Goal: Task Accomplishment & Management: Manage account settings

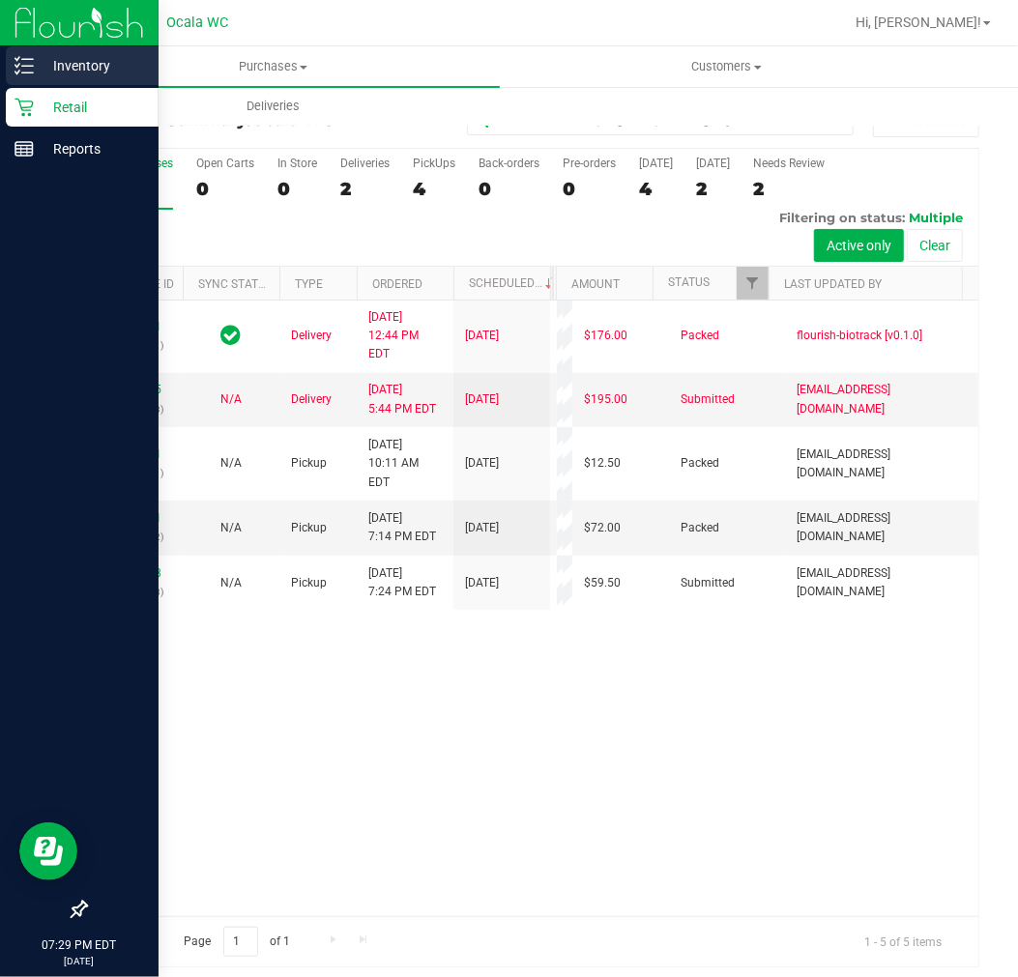
click at [24, 73] on line at bounding box center [27, 73] width 11 height 0
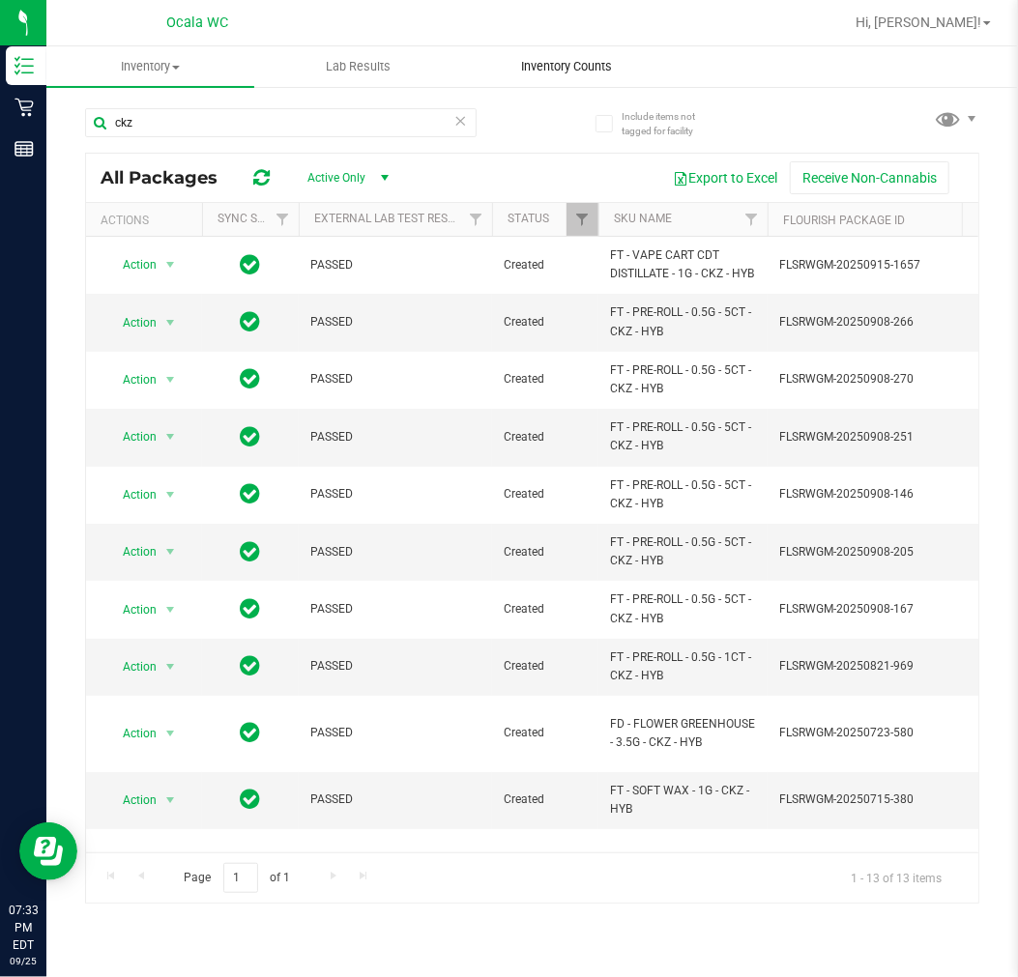
click at [577, 61] on span "Inventory Counts" at bounding box center [566, 66] width 143 height 17
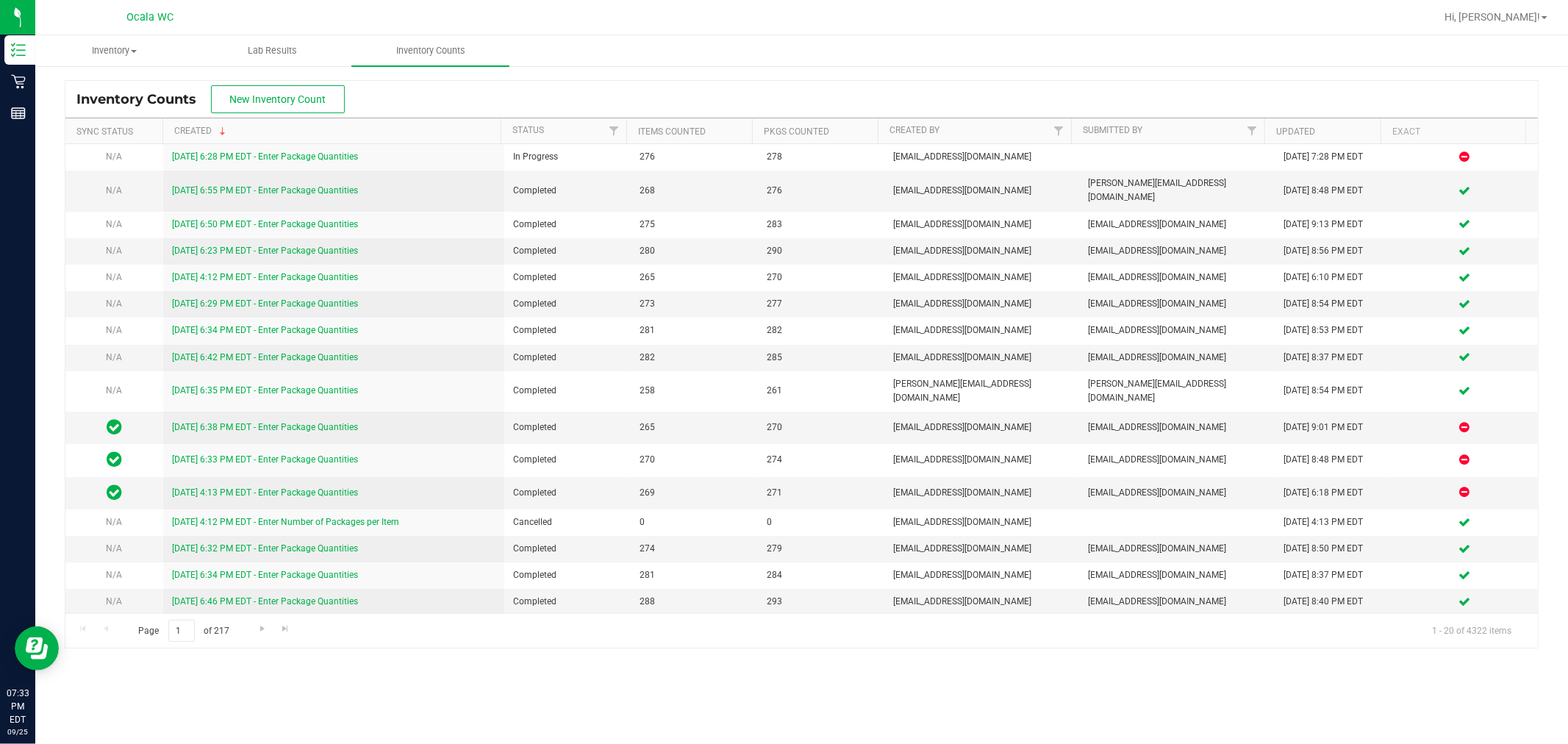
click at [773, 89] on div "Inventory Counts New Inventory Count" at bounding box center [801, 99] width 1473 height 37
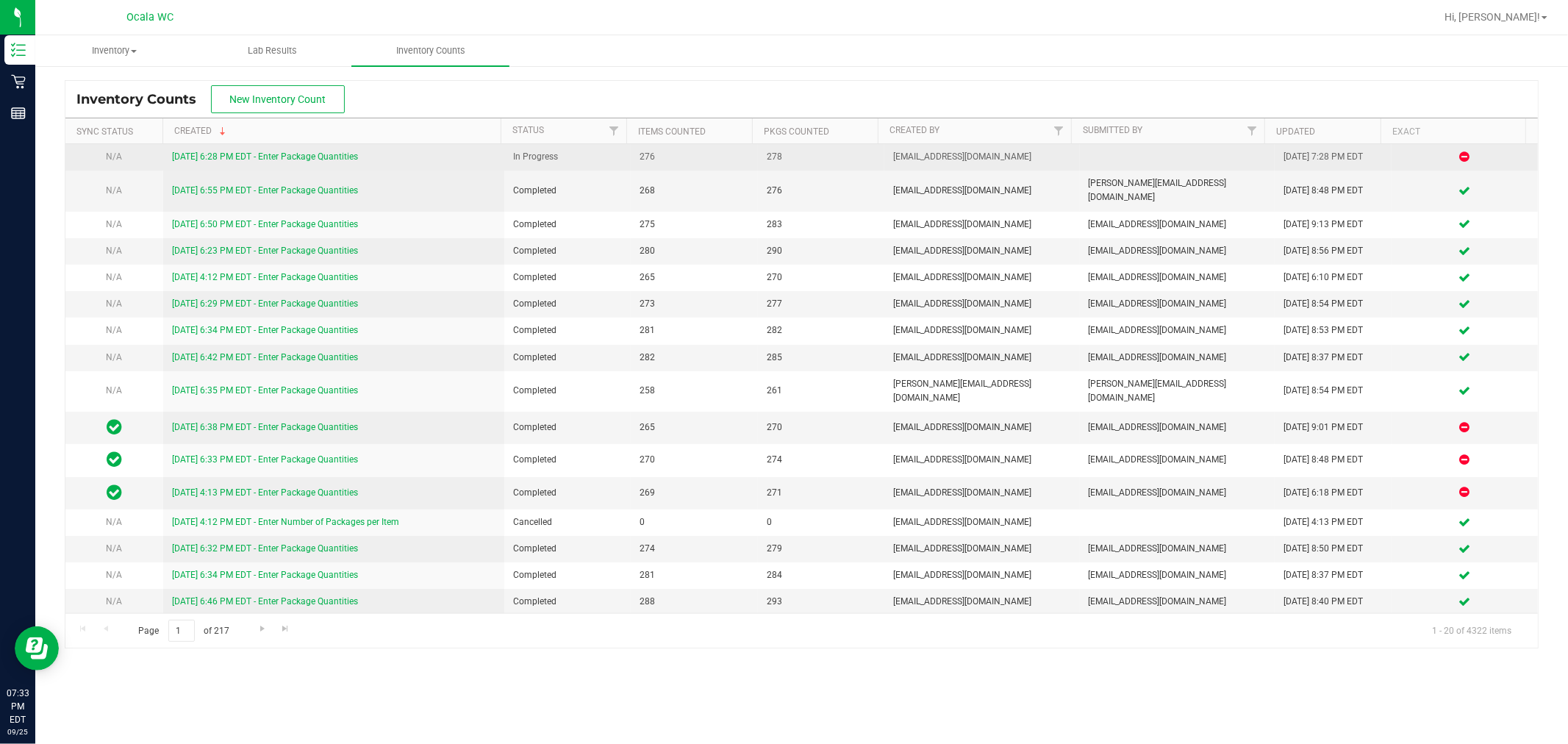
click at [291, 155] on link "9/25/25 6:28 PM EDT - Enter Package Quantities" at bounding box center [265, 157] width 186 height 11
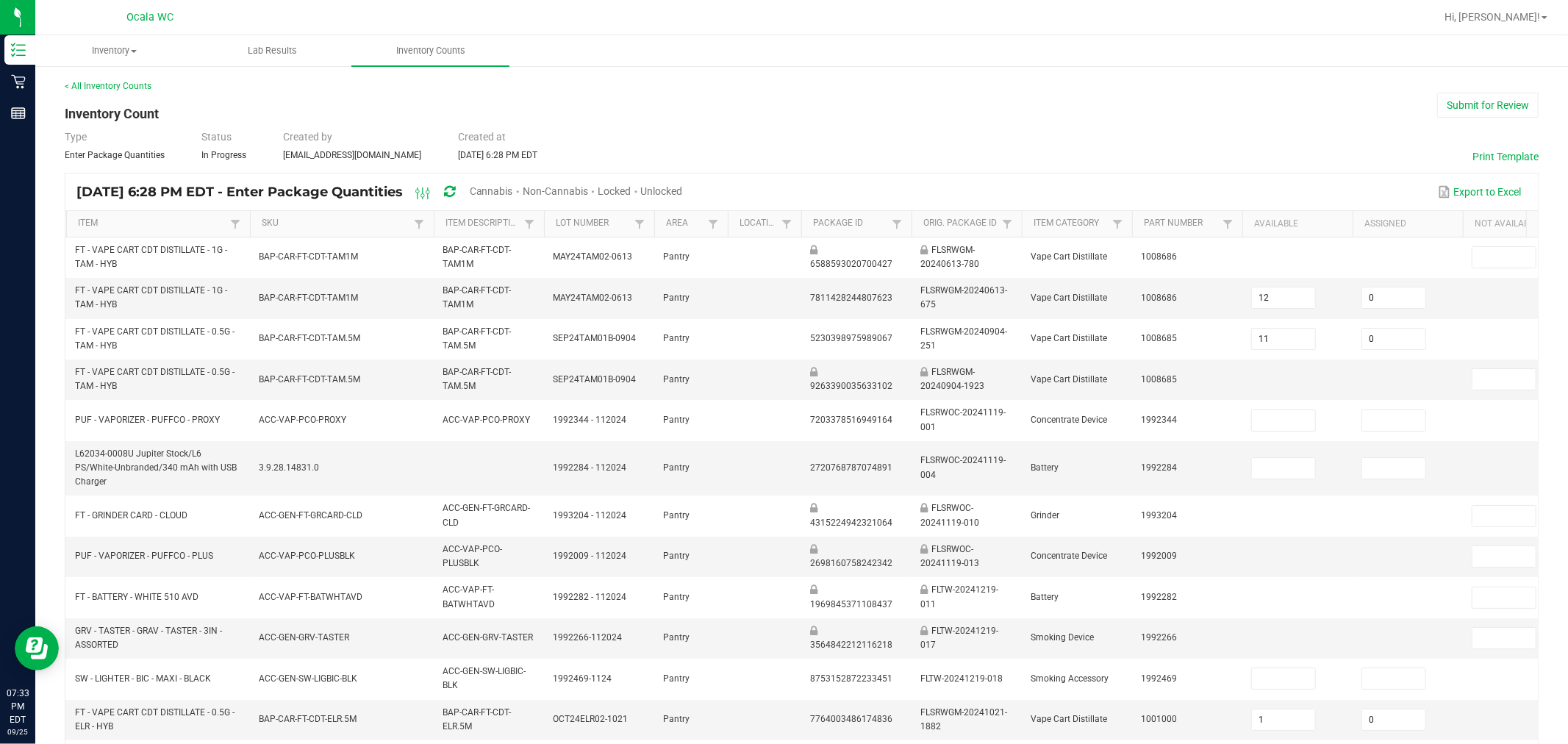
click at [683, 186] on span "Unlocked" at bounding box center [662, 191] width 42 height 11
type input "11"
type input "1"
type input "0"
type input "9"
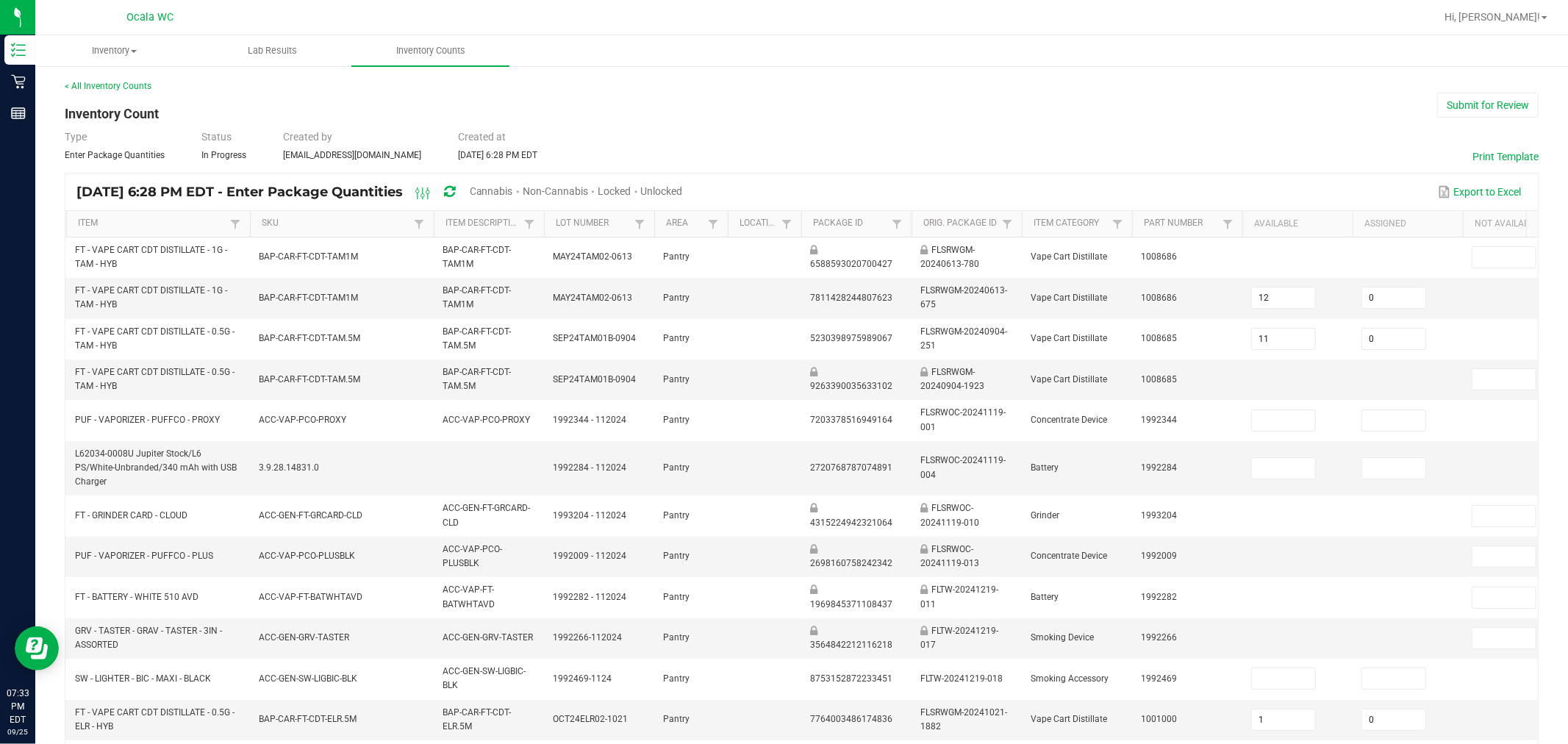
type input "0"
type input "6"
type input "5"
type input "6"
type input "3"
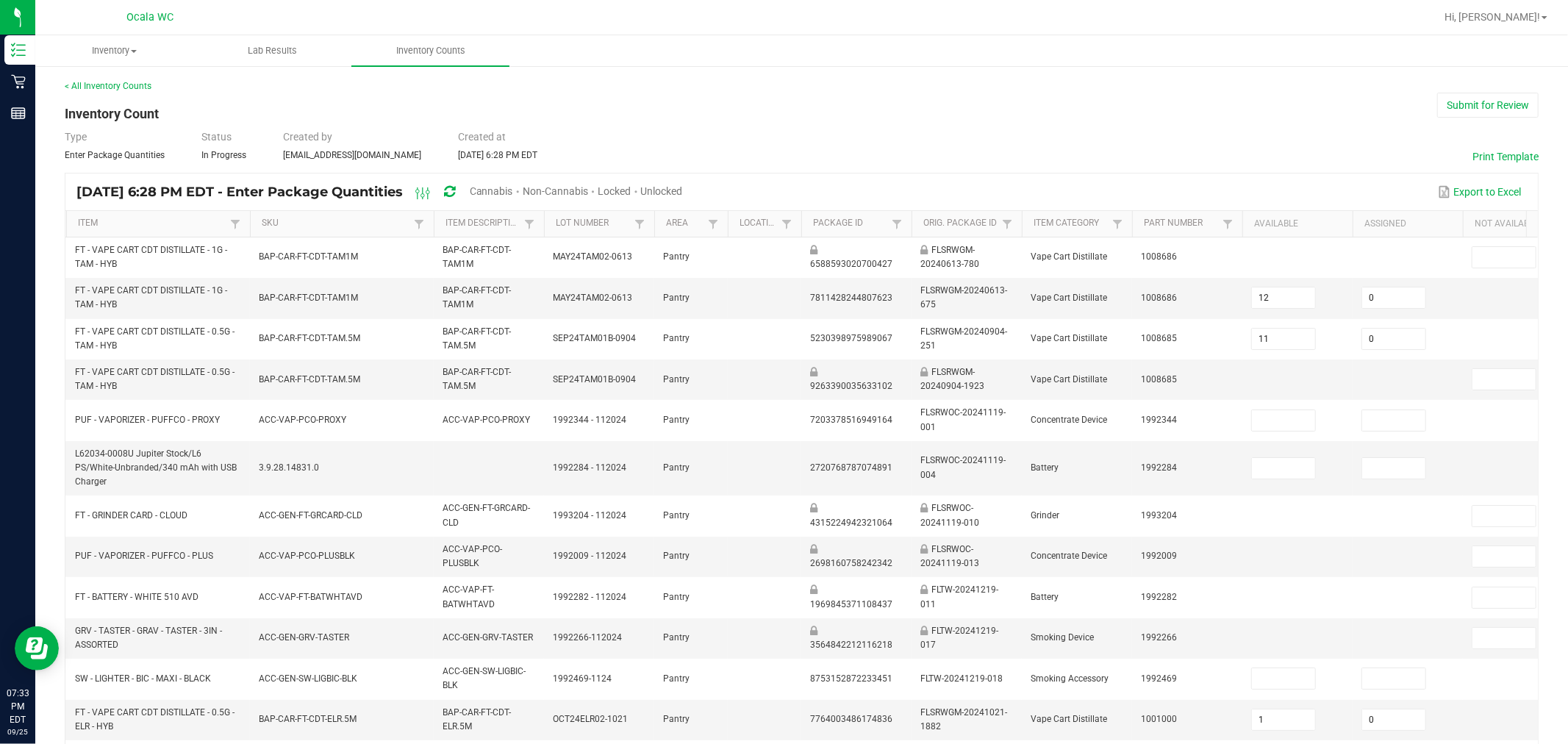
type input "5"
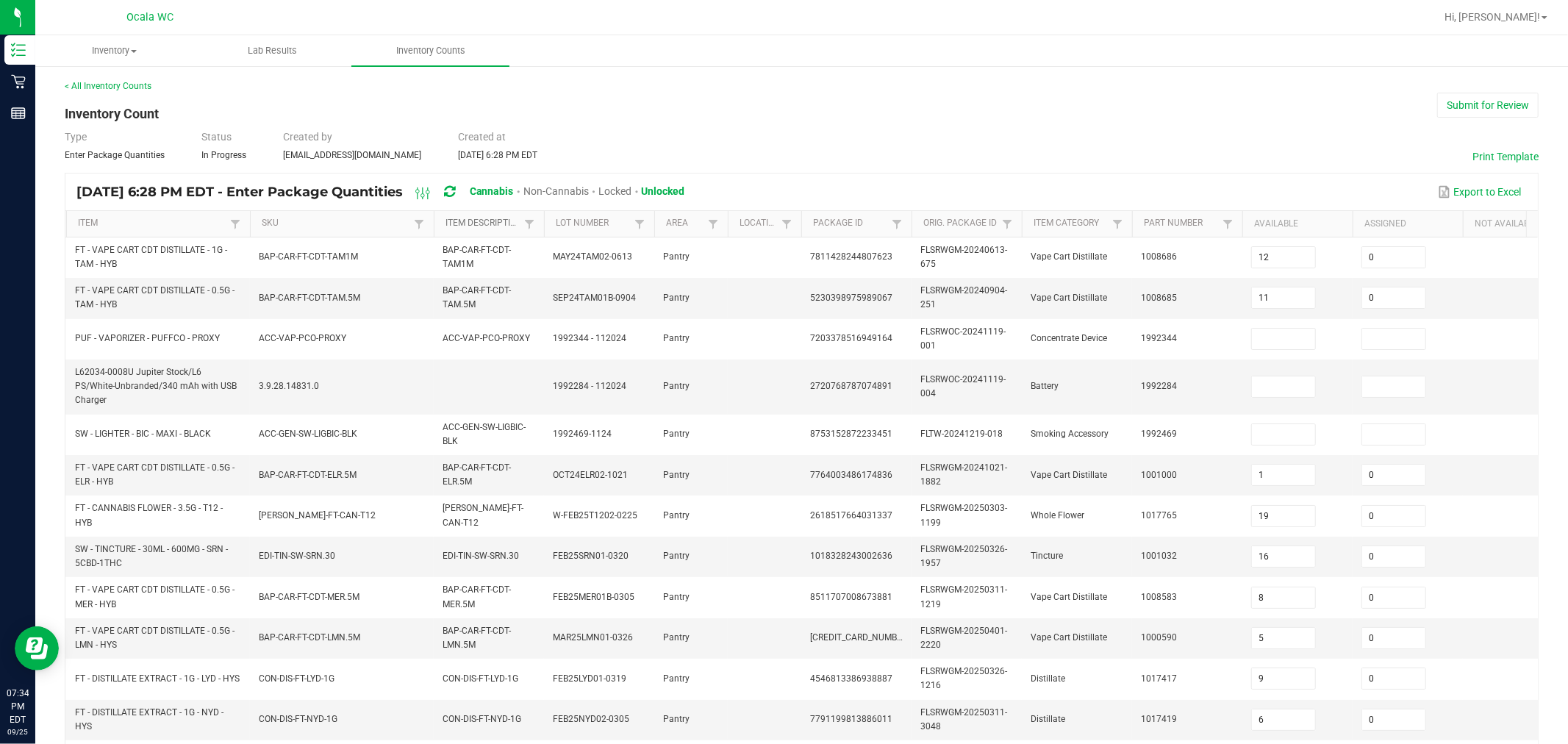
click at [500, 224] on link "Item Description" at bounding box center [483, 223] width 75 height 11
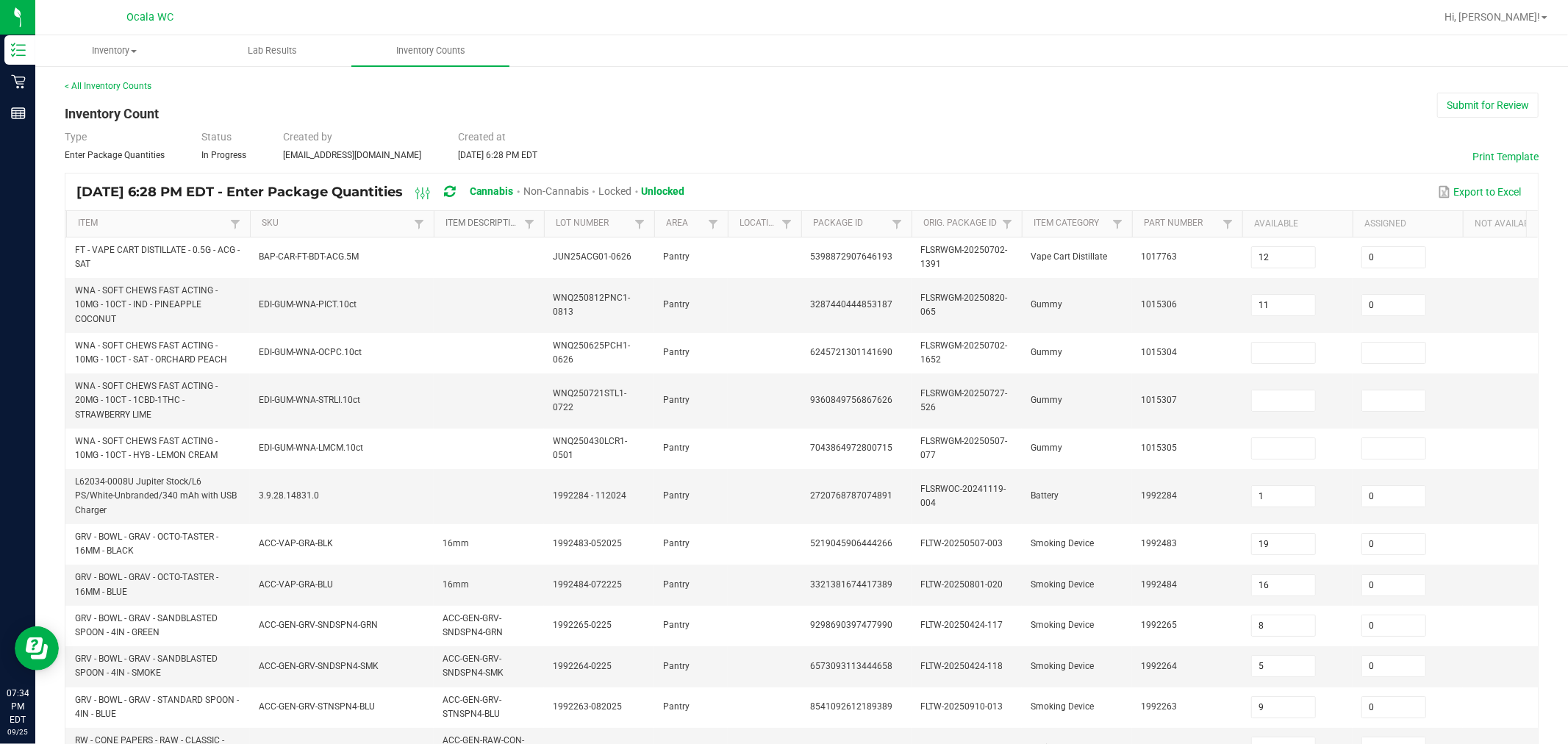
type input "34"
type input "17"
type input "0"
type input "3"
type input "0"
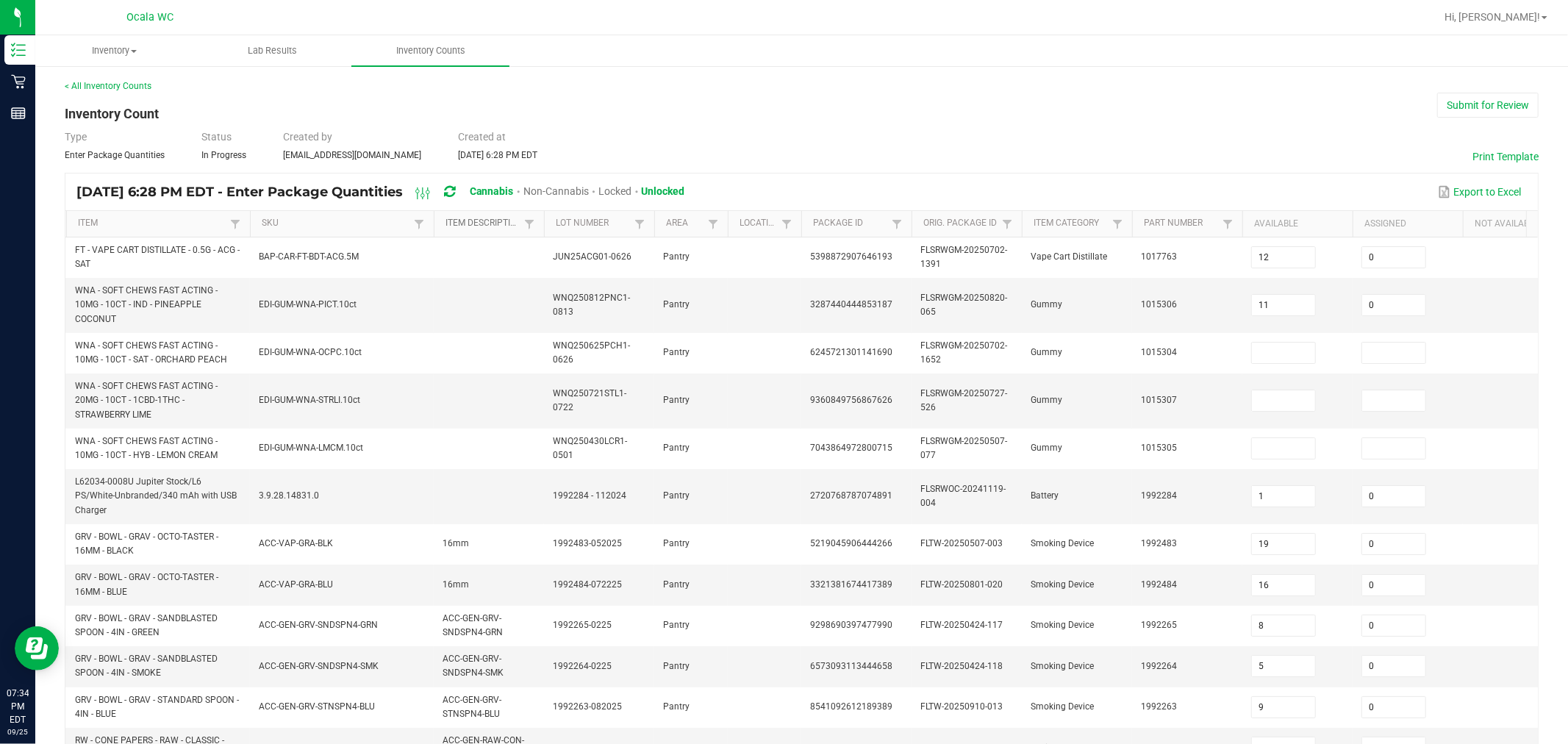
type input "6"
type input "0"
click at [122, 219] on link "Item" at bounding box center [151, 223] width 148 height 11
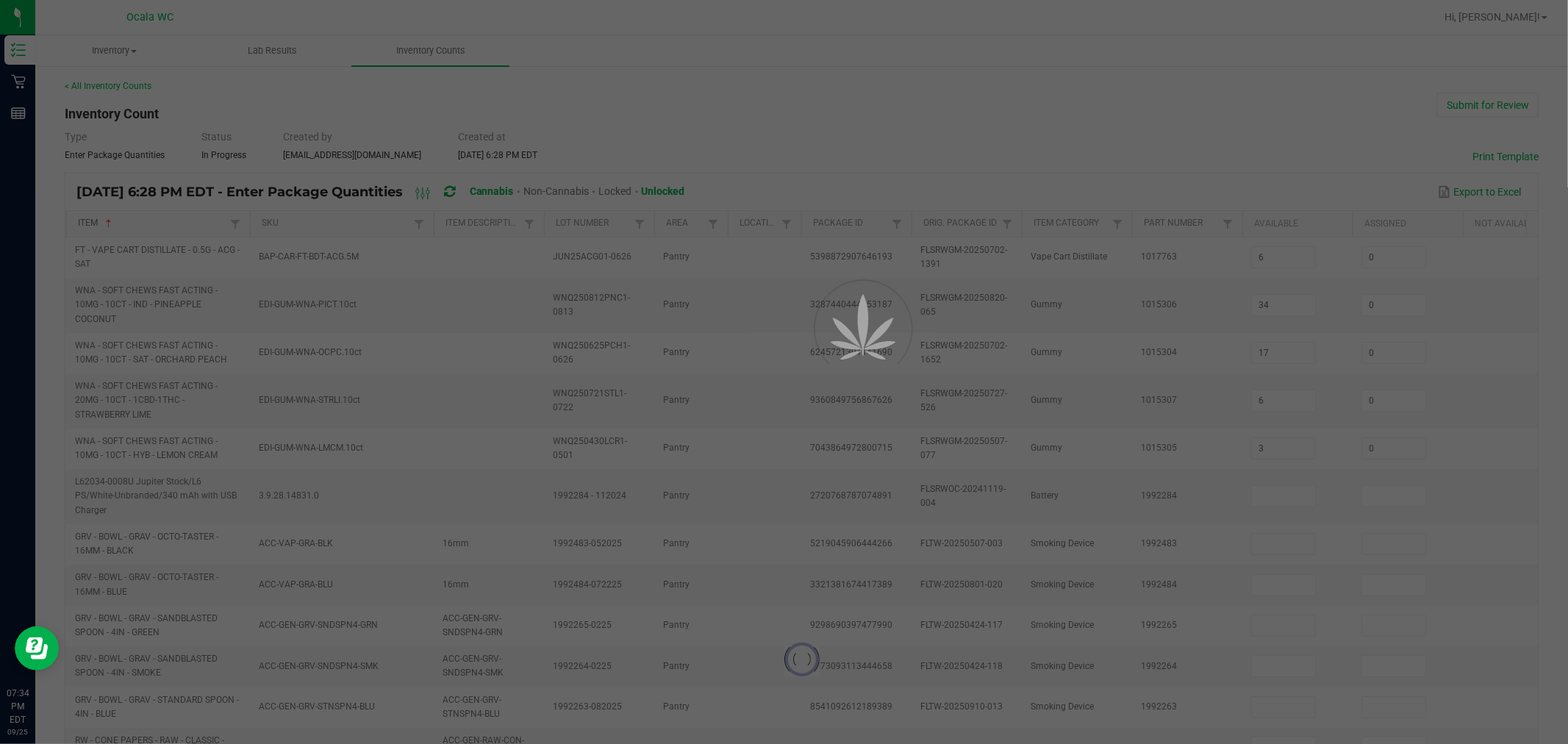
type input "16"
type input "11"
type input "14"
type input "0"
type input "3"
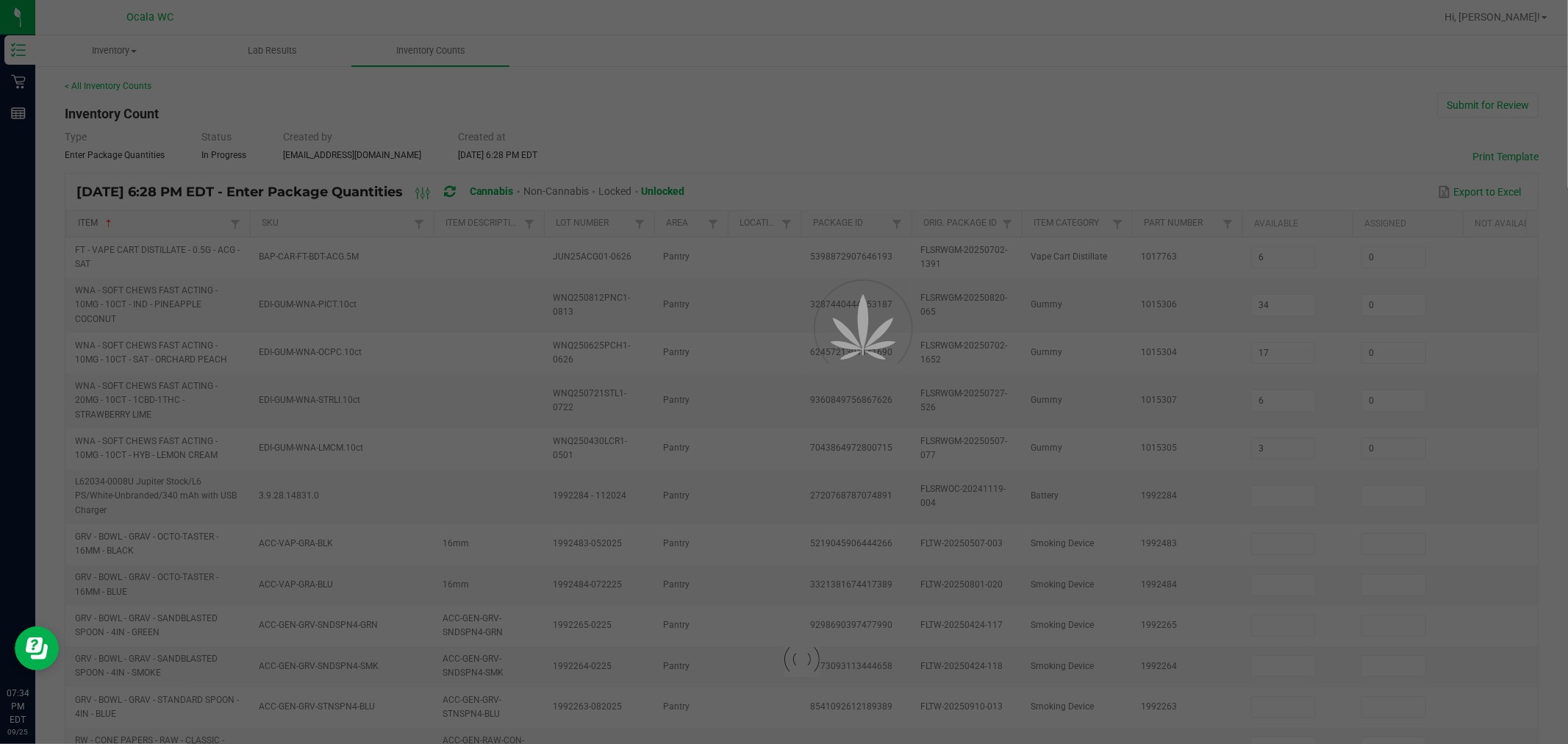
type input "0"
type input "7"
type input "0"
type input "20"
type input "0"
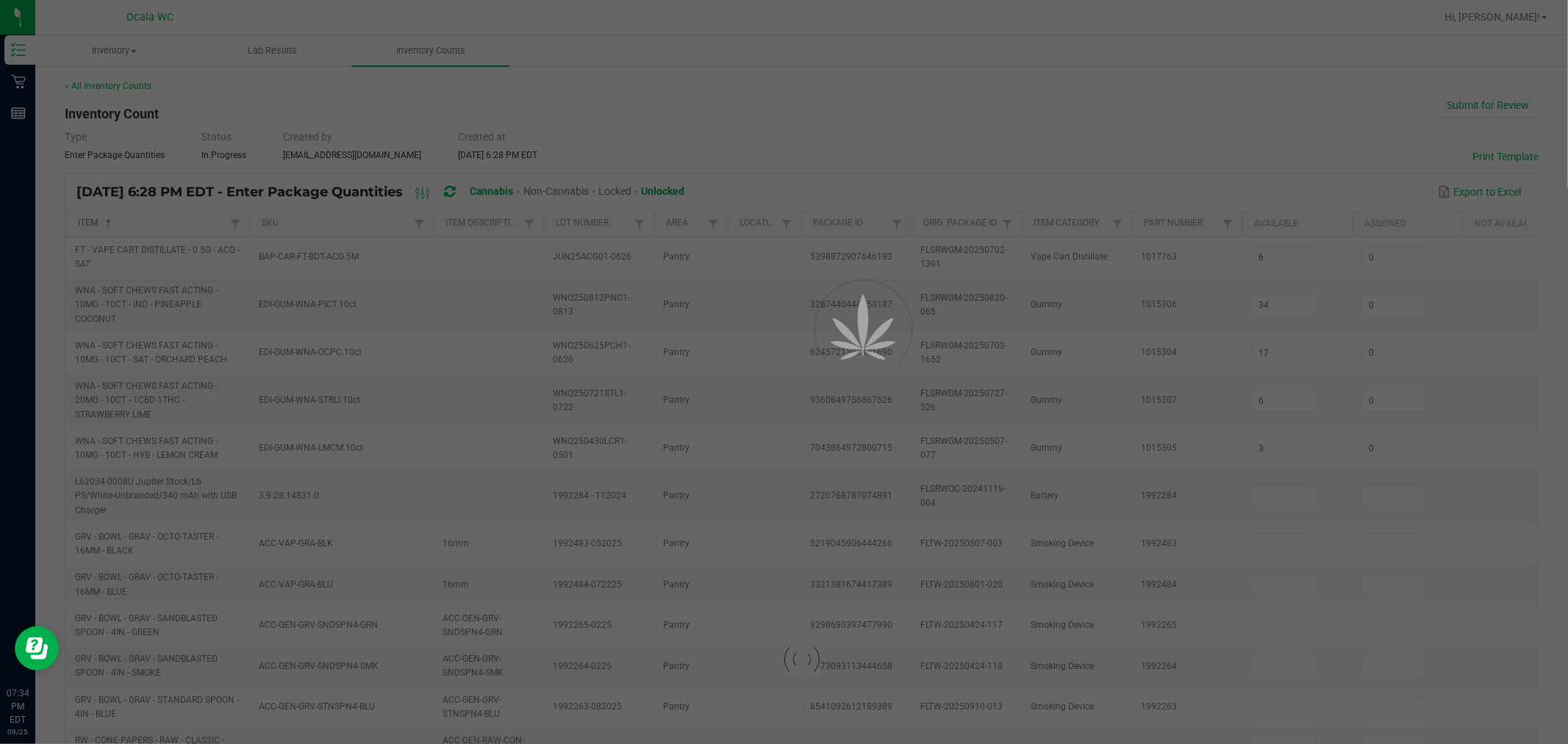
type input "20"
type input "0"
type input "4"
type input "0"
type input "3"
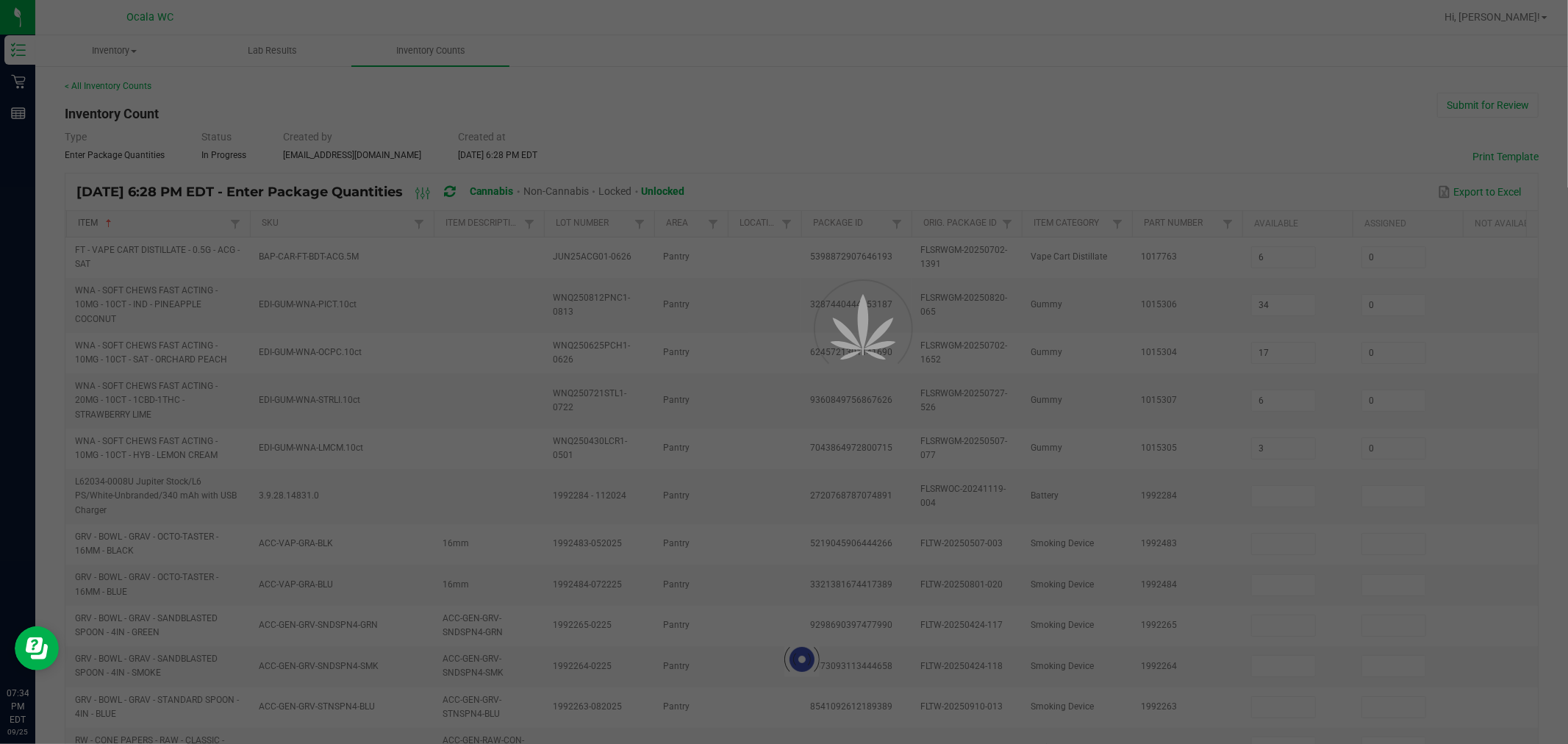
type input "0"
type input "4"
type input "1"
type input "2"
type input "0"
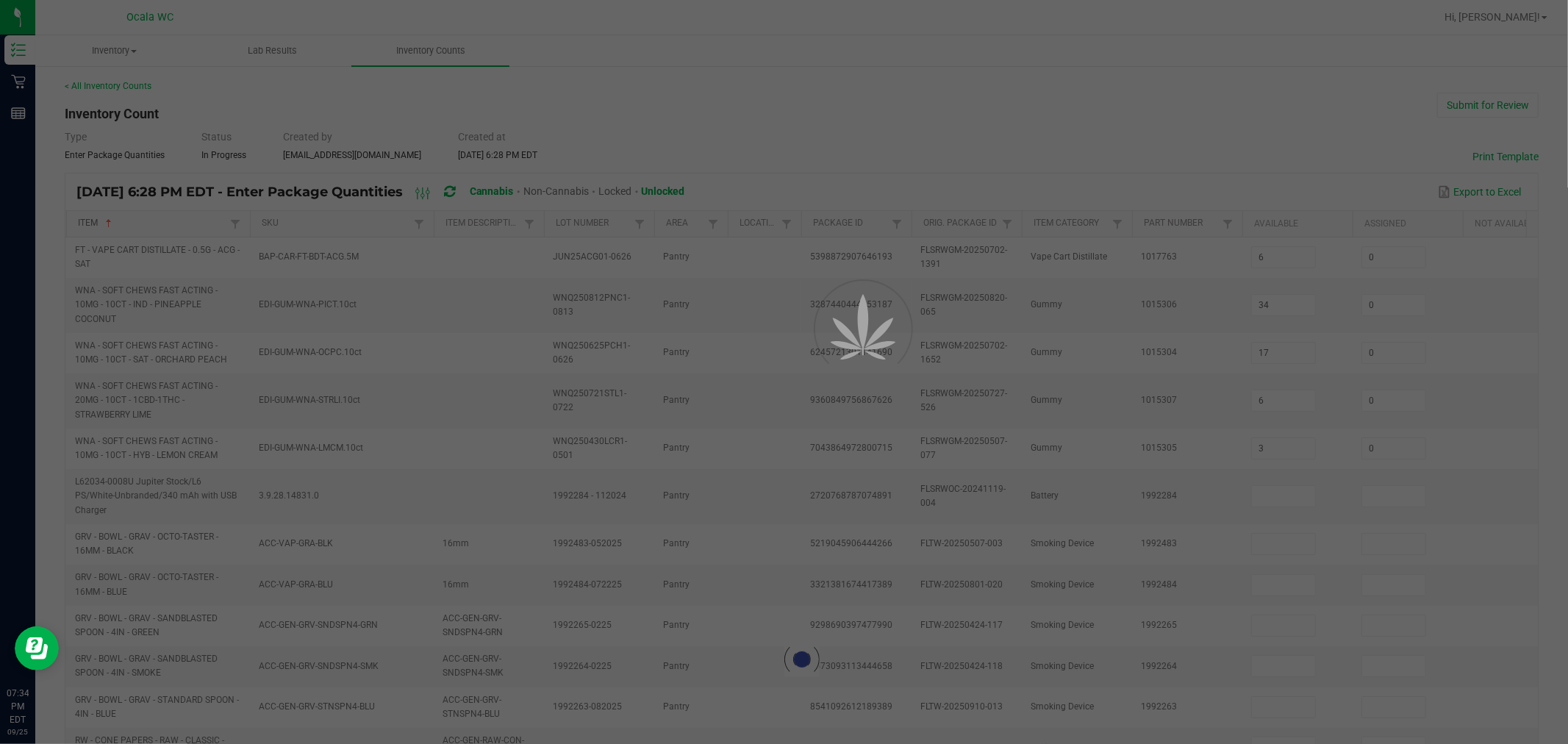
type input "10"
type input "0"
type input "8"
type input "0"
type input "20"
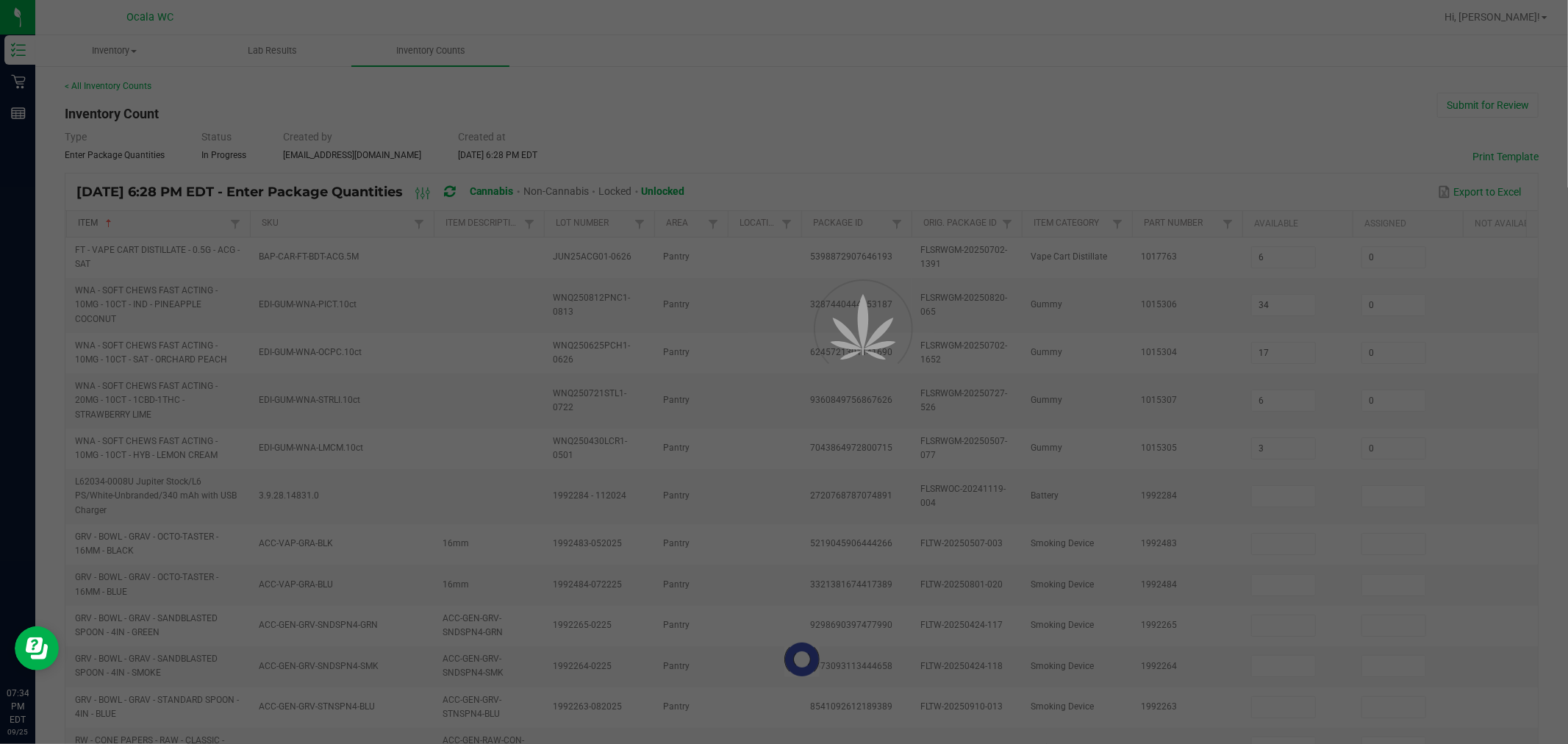
type input "0"
type input "6"
type input "0"
type input "15"
type input "0"
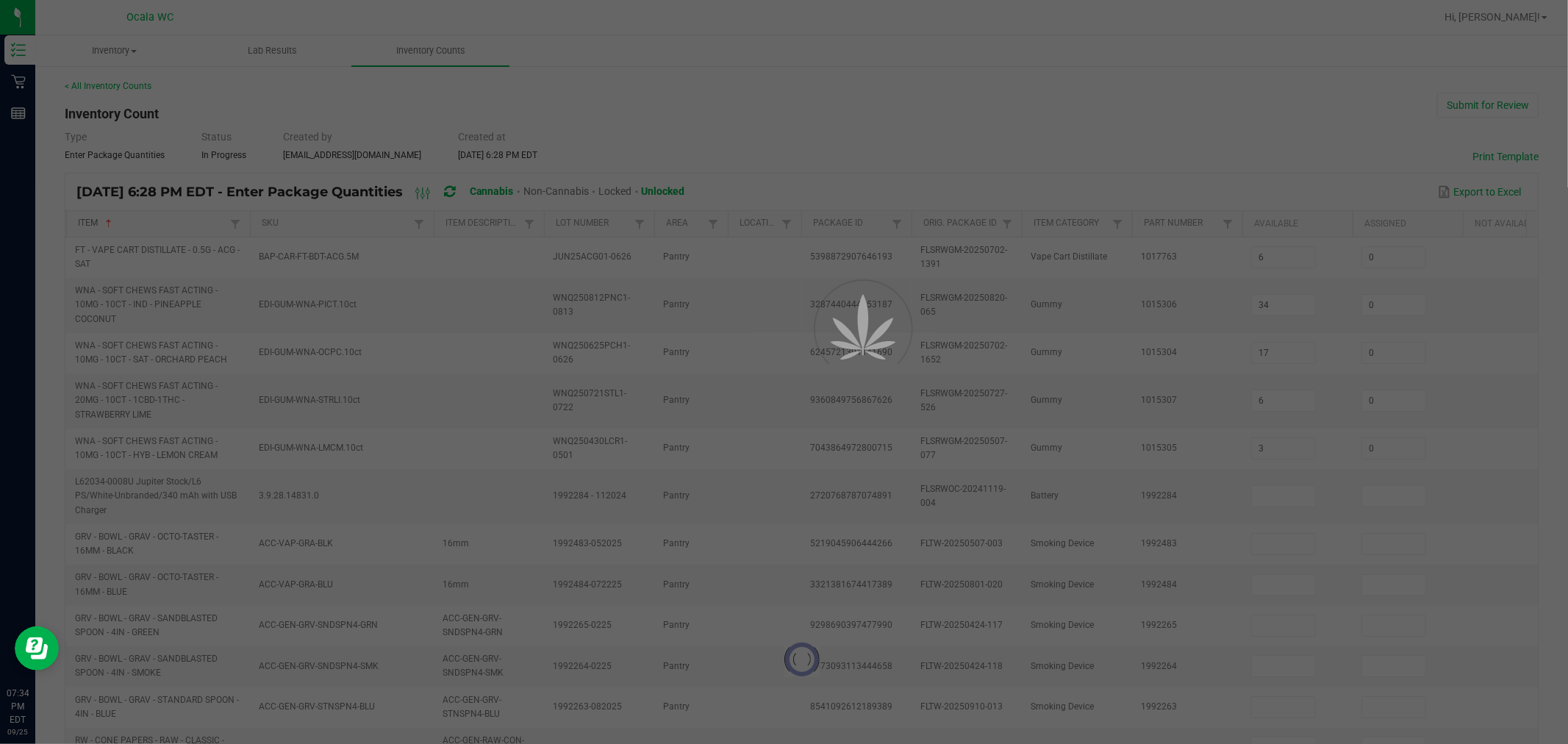
type input "14"
type input "0"
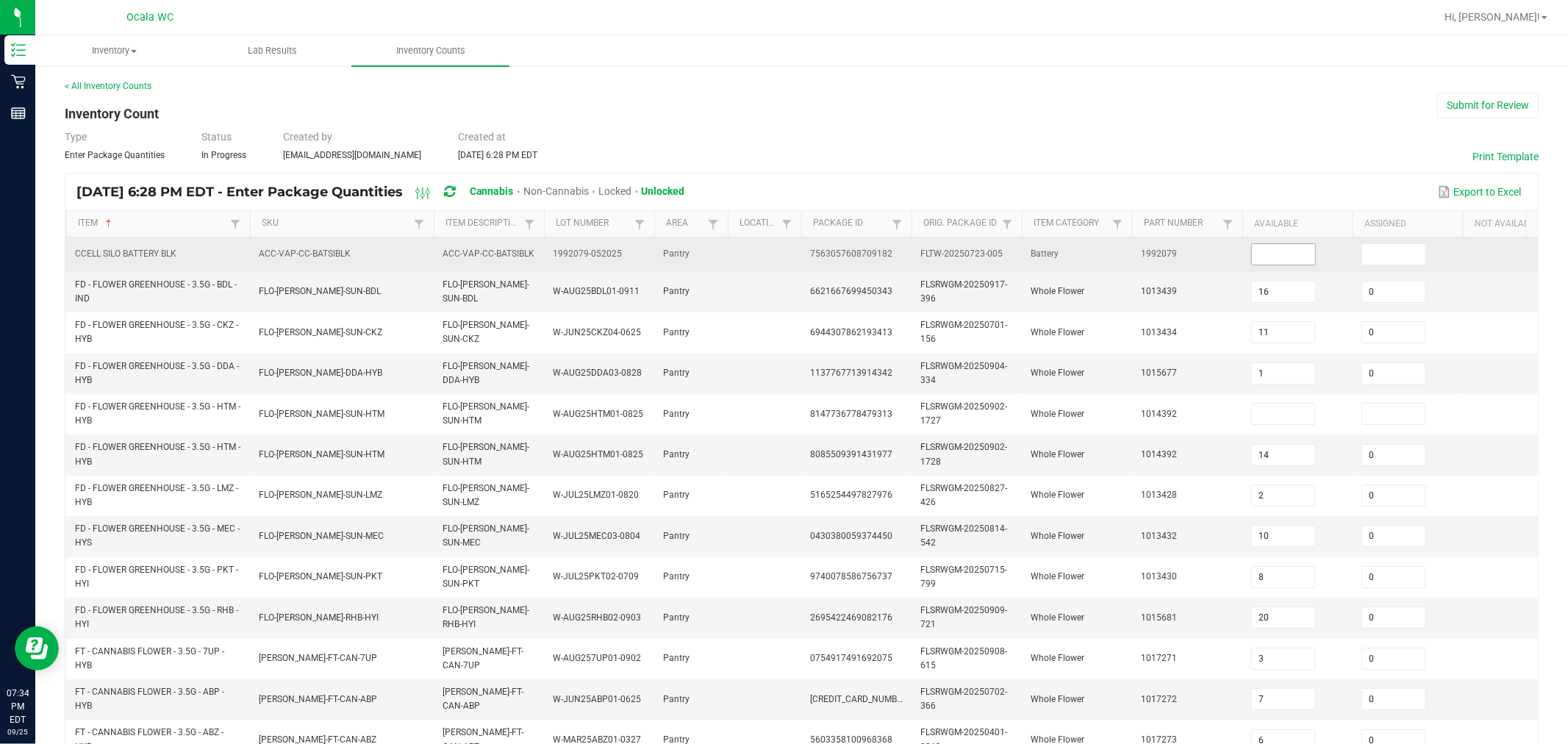
click at [773, 262] on input at bounding box center [1284, 254] width 63 height 21
type input "7"
type input "0"
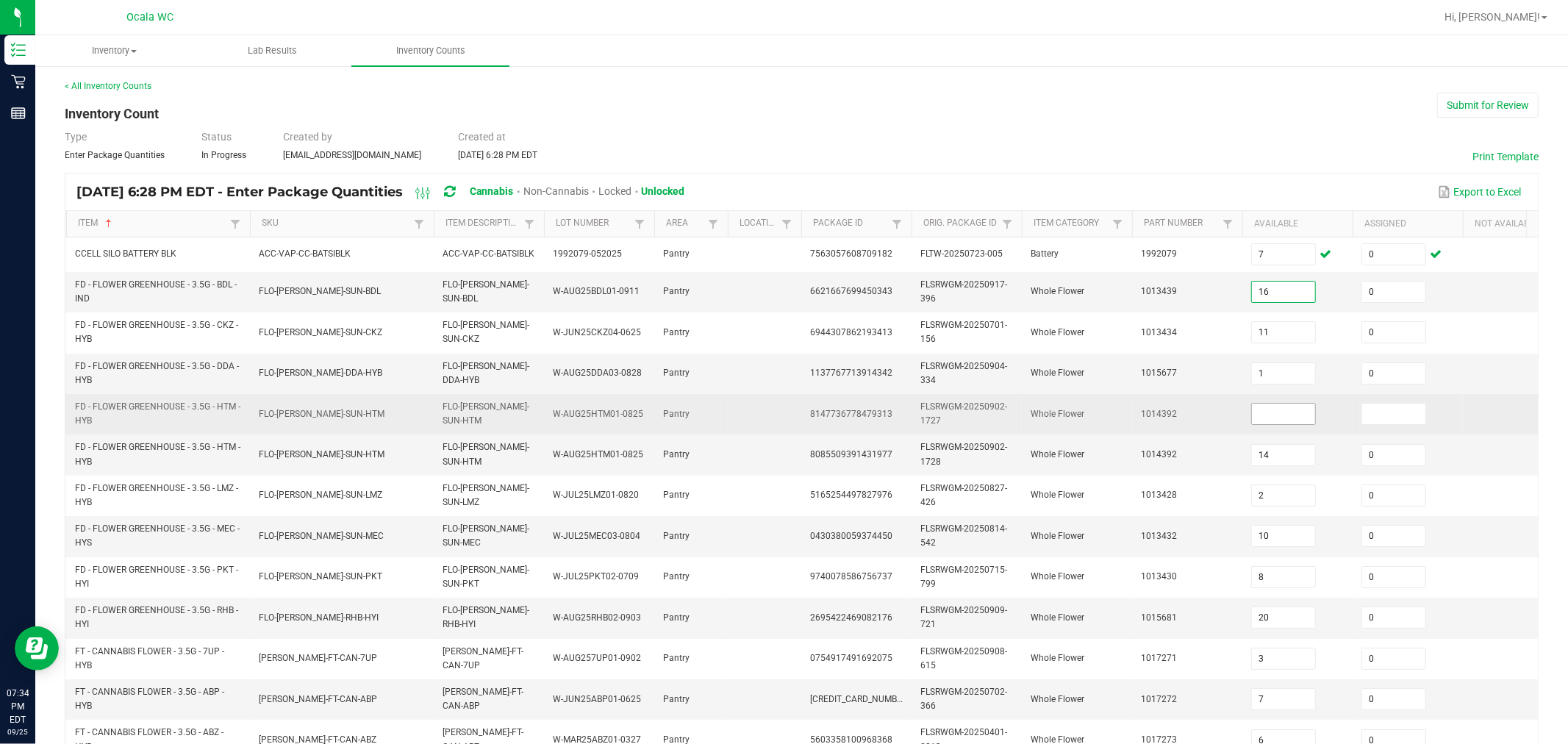
click at [773, 414] on input at bounding box center [1284, 414] width 63 height 21
type input "0"
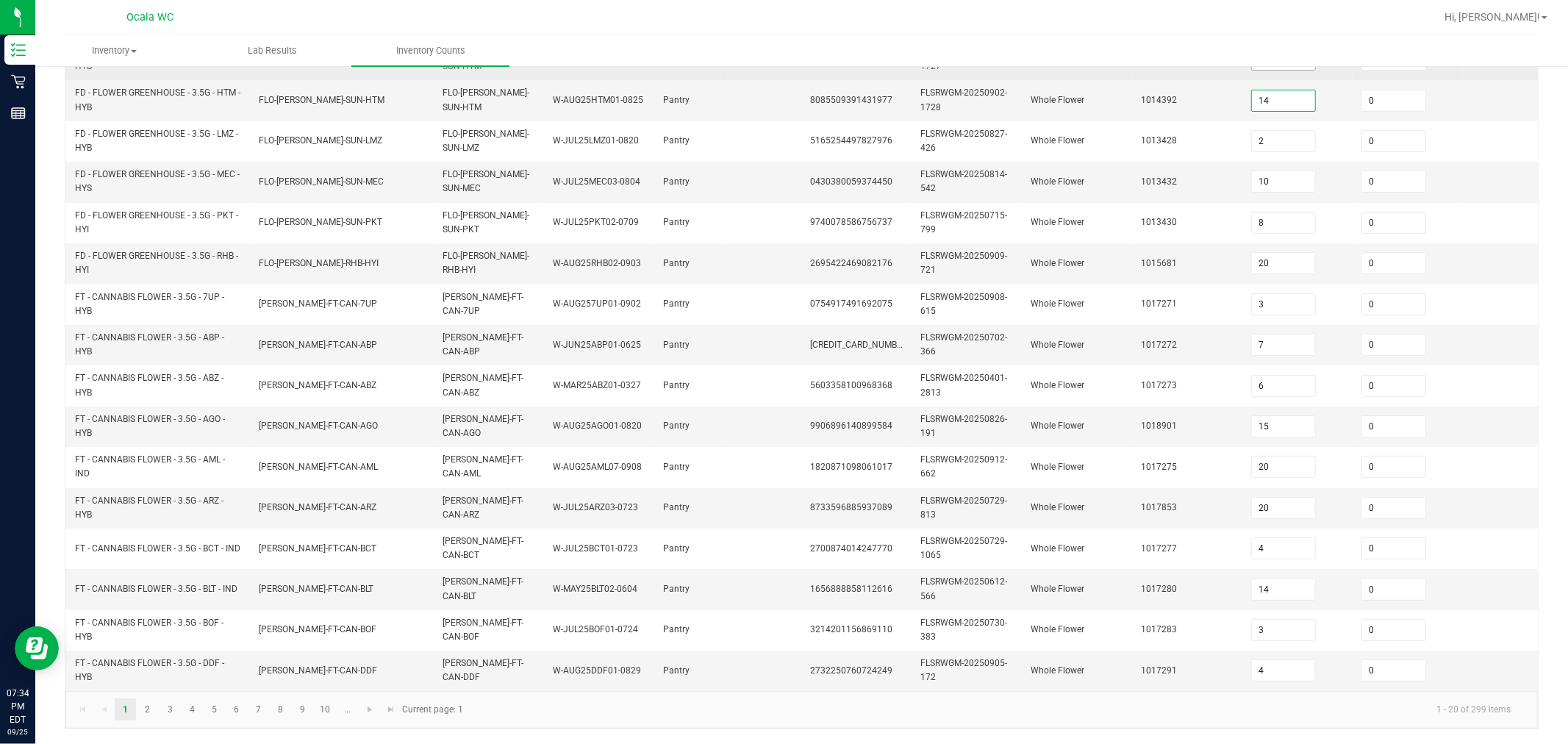
scroll to position [368, 0]
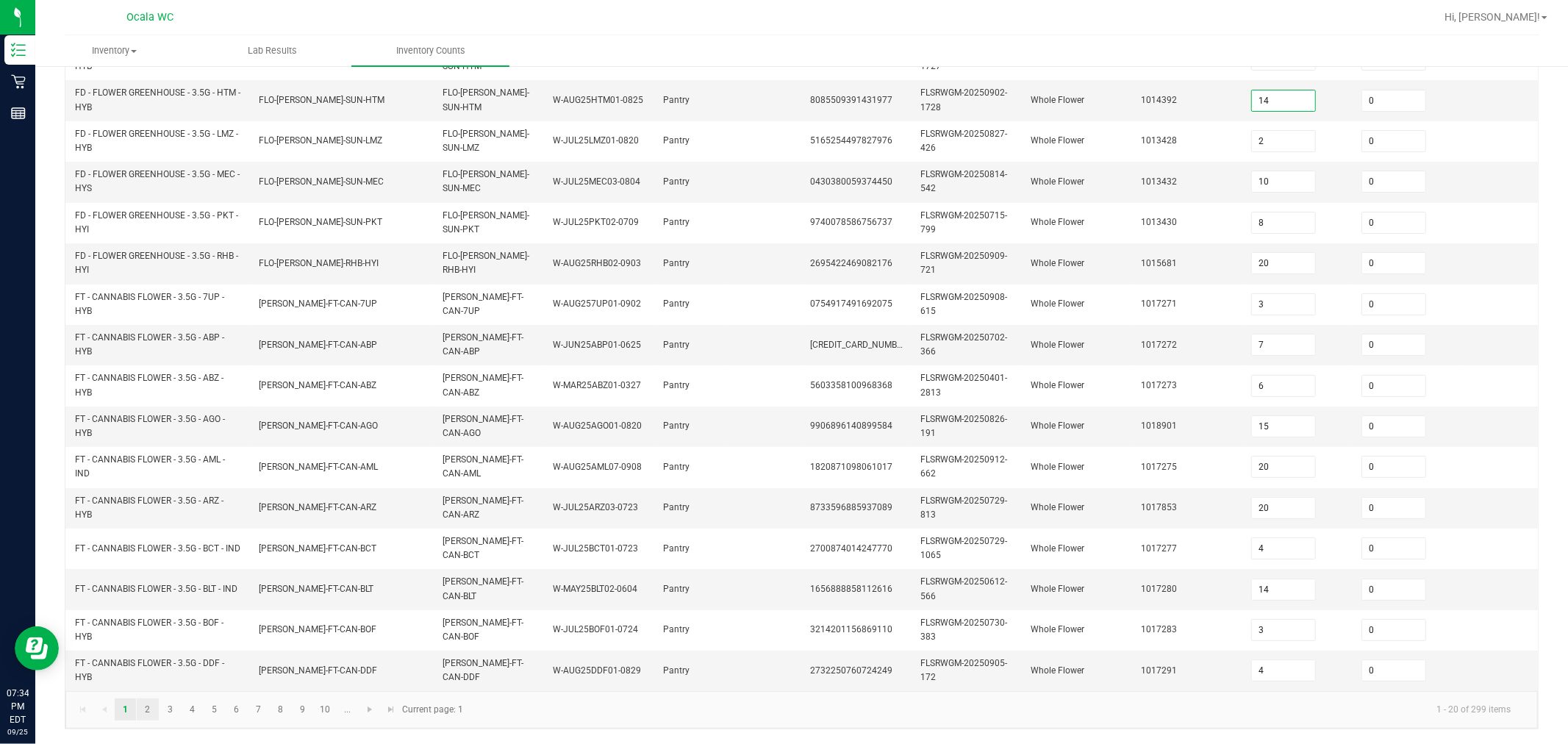
click at [148, 709] on link "2" at bounding box center [148, 710] width 21 height 22
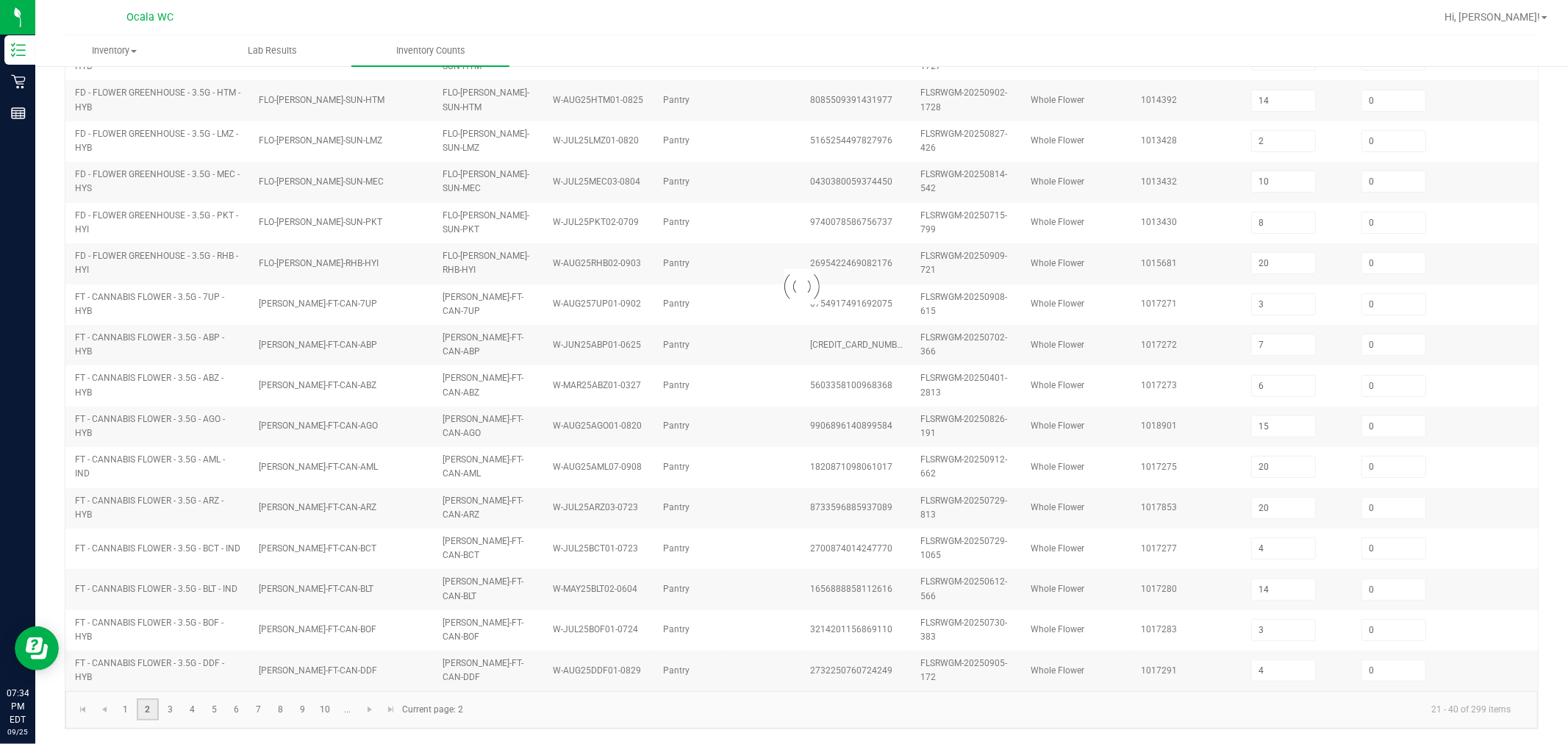
type input "4"
type input "20"
type input "10"
type input "4"
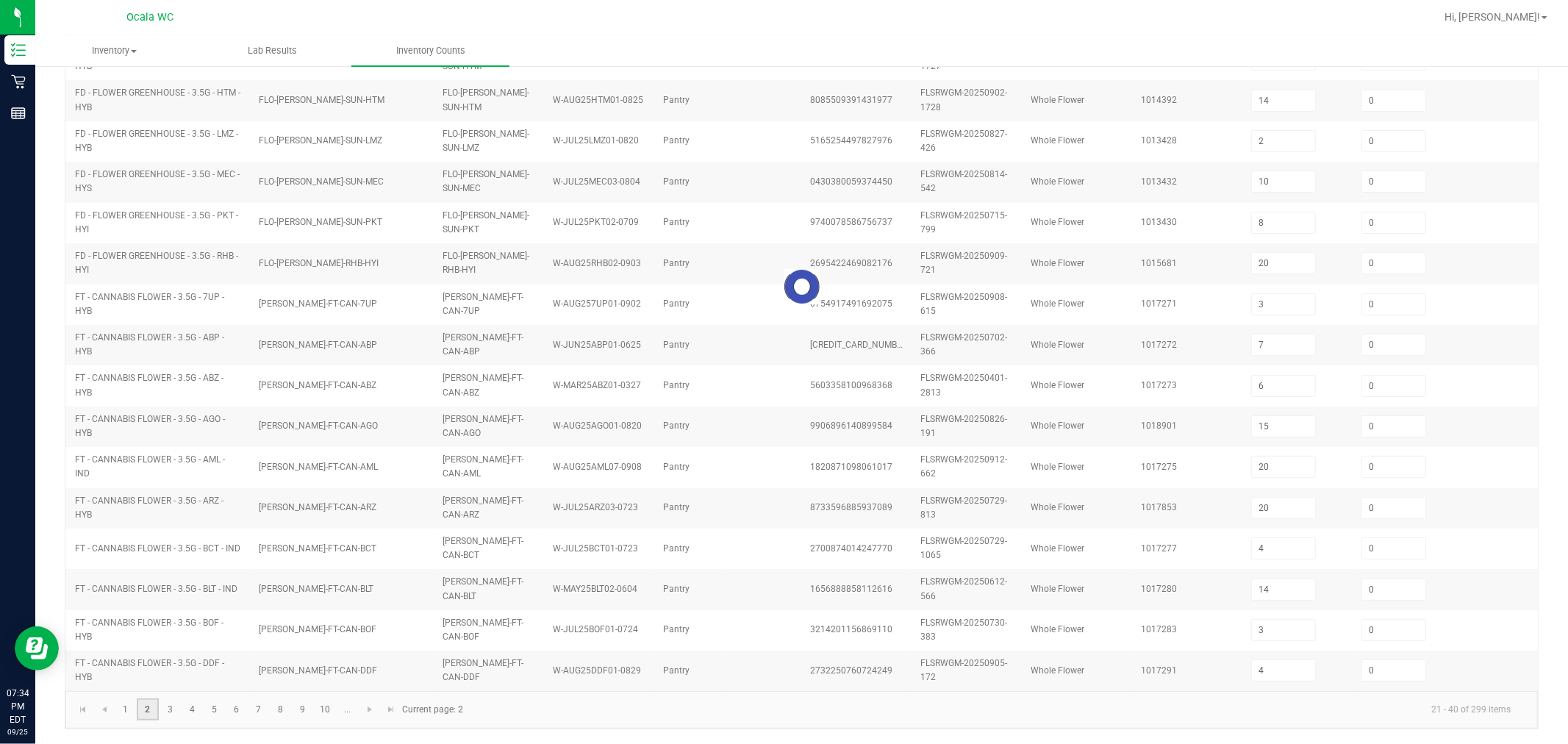
type input "19"
type input "2"
type input "19"
type input "20"
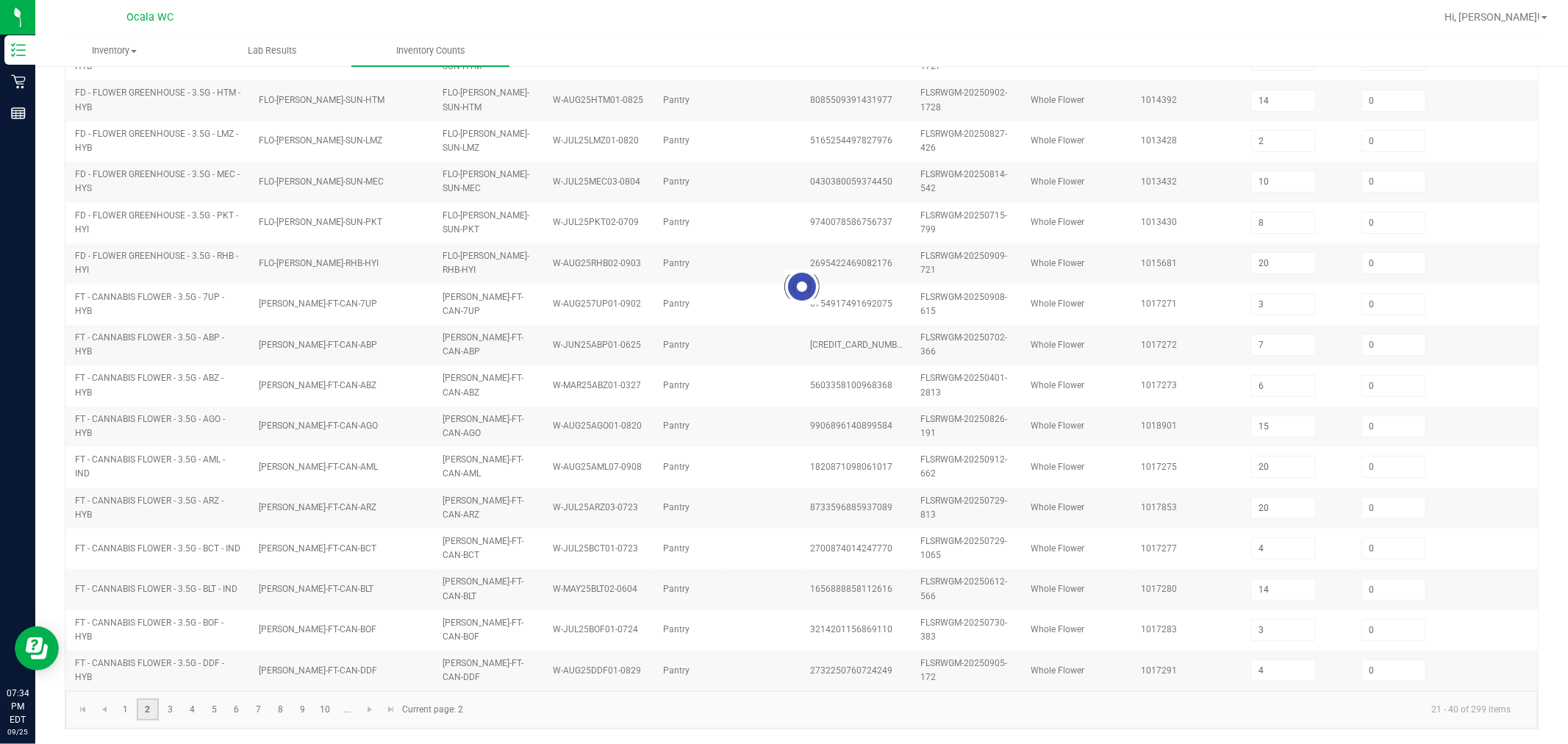
type input "20"
type input "11"
type input "9"
type input "11"
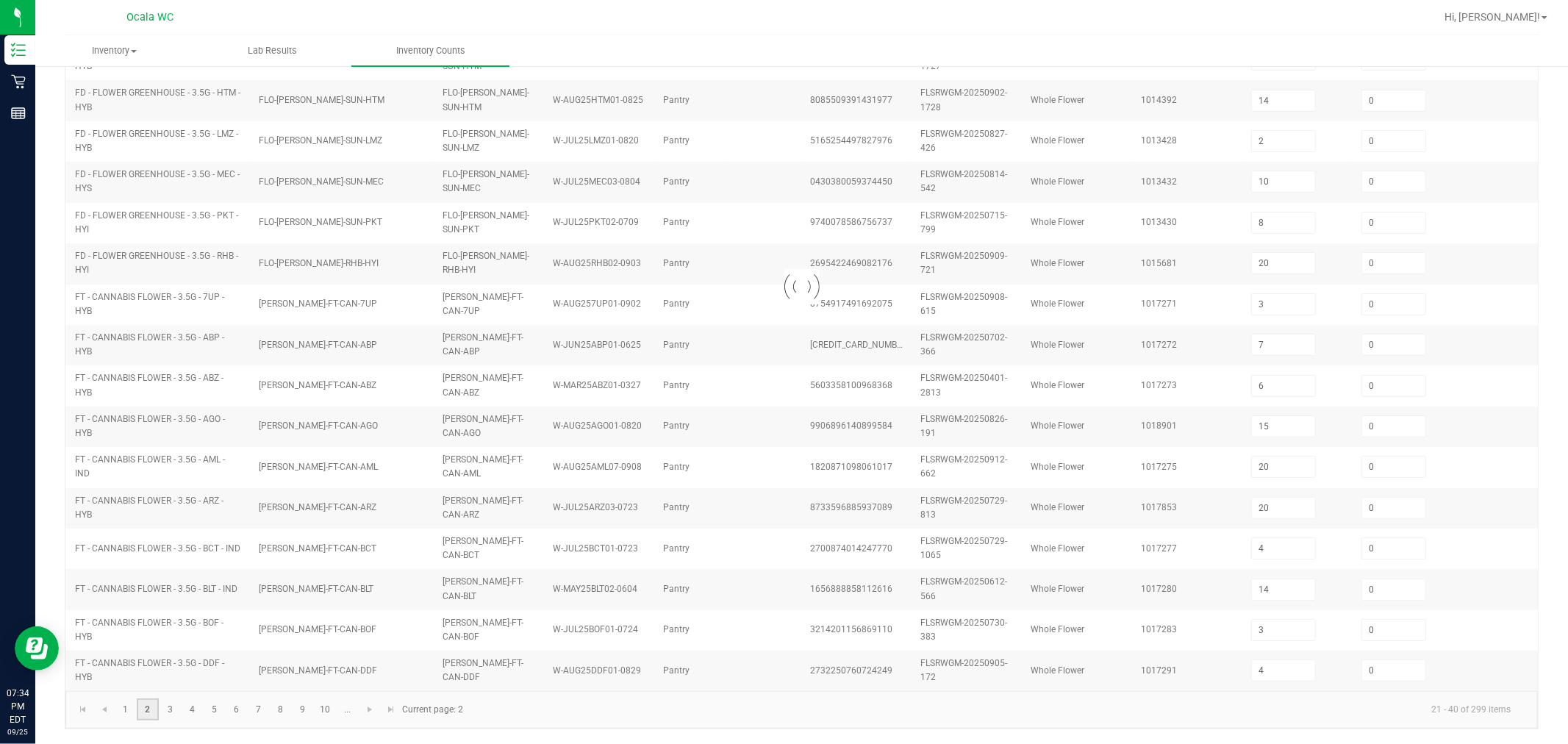
type input "12"
type input "4"
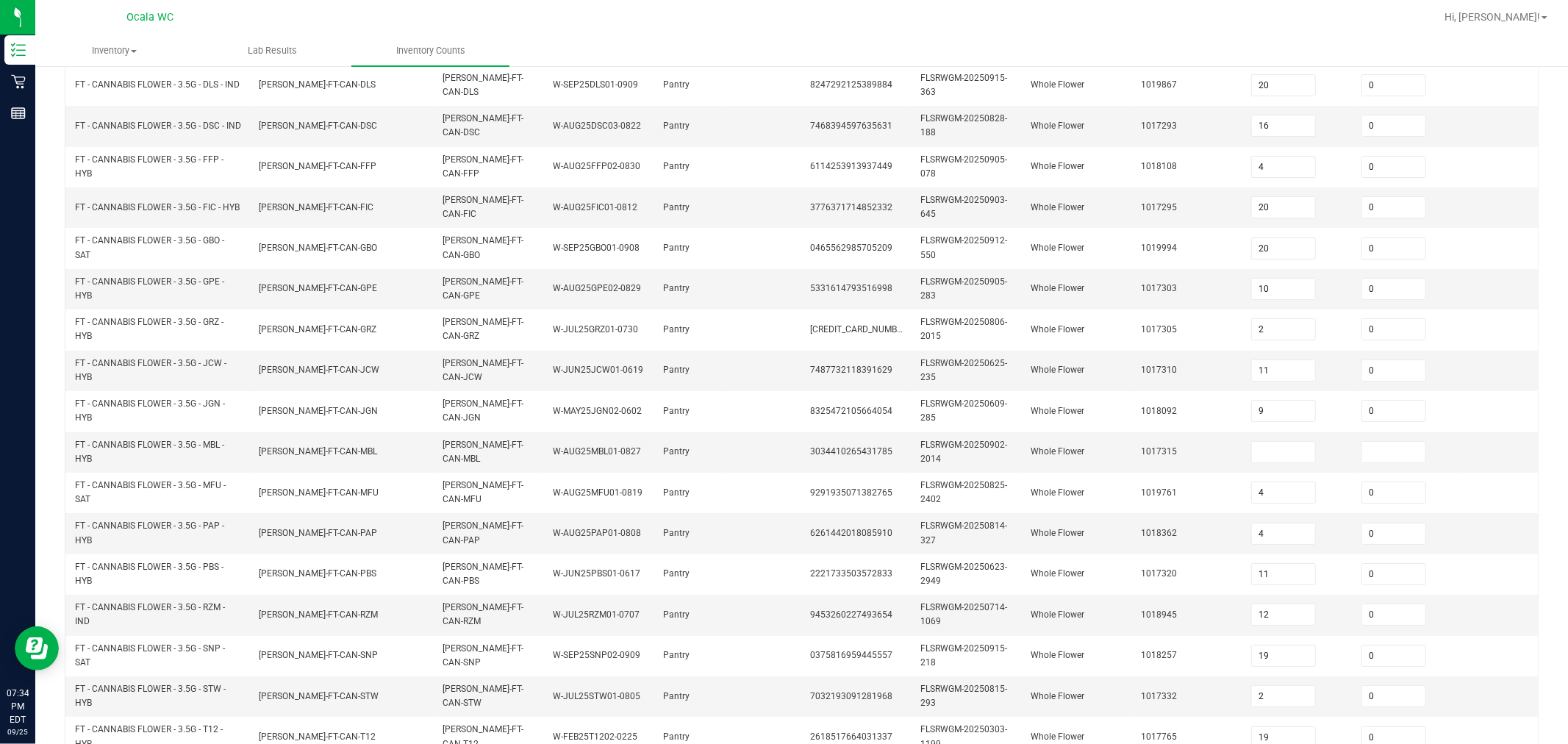
scroll to position [178, 0]
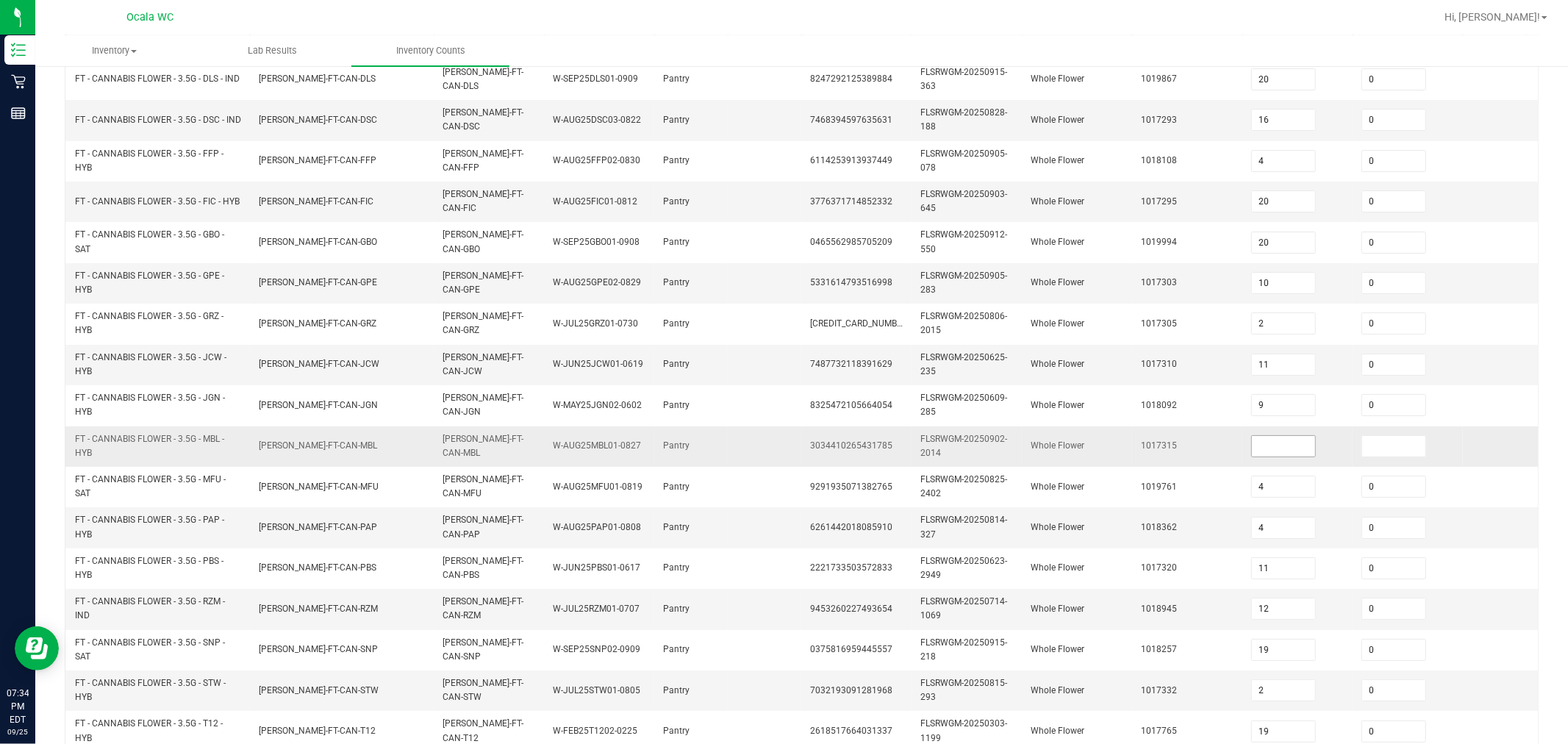
click at [773, 450] on input at bounding box center [1284, 446] width 63 height 21
type input "0"
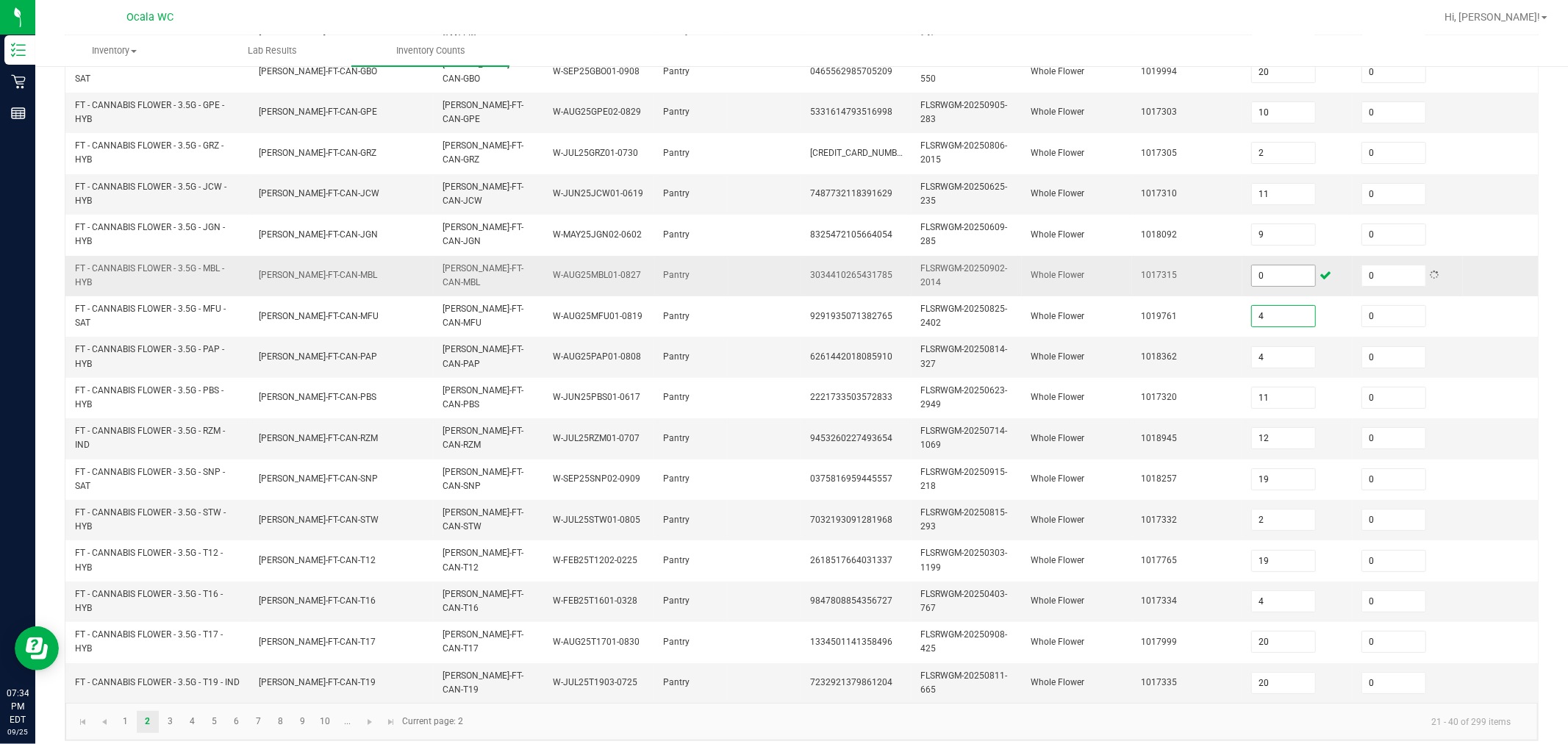
scroll to position [374, 0]
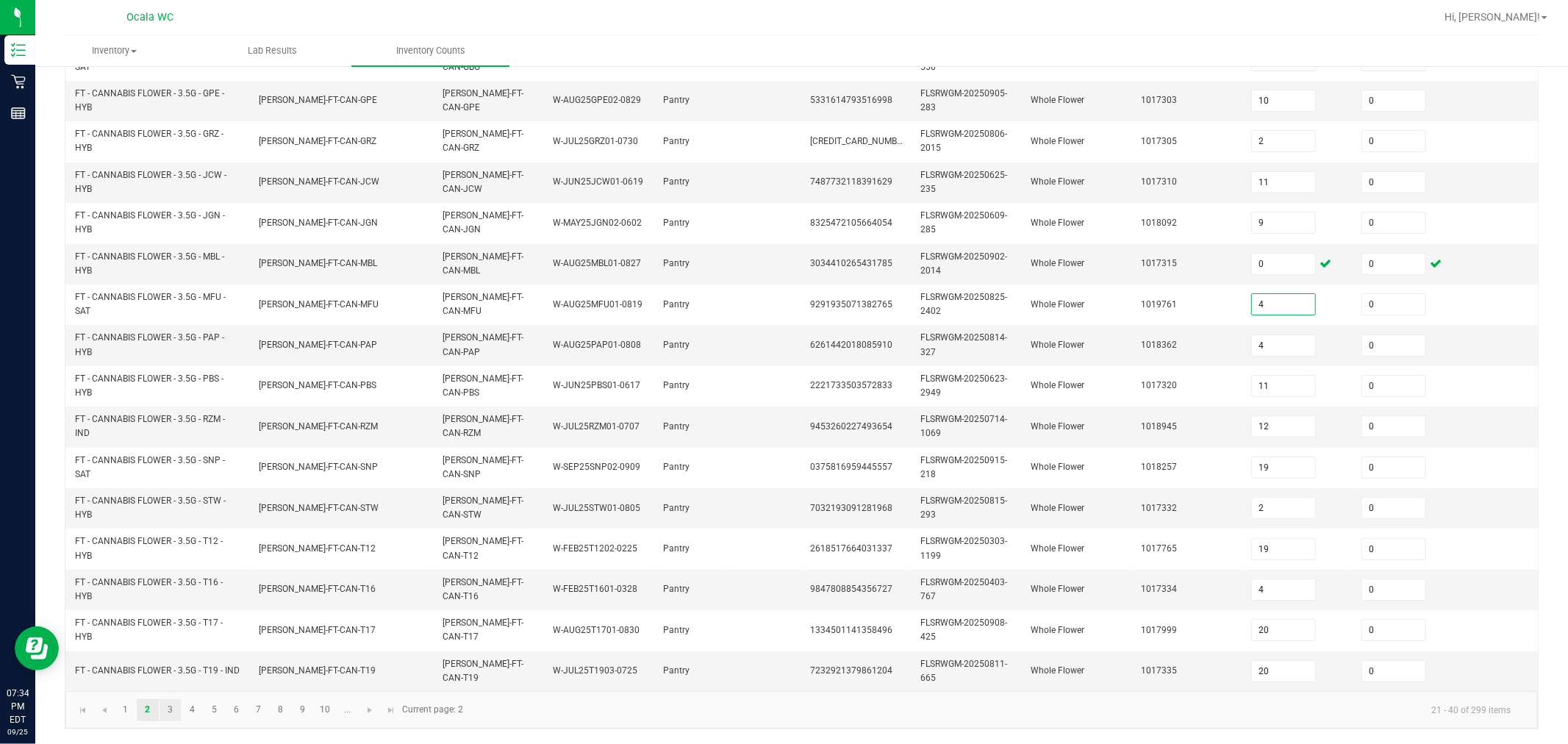
click at [167, 712] on link "3" at bounding box center [170, 710] width 21 height 22
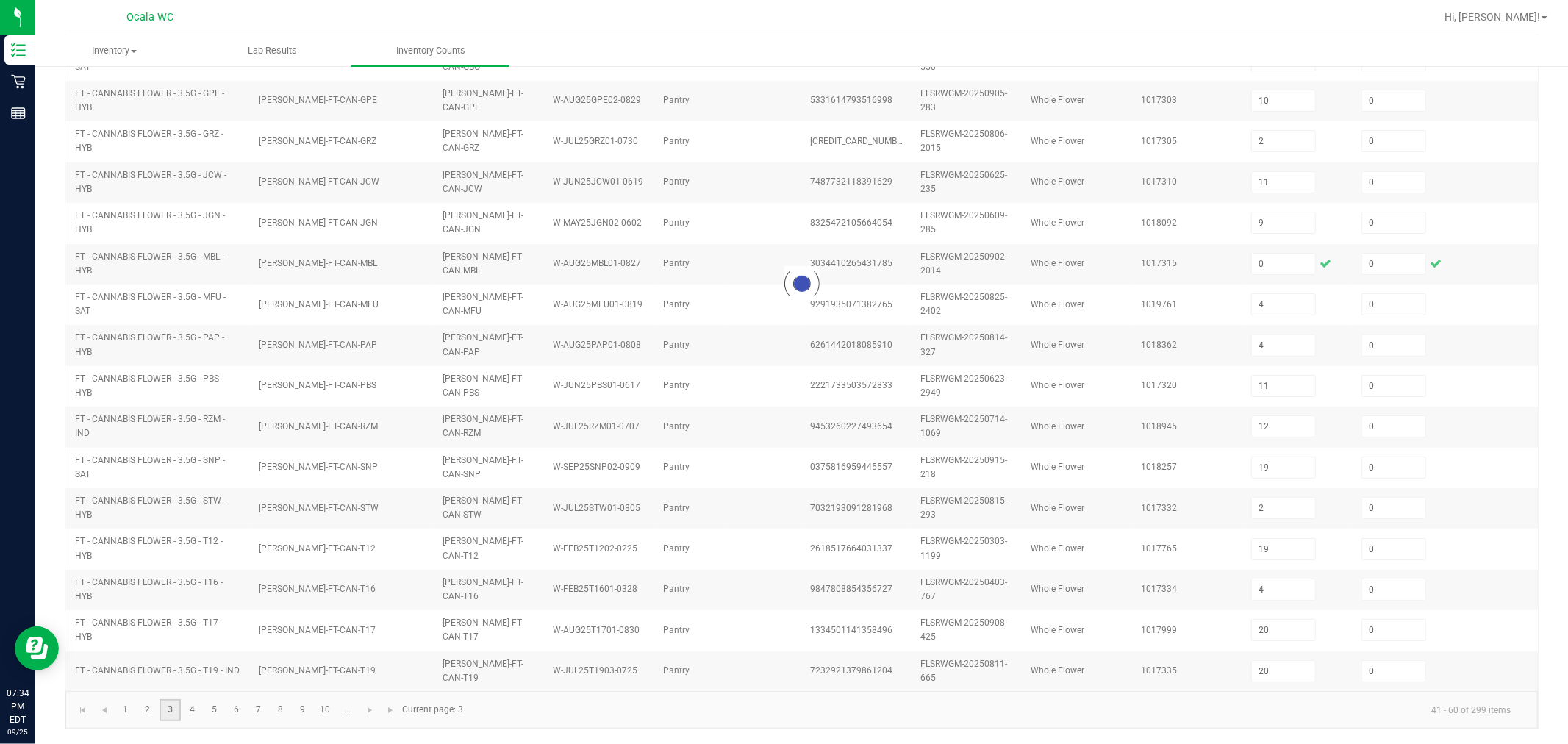
type input "1"
type input "13"
type input "11"
type input "8"
type input "7"
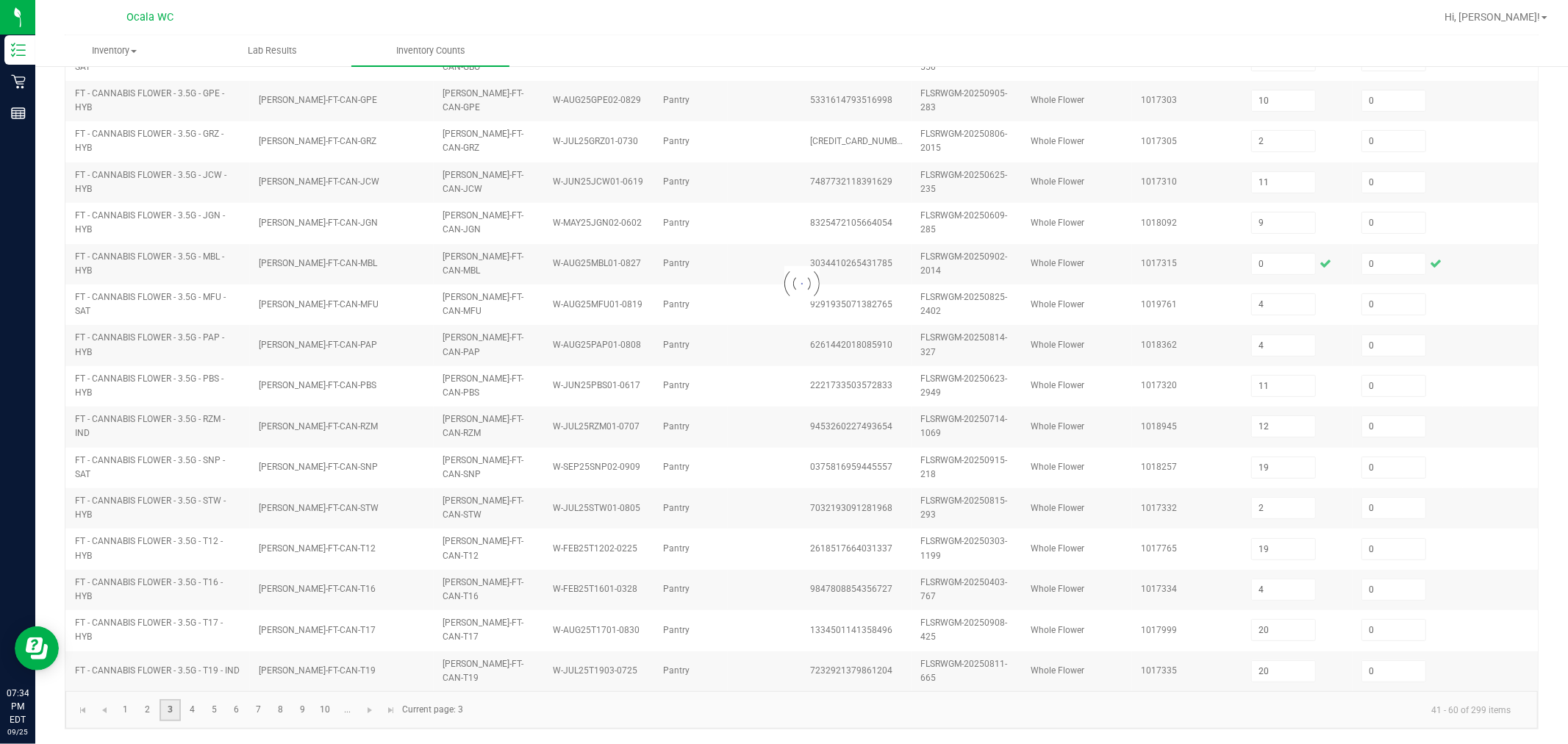
type input "8"
type input "7"
type input "9"
type input "6"
type input "2"
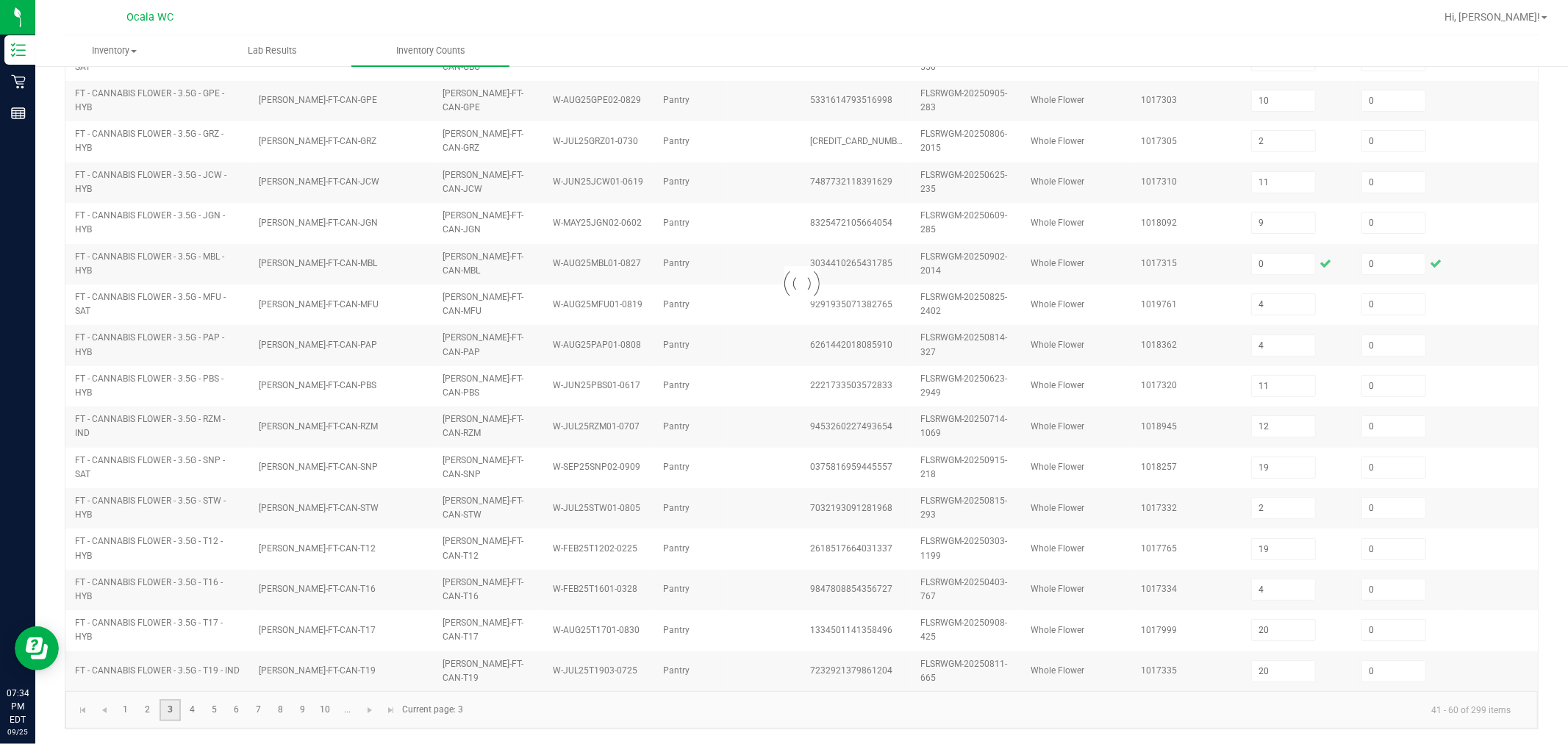
type input "3"
type input "7"
type input "3"
type input "9"
type input "12"
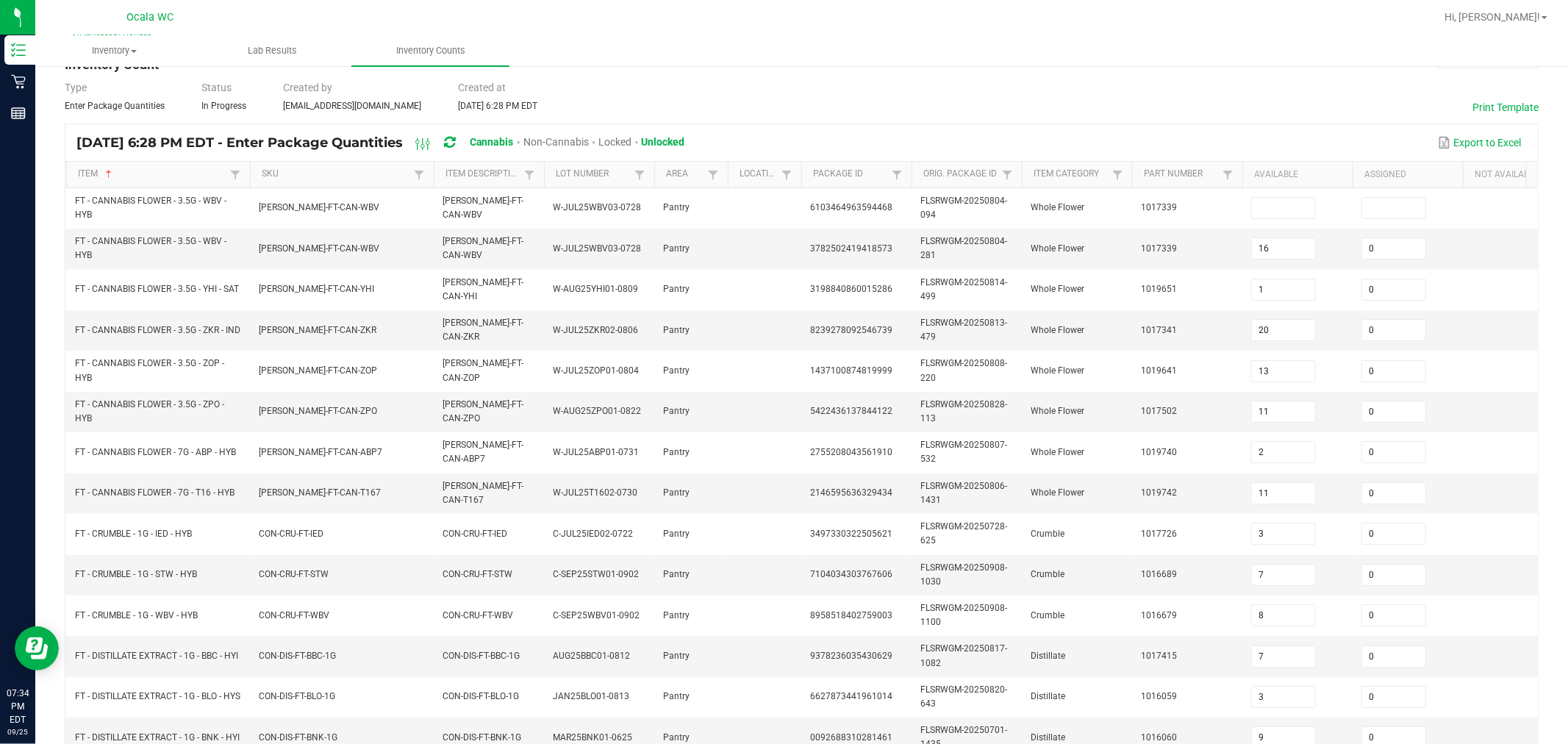
scroll to position [0, 0]
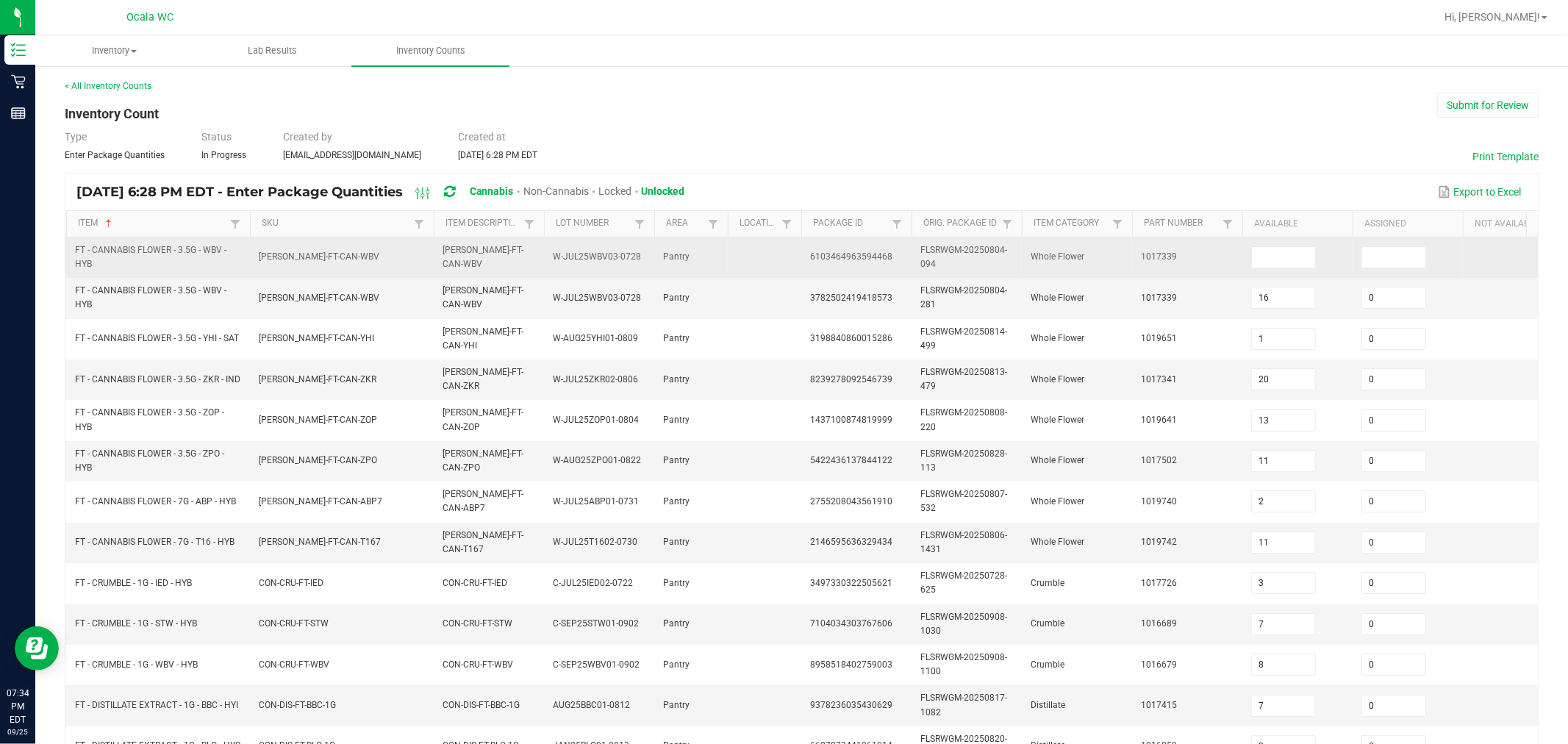
click at [773, 254] on td at bounding box center [1297, 257] width 110 height 40
click at [773, 257] on input at bounding box center [1284, 257] width 63 height 21
type input "0"
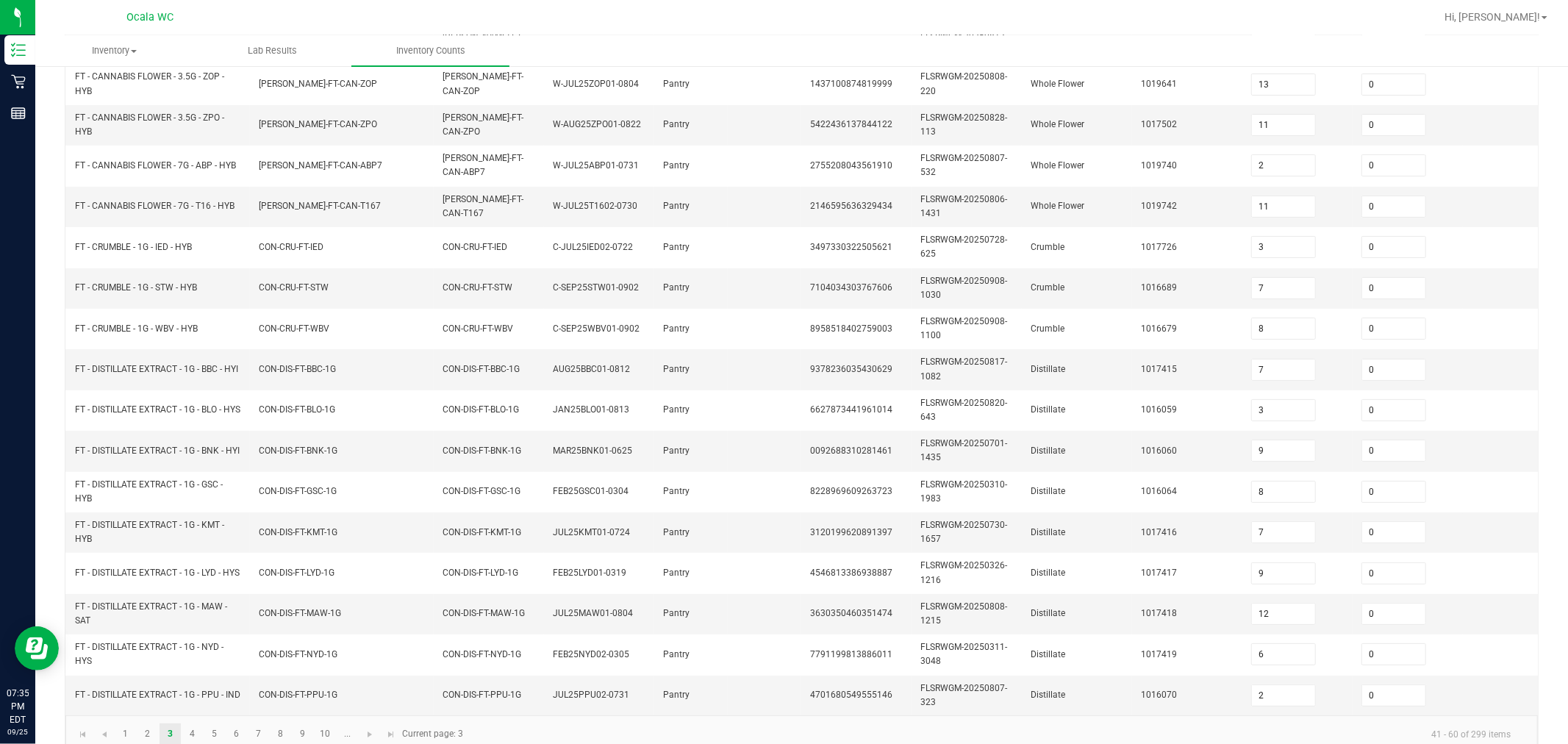
scroll to position [374, 0]
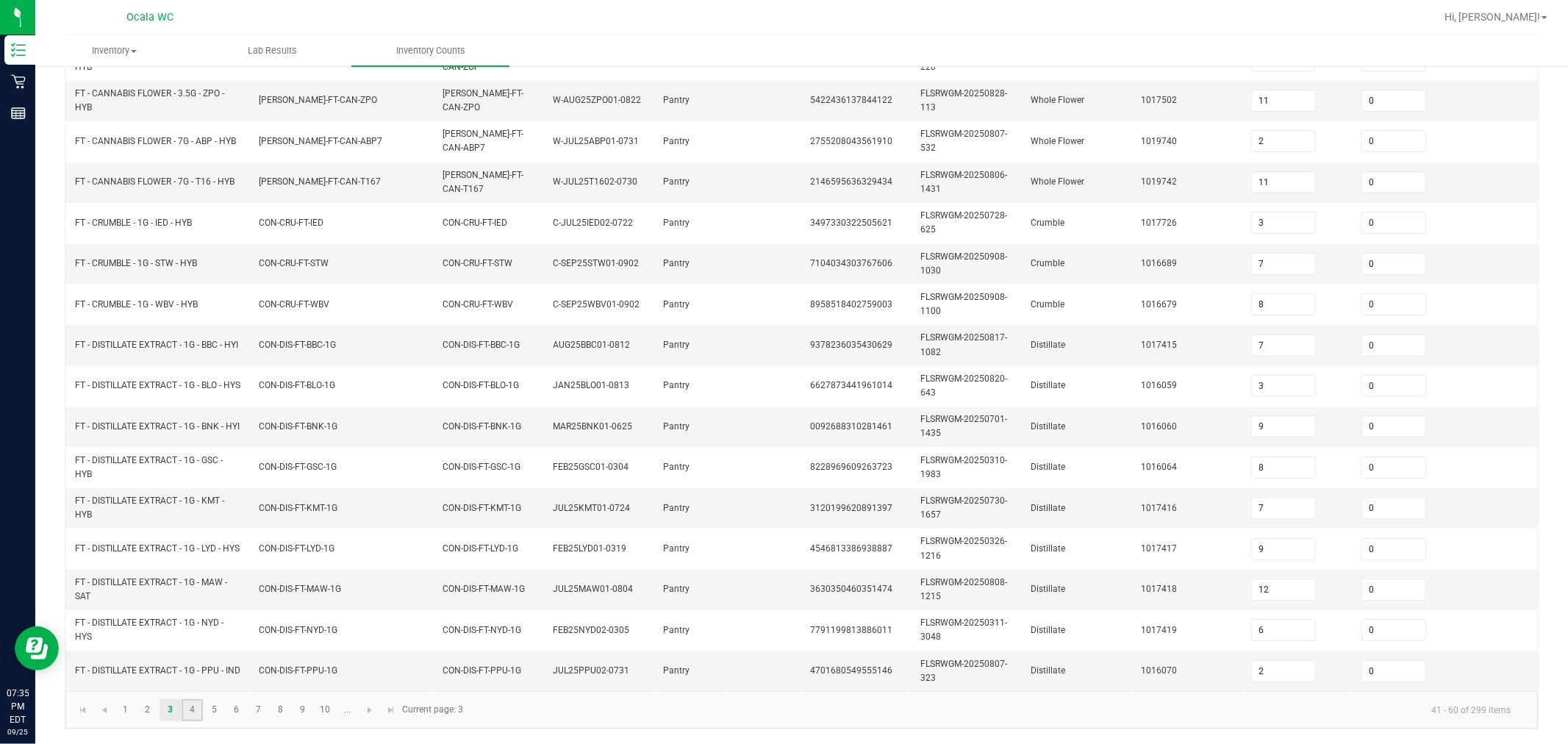
click at [192, 716] on link "4" at bounding box center [192, 710] width 21 height 22
type input "8"
type input "10"
type input "7"
type input "1"
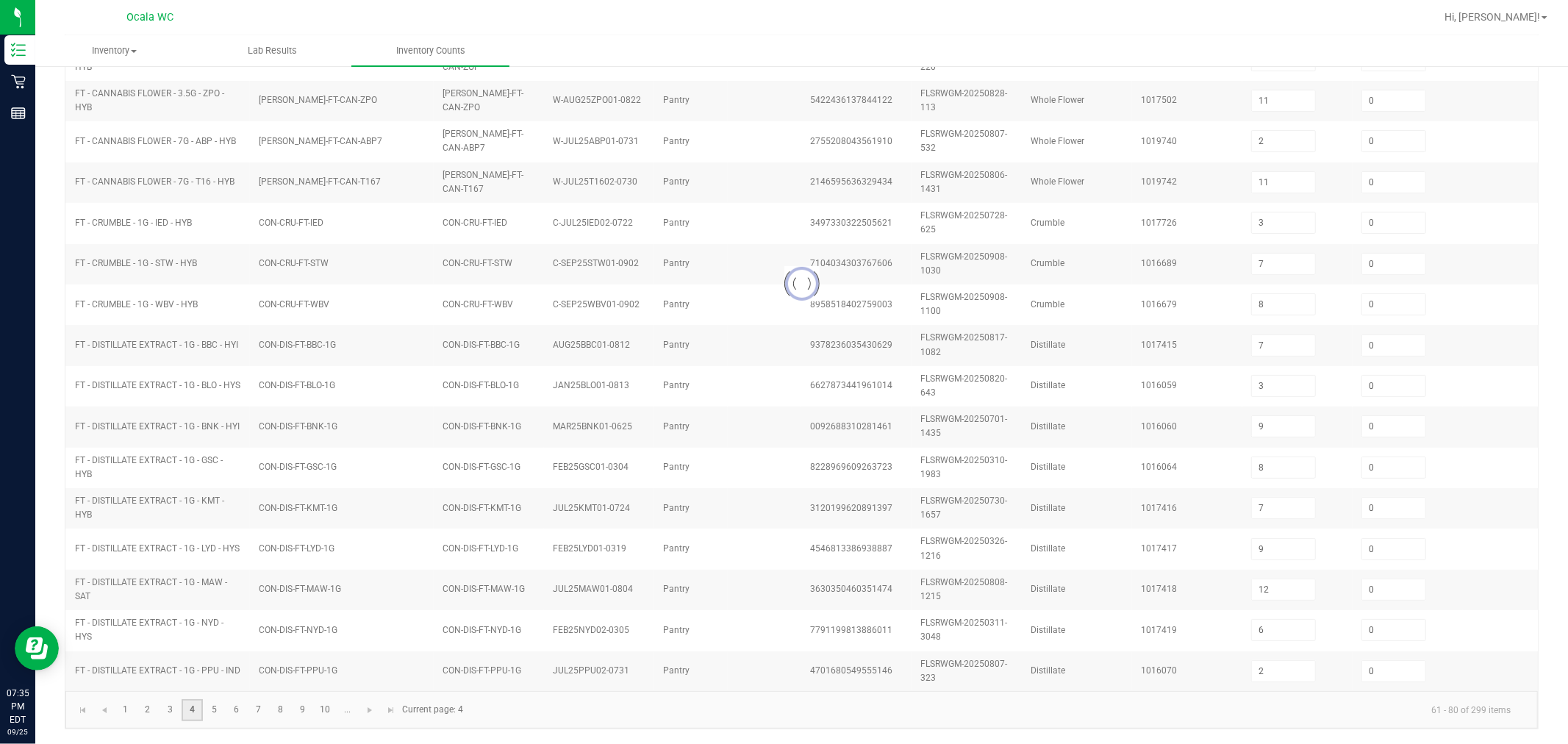
type input "2"
type input "14"
type input "23"
type input "16"
type input "23"
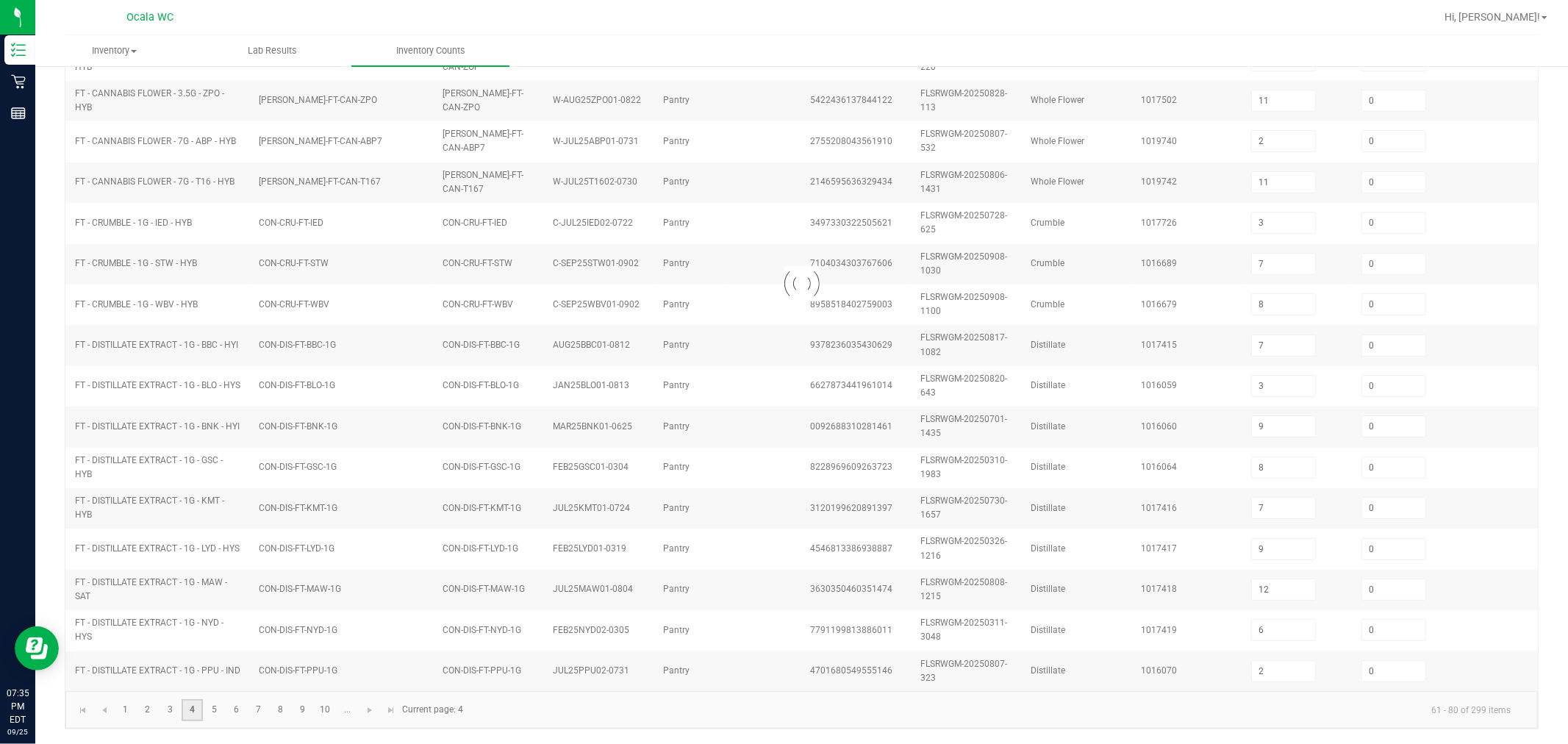
type input "4"
type input "8"
type input "13"
type input "8"
type input "2"
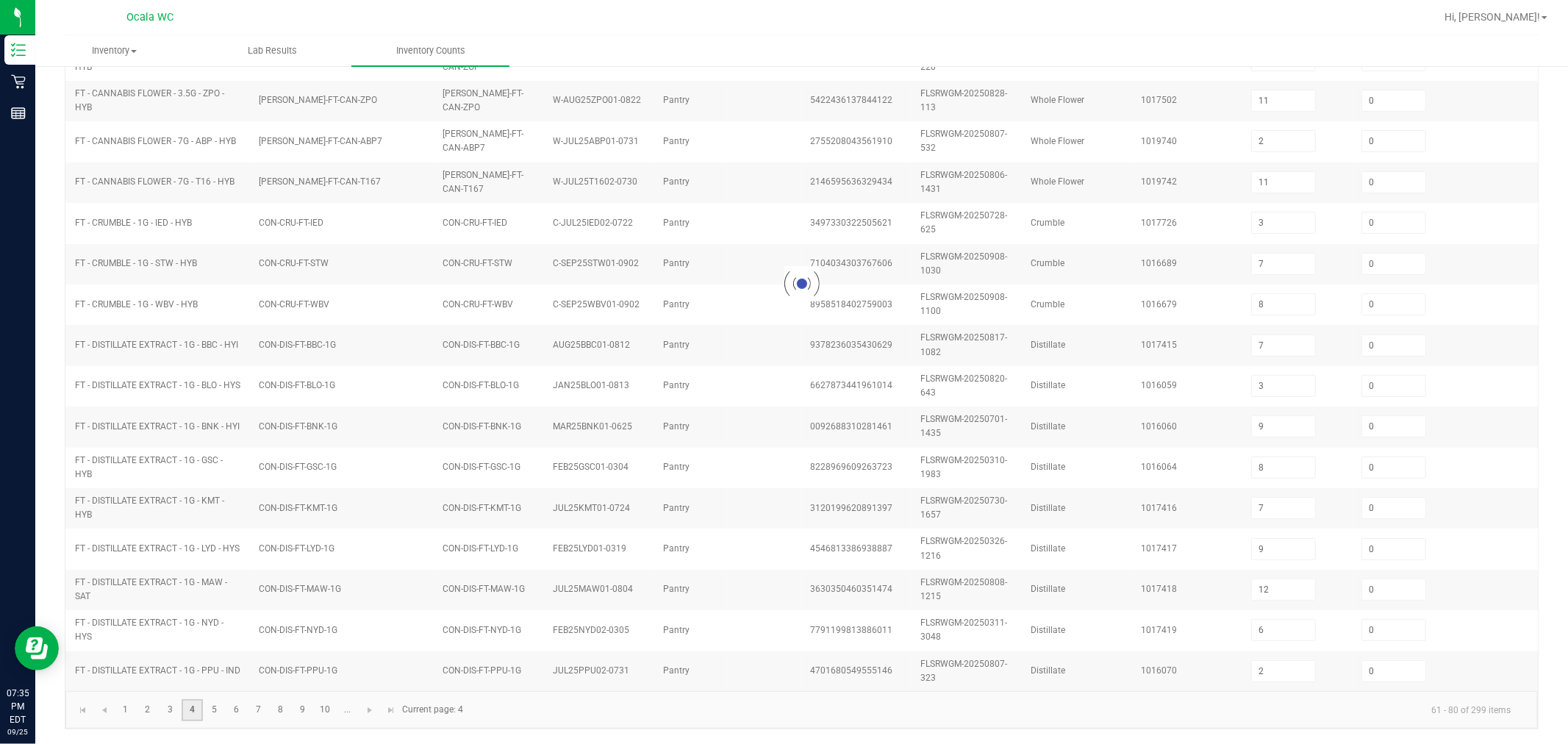
type input "4"
type input "5"
type input "12"
type input "10"
type input "1"
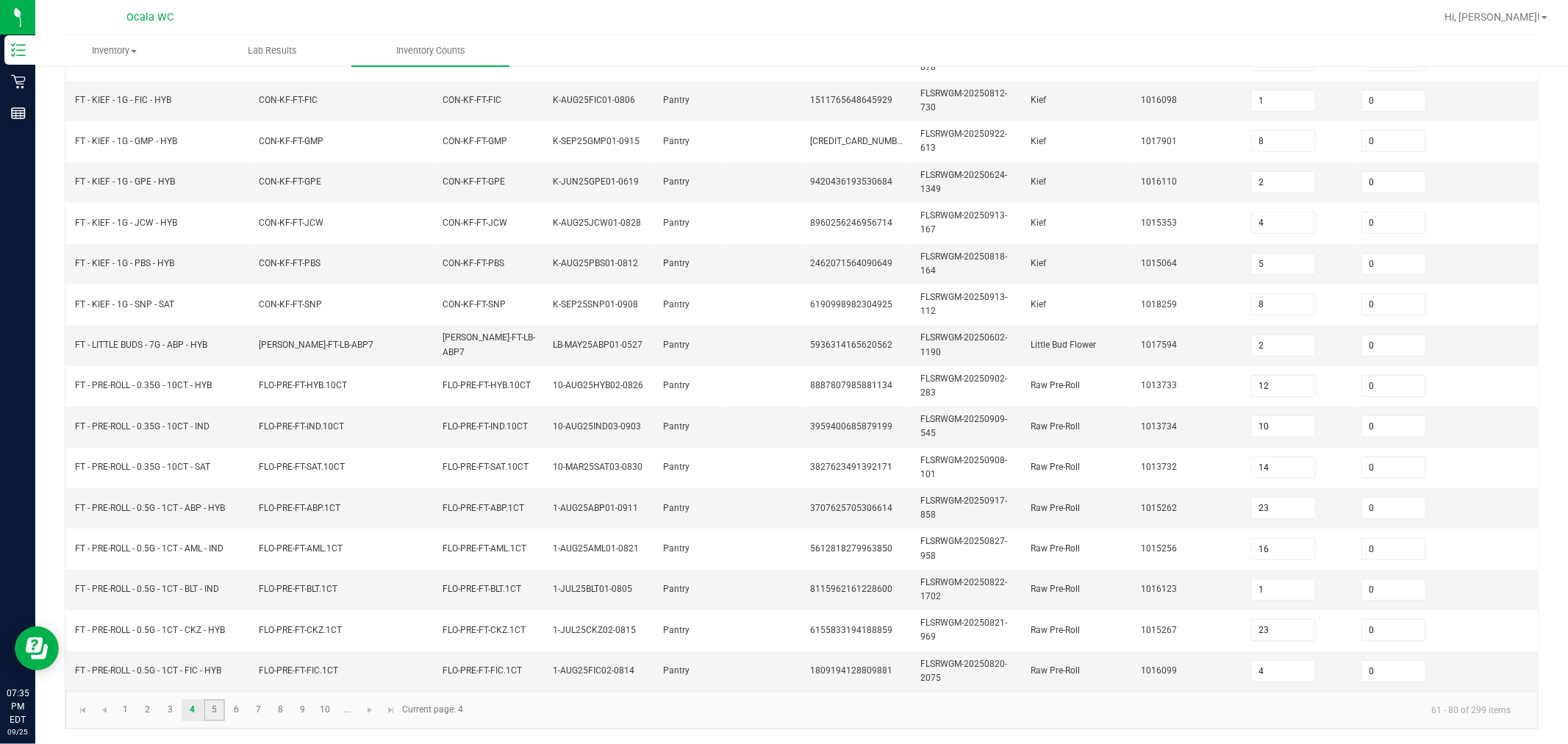
click at [214, 715] on link "5" at bounding box center [214, 710] width 21 height 22
type input "25"
type input "6"
type input "5"
type input "23"
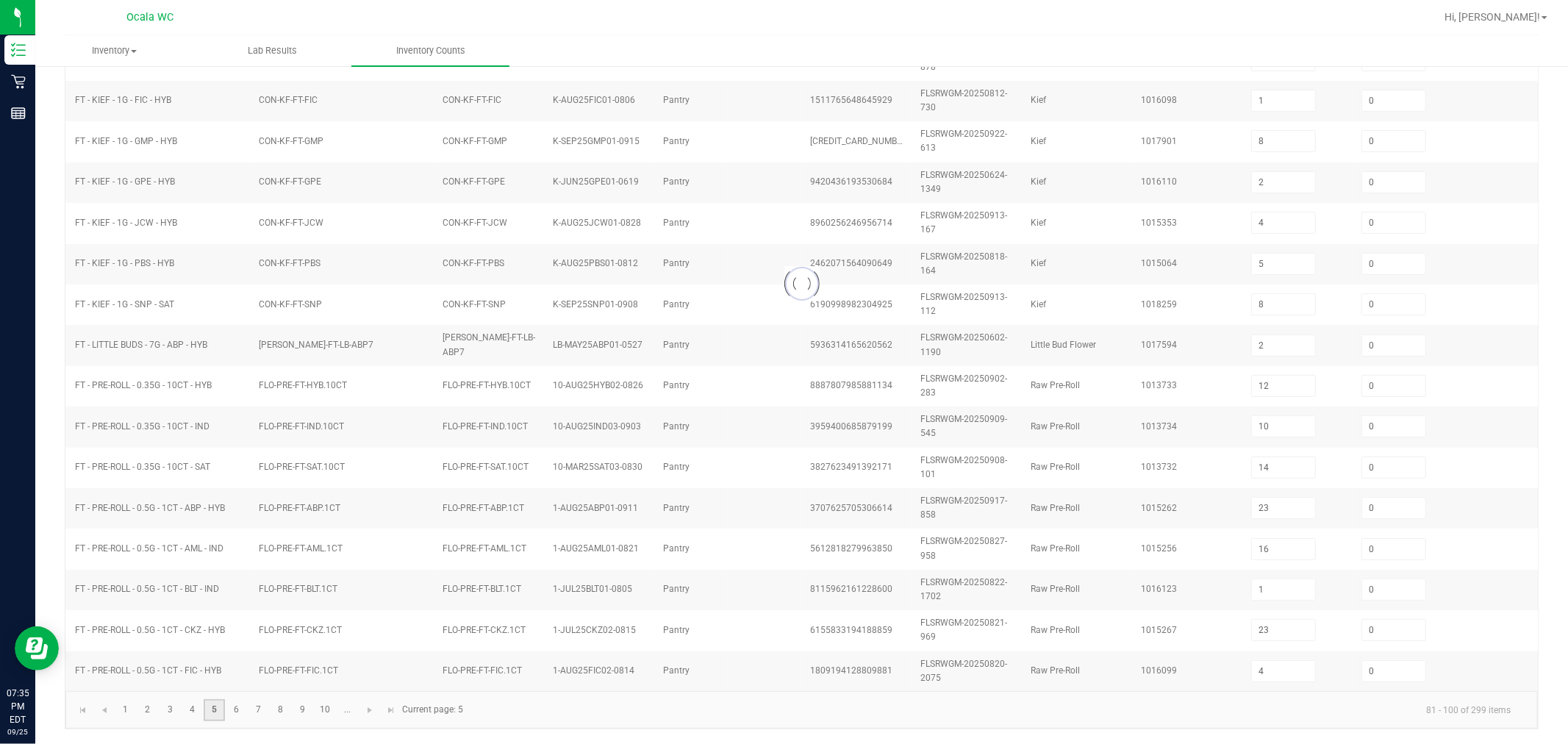
type input "7"
type input "12"
type input "9"
type input "12"
type input "25"
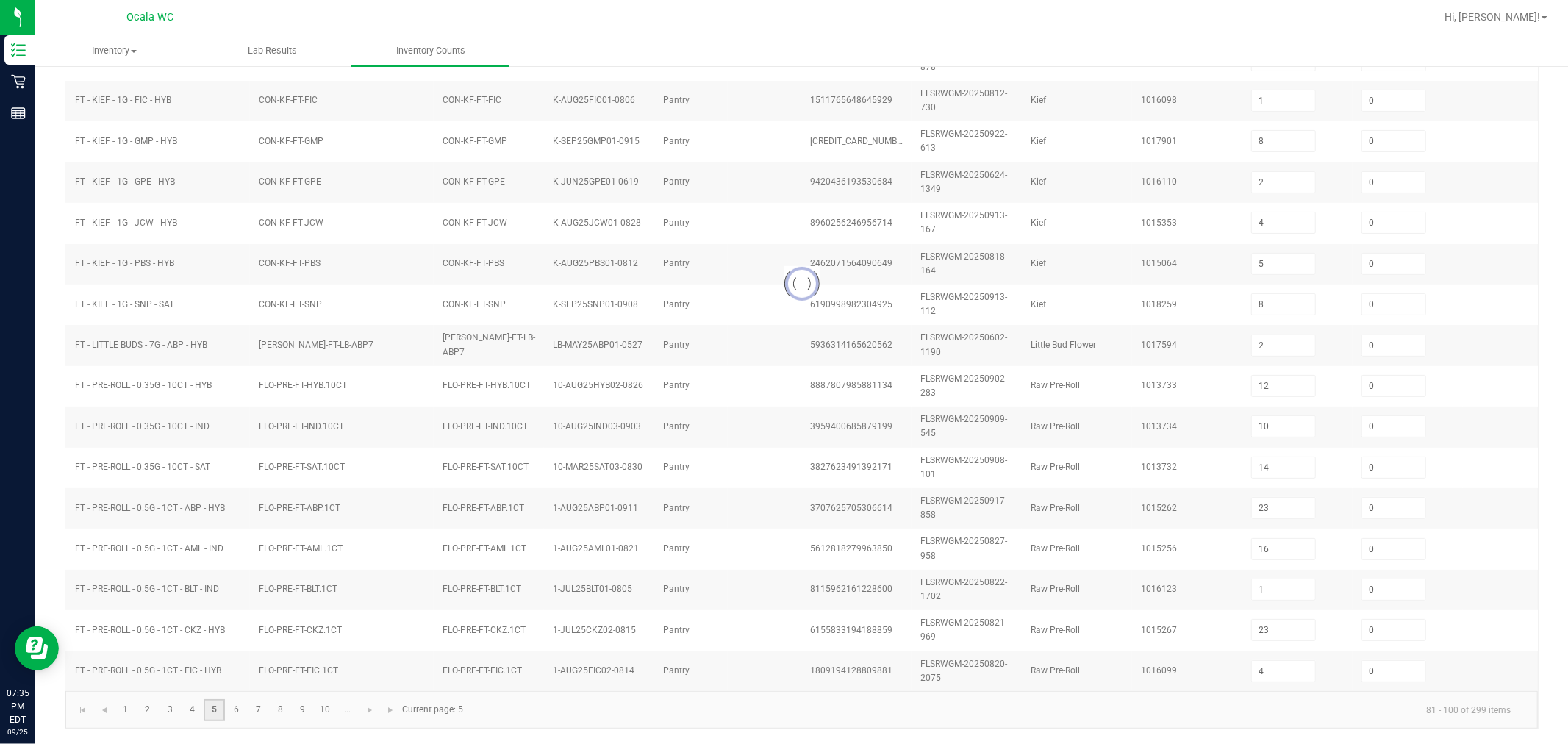
type input "9"
type input "22"
type input "8"
type input "9"
type input "3"
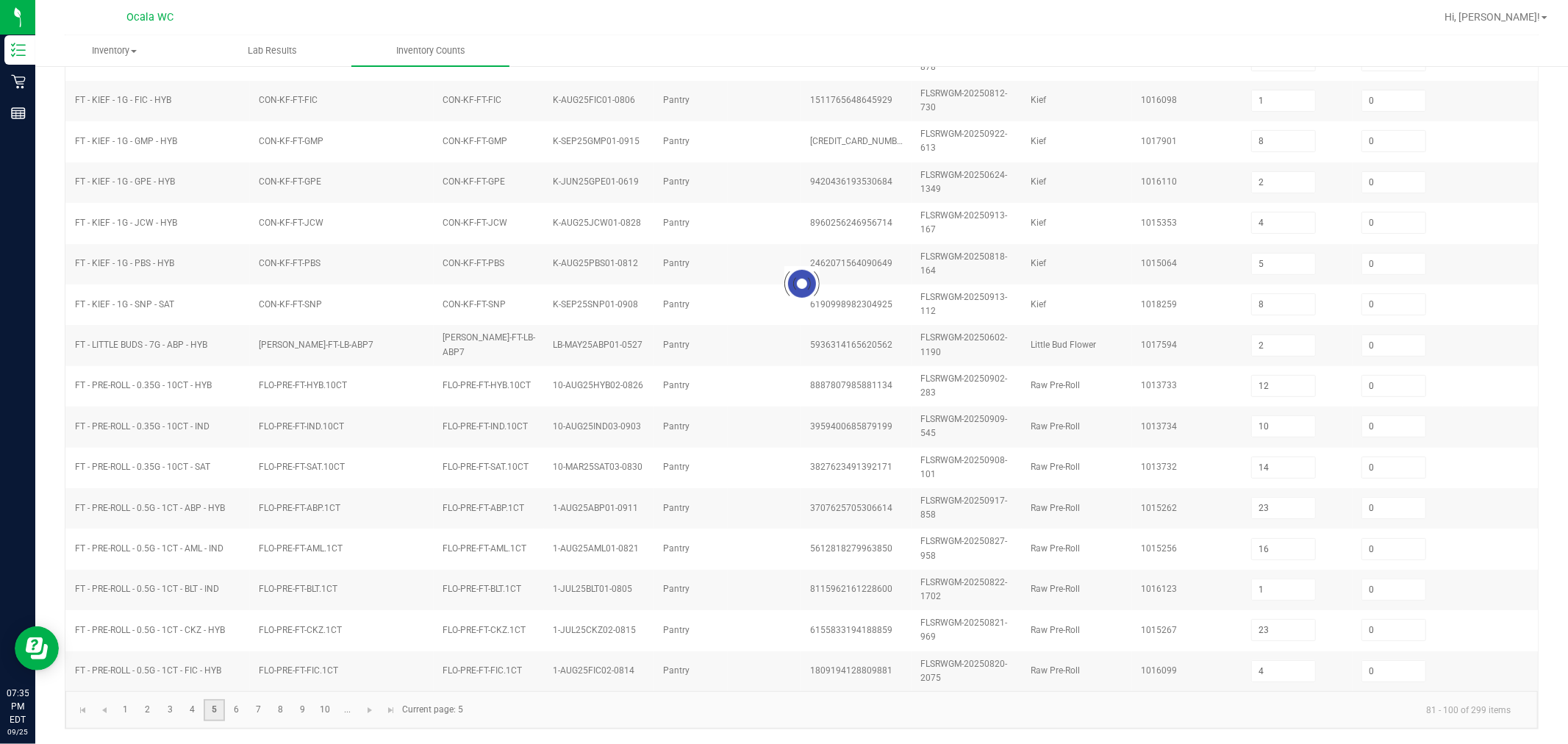
type input "5"
type input "8"
type input "7"
type input "16"
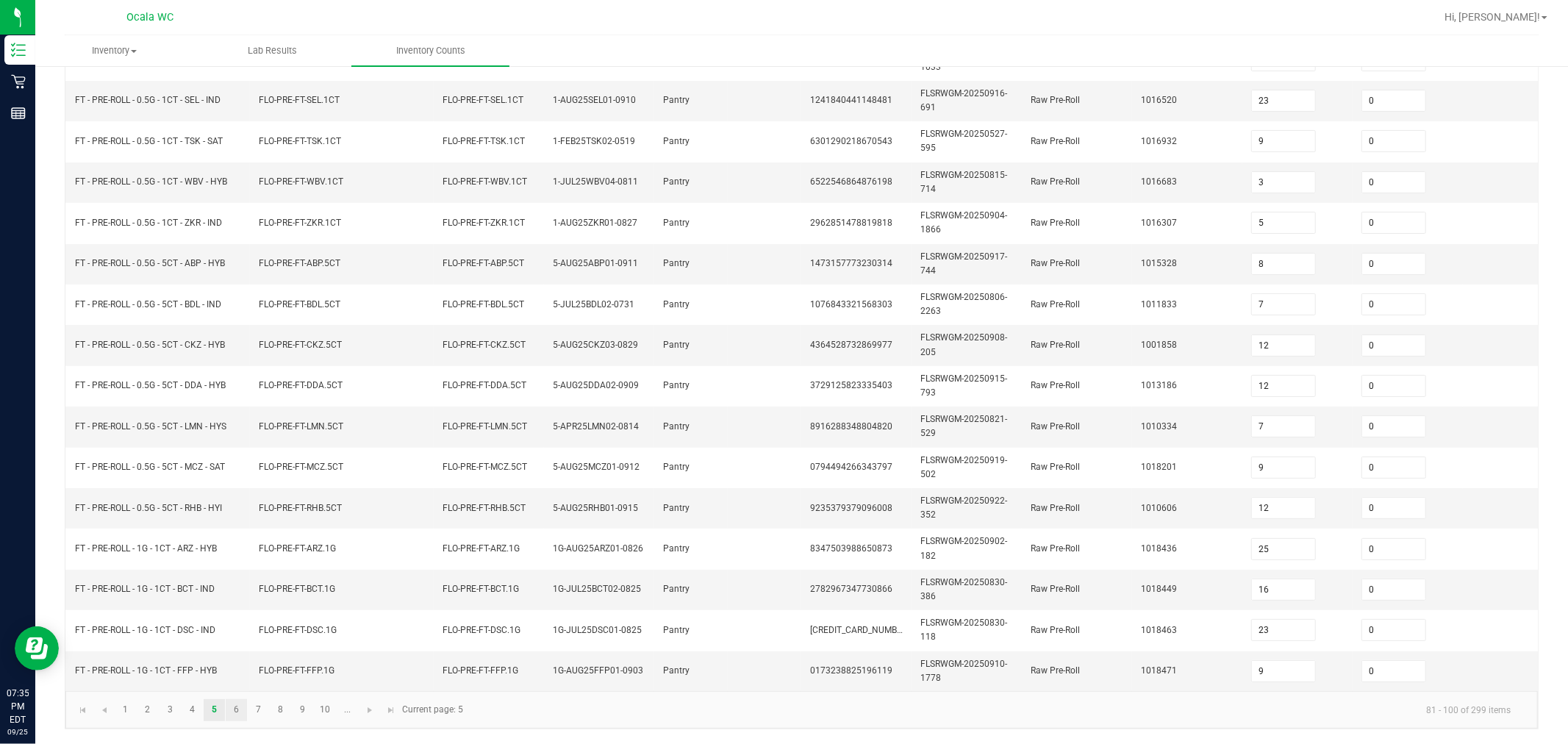
click at [236, 716] on link "6" at bounding box center [236, 710] width 21 height 22
type input "11"
type input "25"
type input "3"
type input "5"
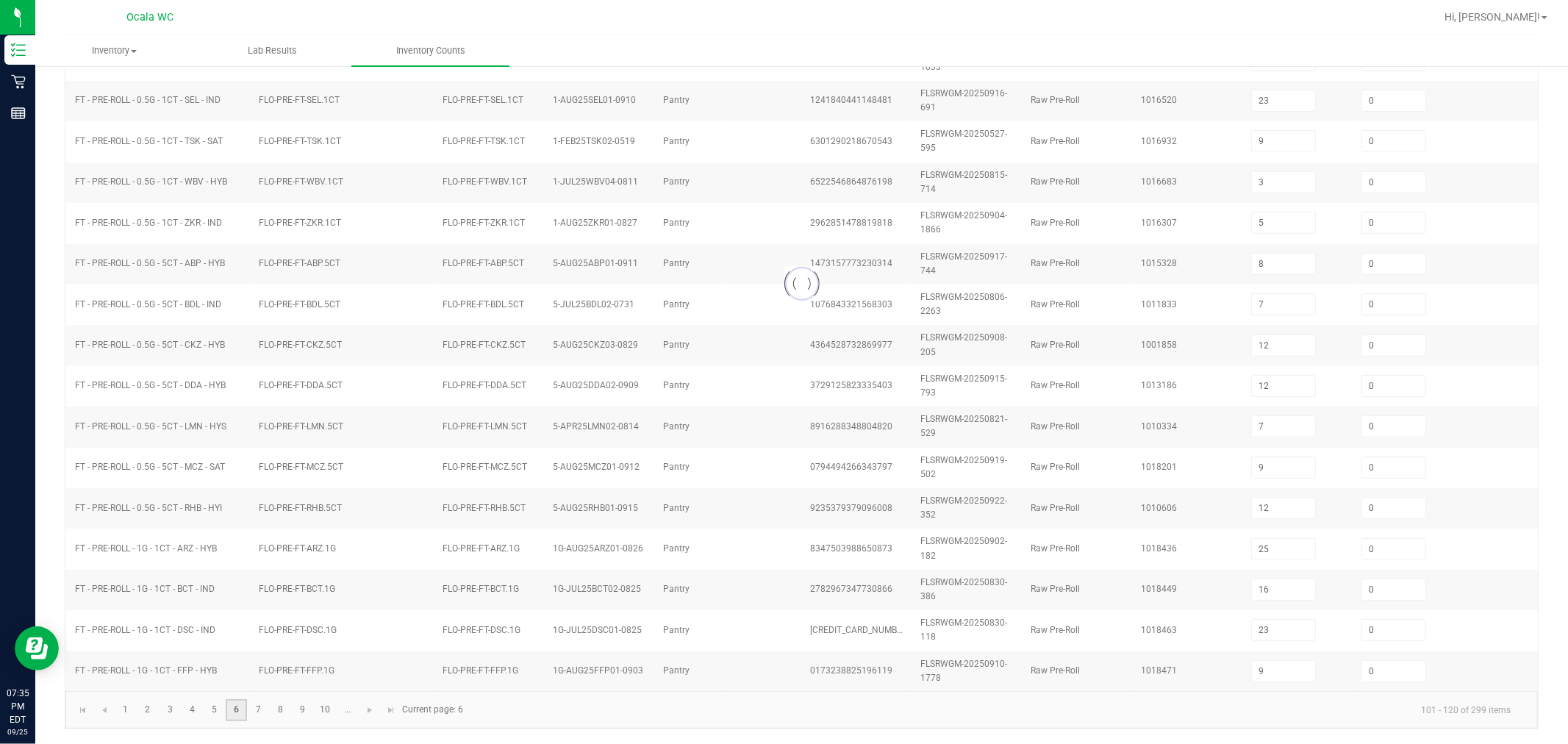
type input "3"
type input "2"
type input "11"
type input "10"
type input "7"
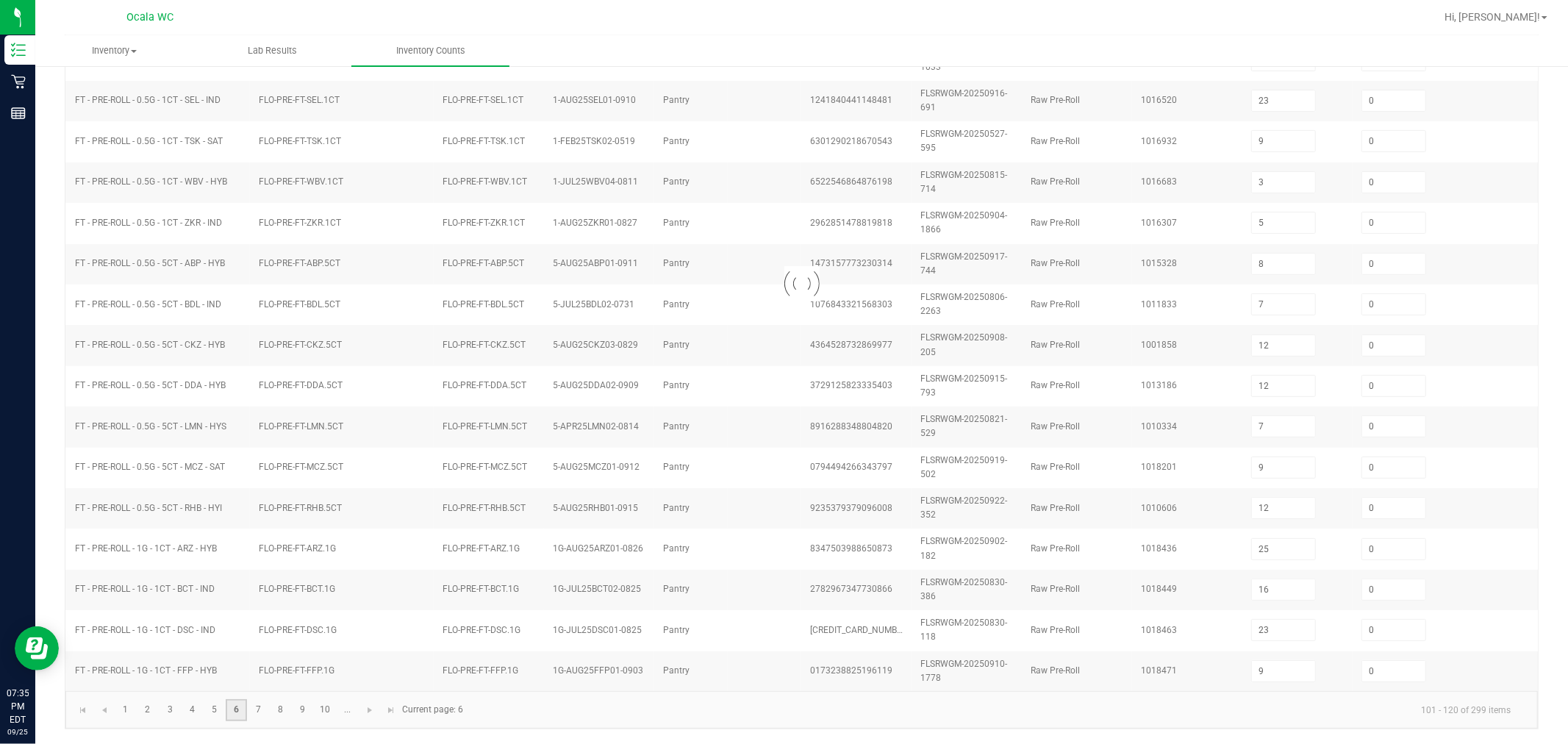
type input "3"
type input "6"
type input "16"
type input "23"
type input "5"
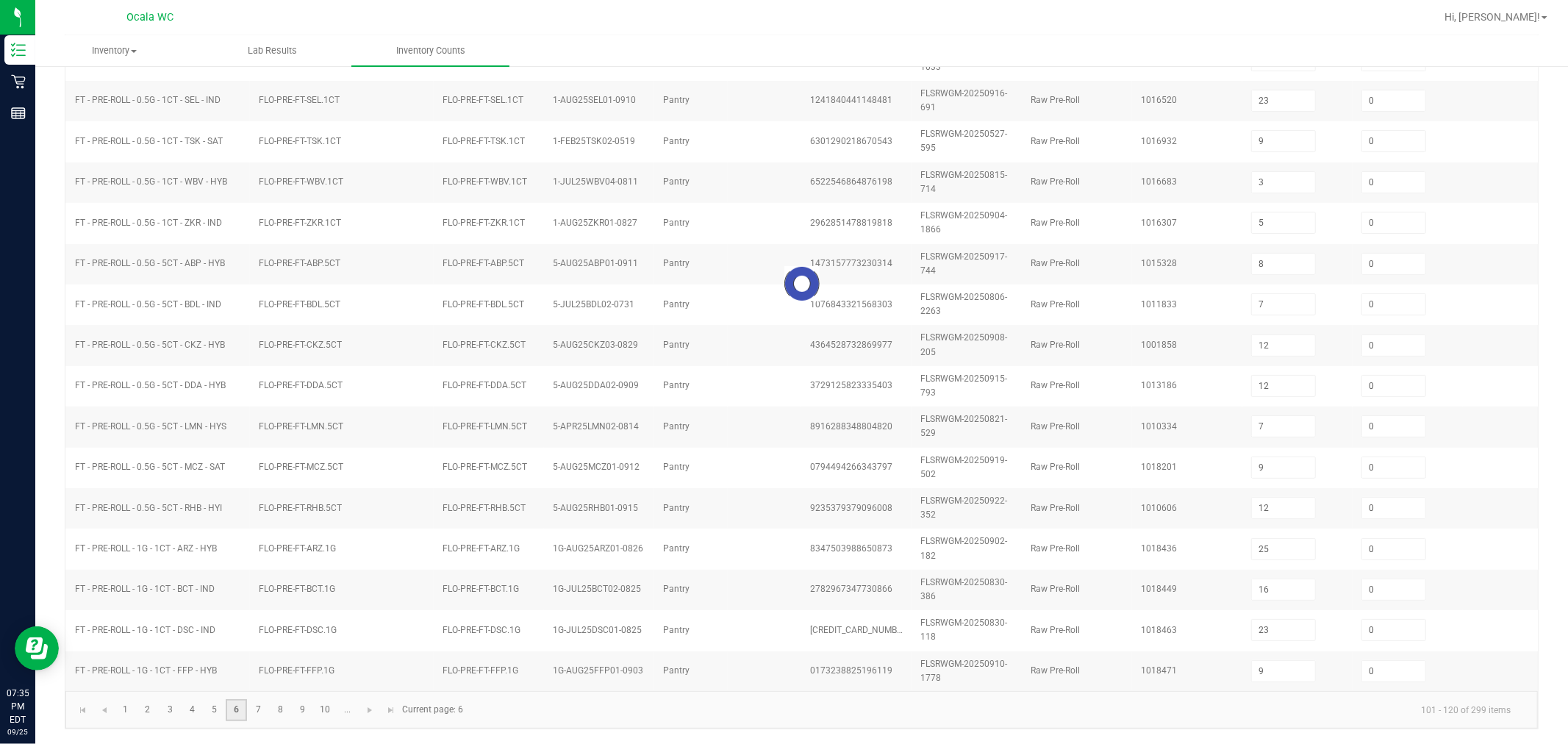
type input "4"
type input "8"
type input "3"
type input "8"
type input "7"
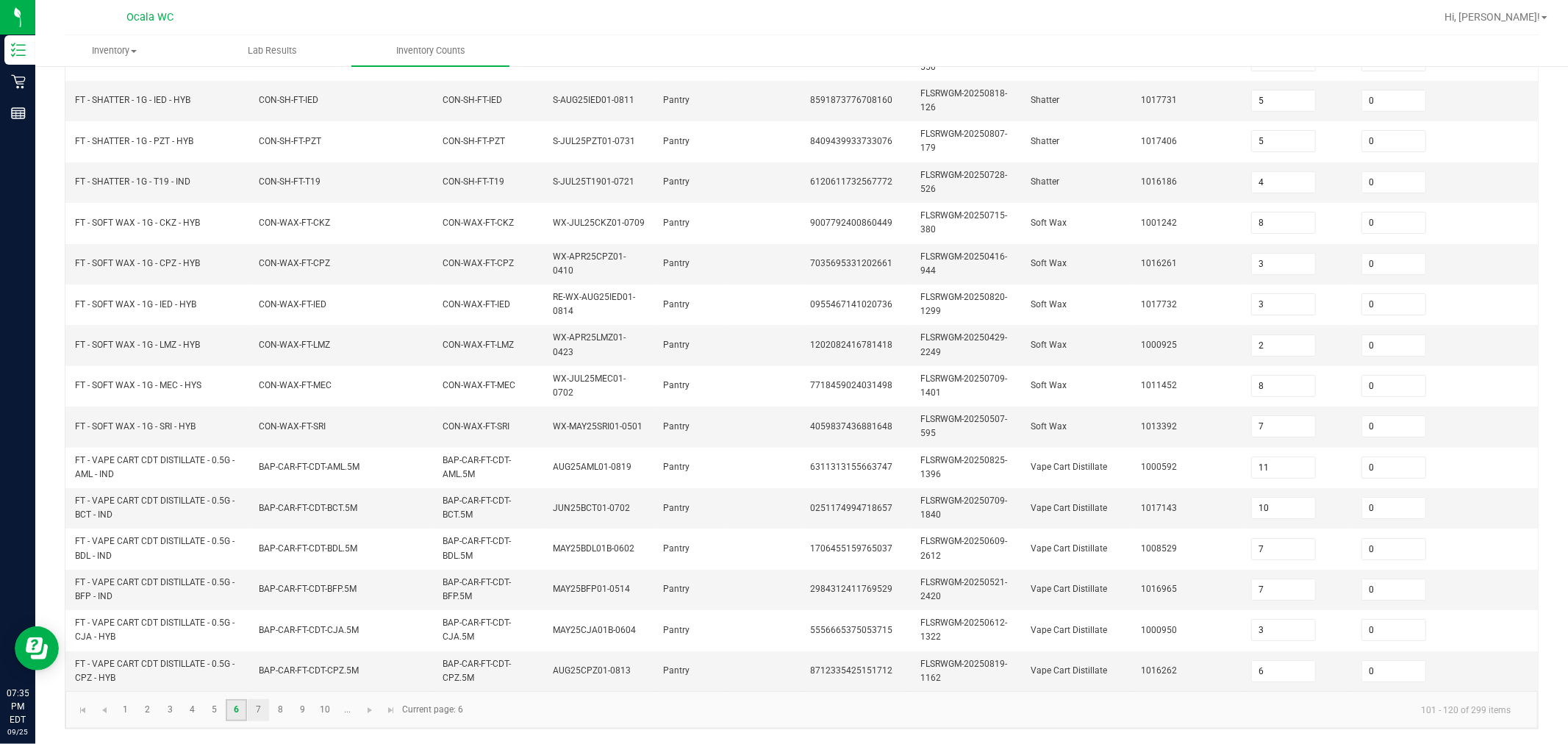
click at [258, 709] on link "7" at bounding box center [259, 710] width 21 height 22
type input "3"
type input "1"
type input "4"
type input "12"
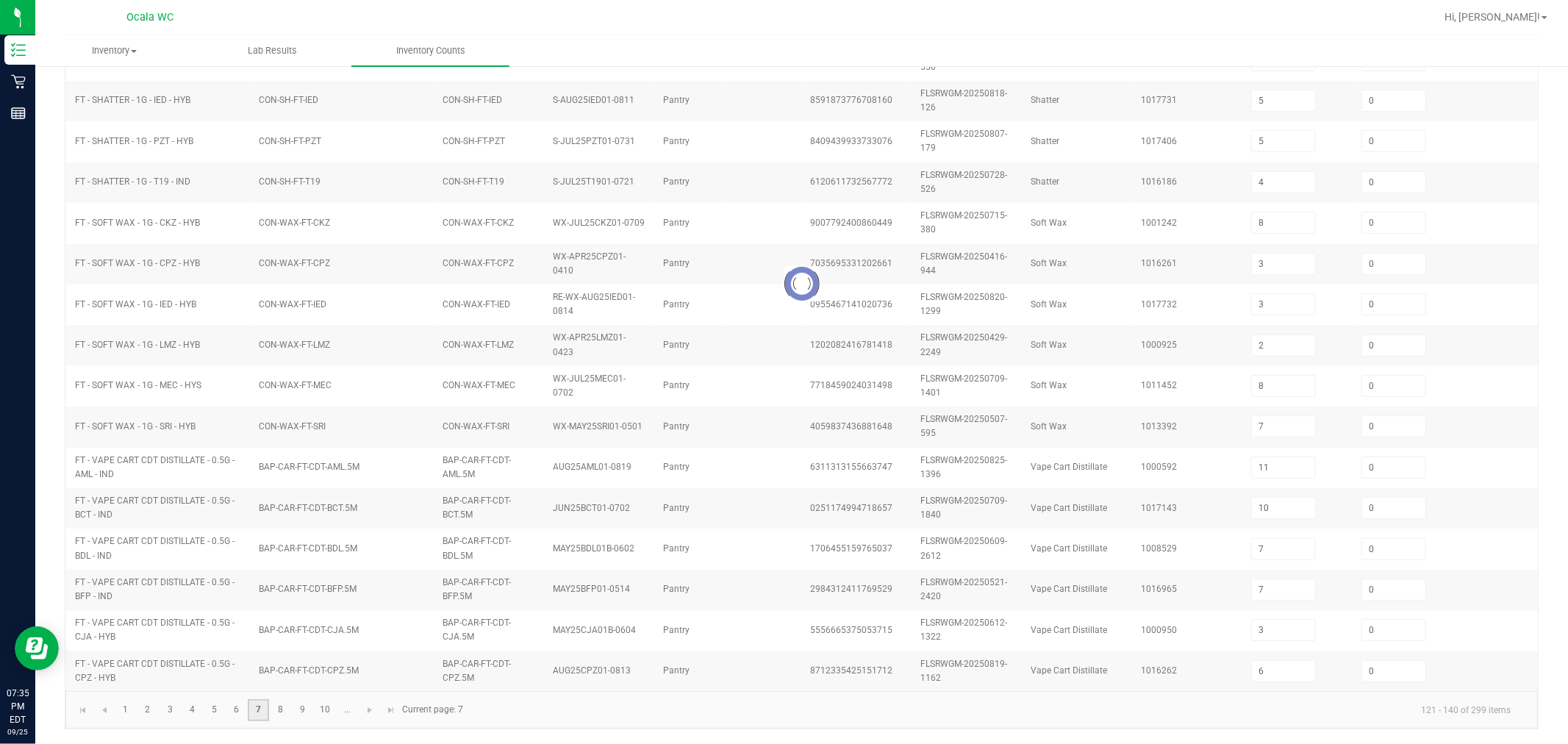
type input "1"
type input "5"
type input "11"
type input "4"
type input "3"
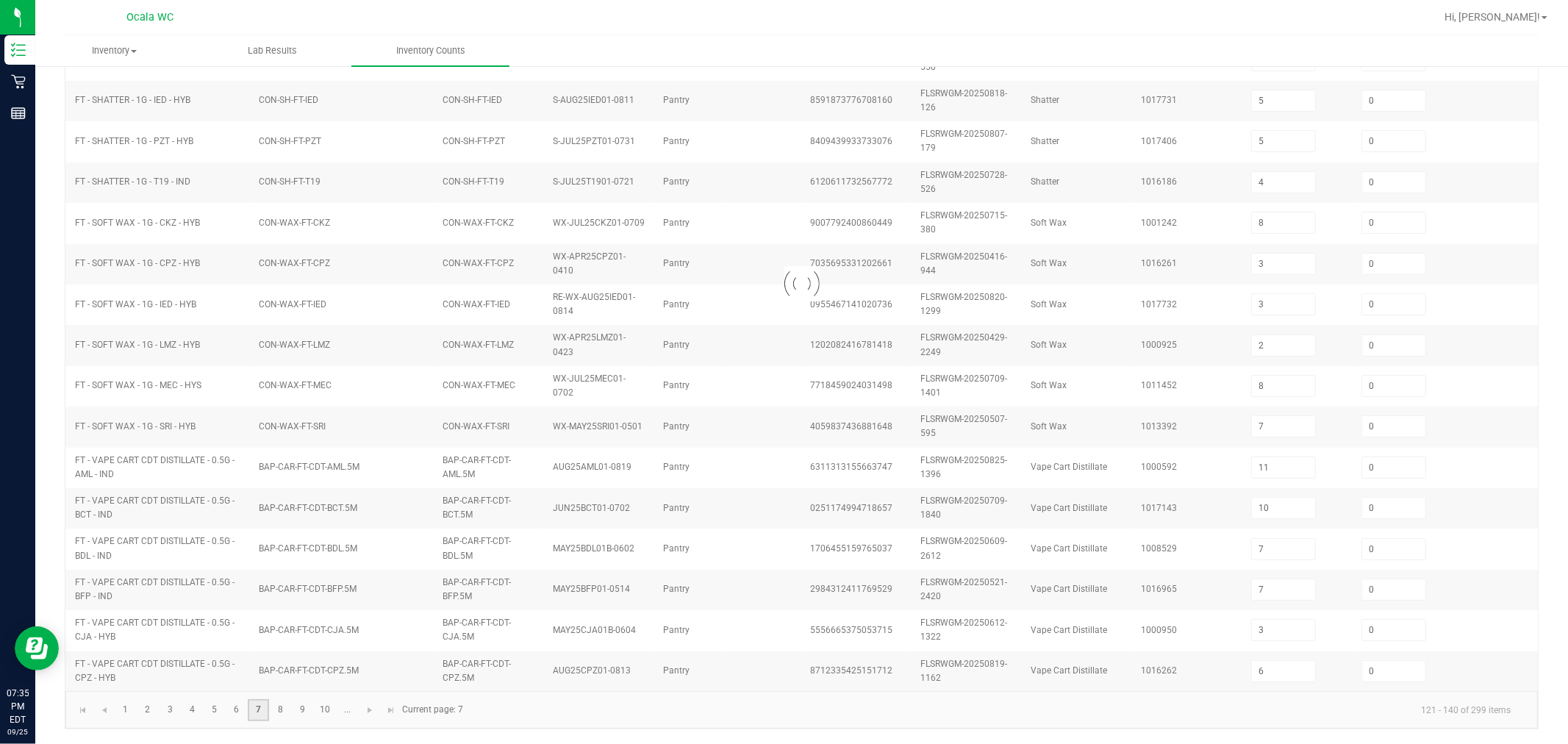
type input "2"
type input "1"
type input "6"
type input "7"
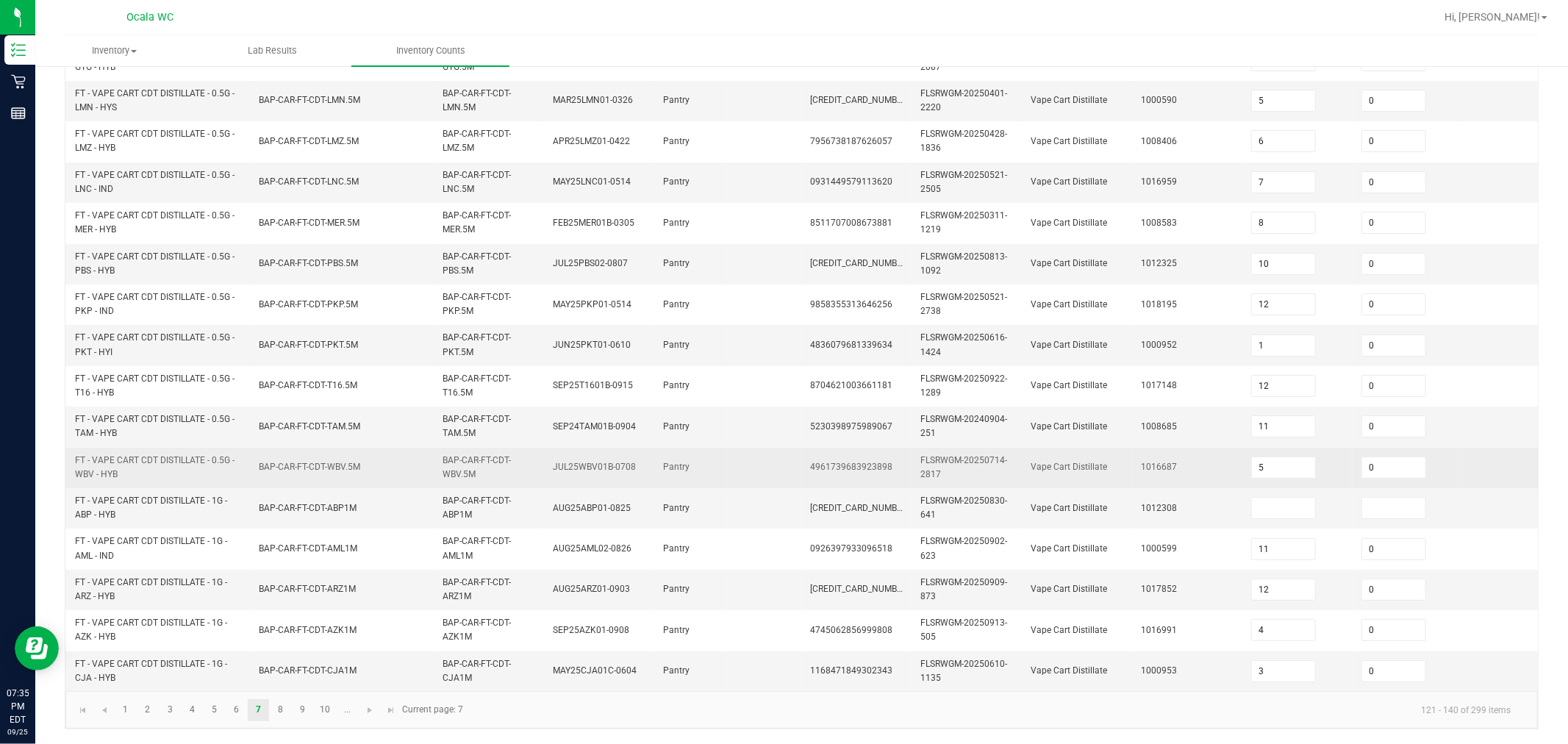
click at [773, 471] on td "5" at bounding box center [1297, 468] width 110 height 40
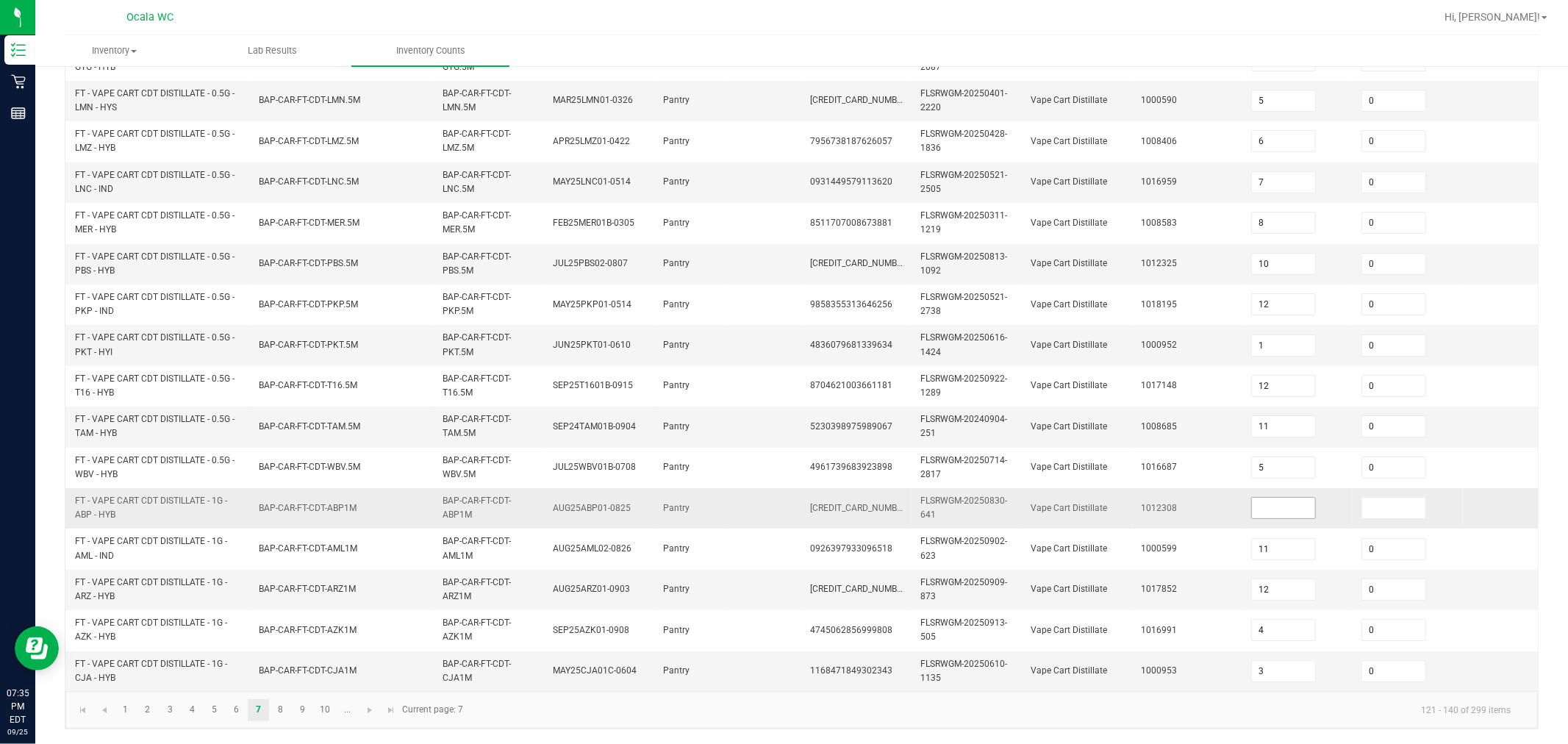
click at [773, 498] on input at bounding box center [1284, 508] width 63 height 21
click at [280, 709] on link "8" at bounding box center [281, 710] width 21 height 22
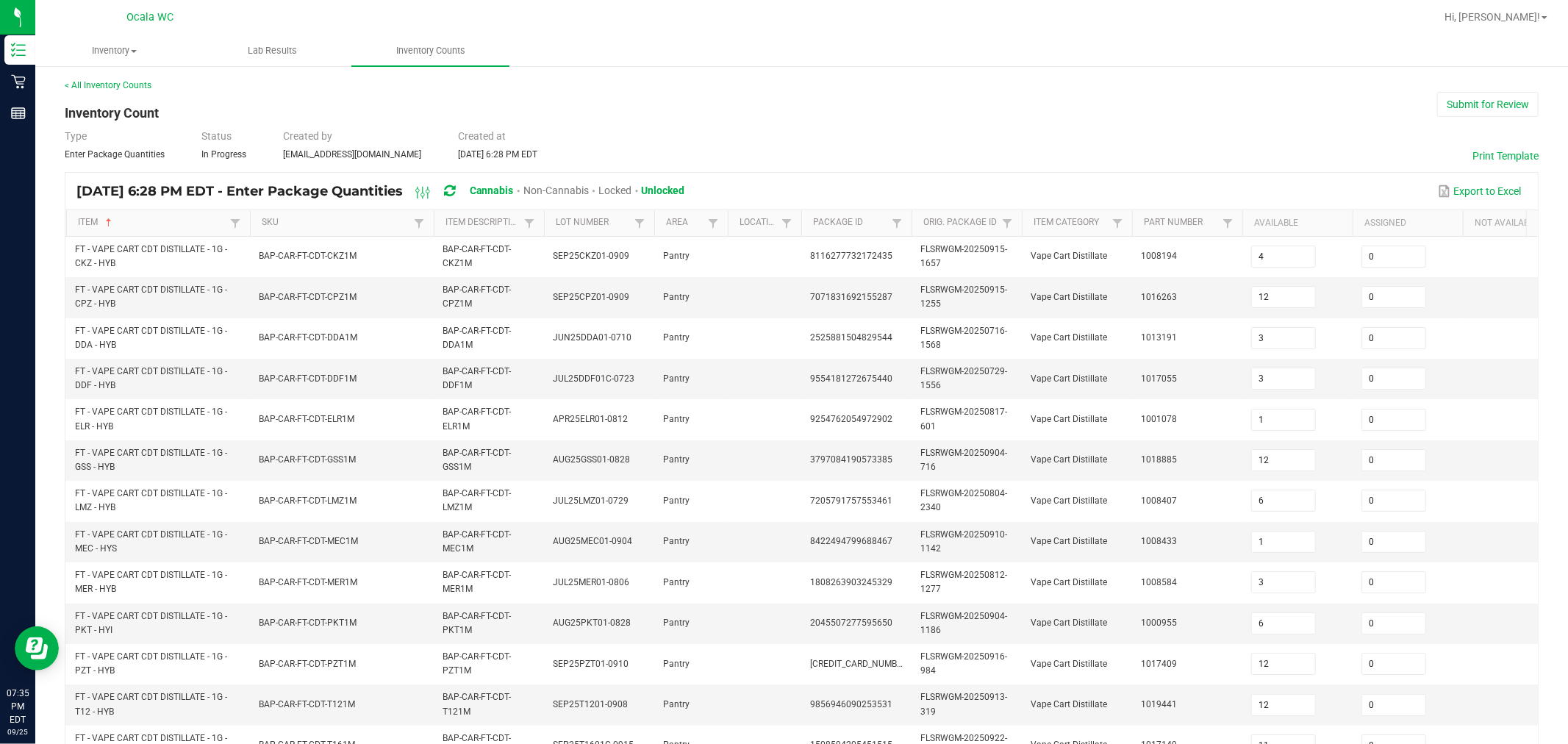
scroll to position [0, 0]
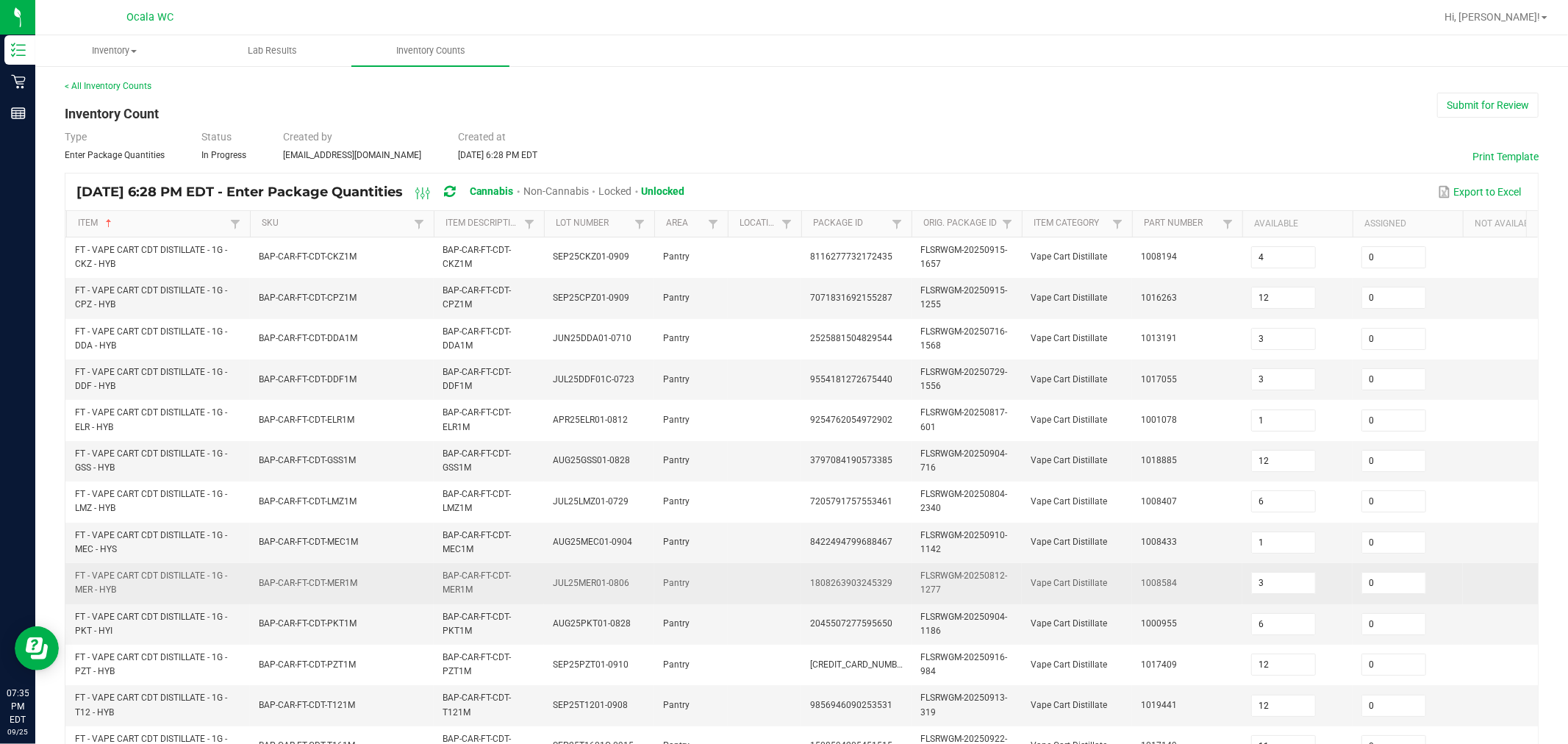
click at [773, 572] on span "FLSRWGM-20250812-1277" at bounding box center [964, 583] width 87 height 24
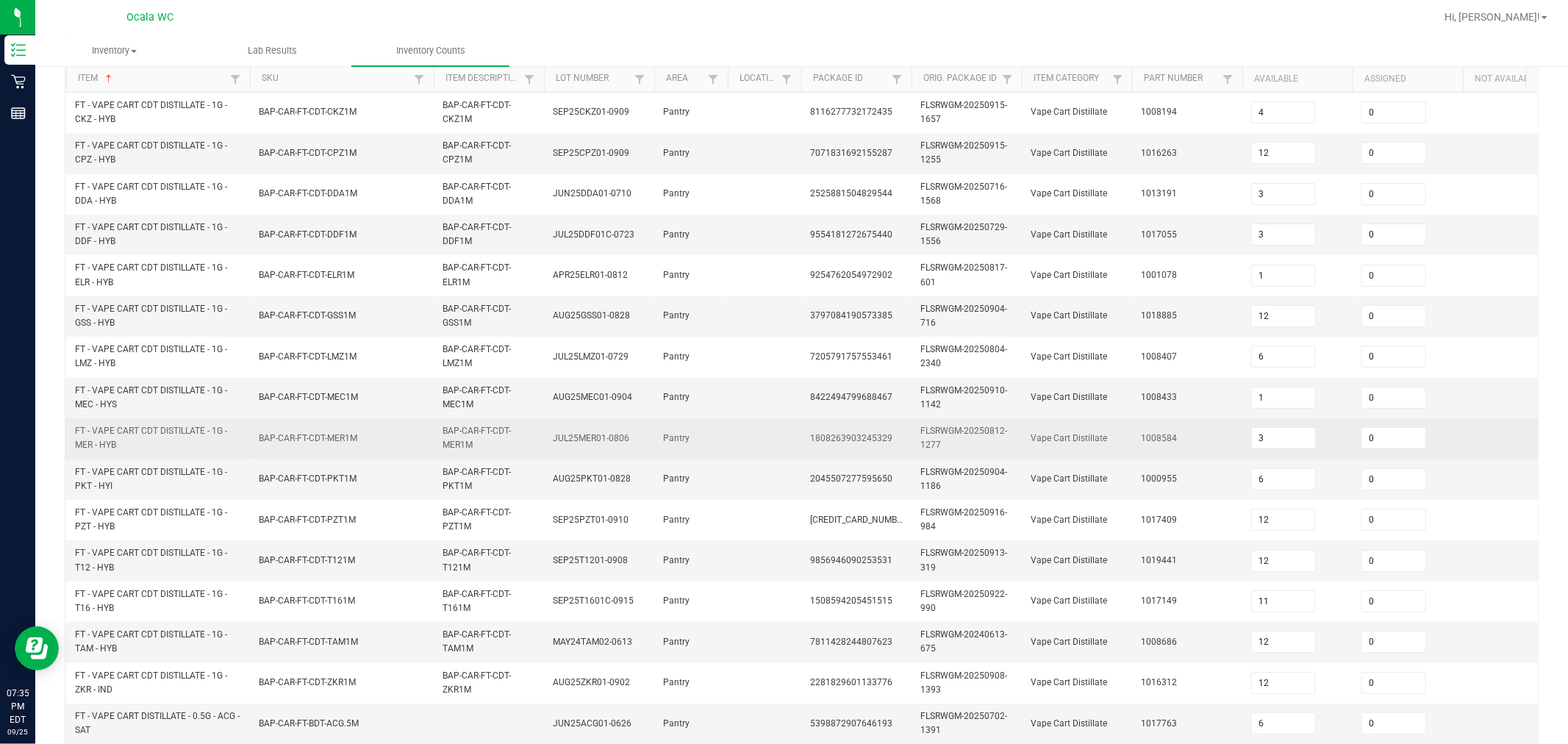
scroll to position [374, 0]
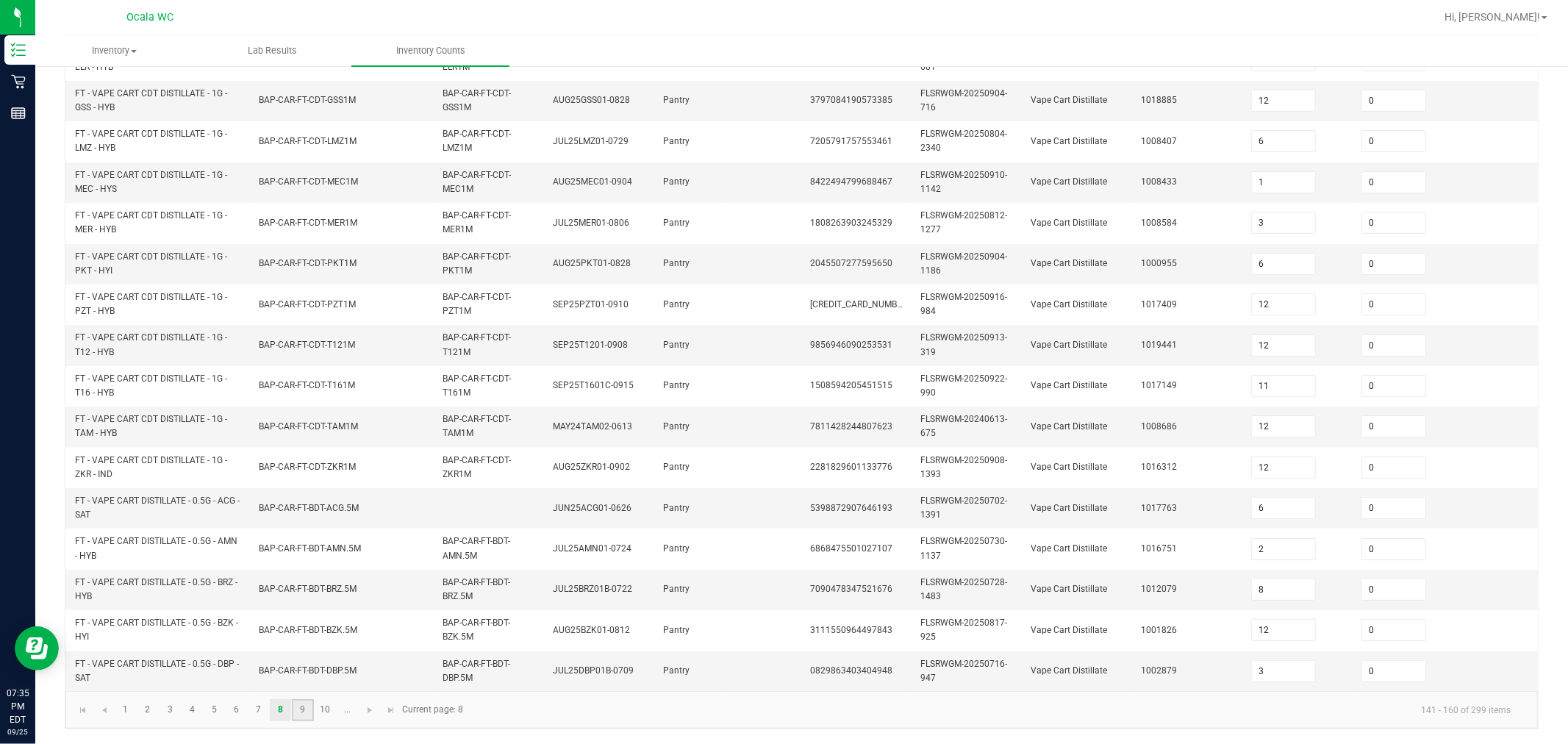
click at [306, 716] on link "9" at bounding box center [303, 710] width 21 height 22
click at [327, 716] on link "10" at bounding box center [325, 710] width 21 height 22
click at [364, 714] on span "Go to the next page" at bounding box center [370, 710] width 11 height 11
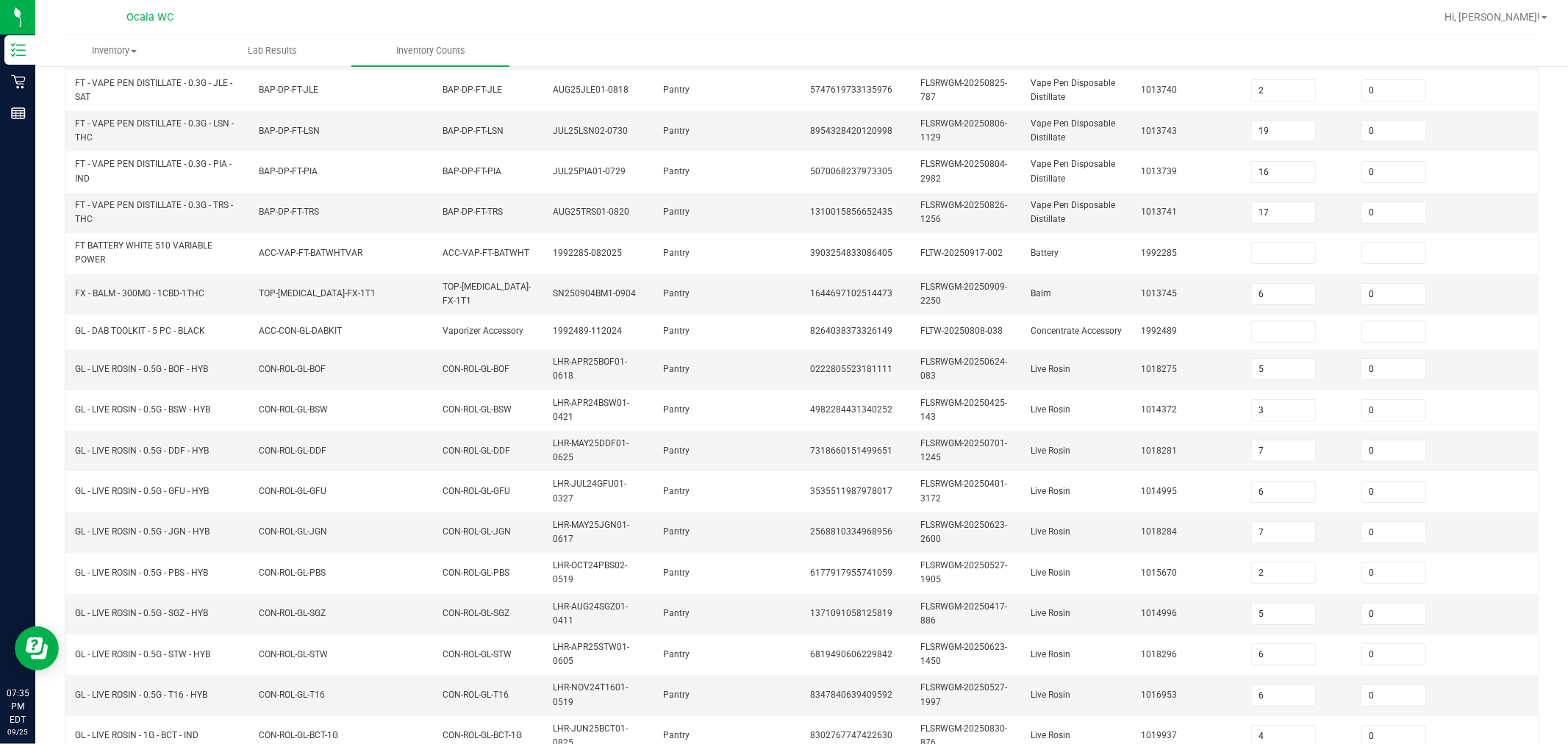
scroll to position [0, 0]
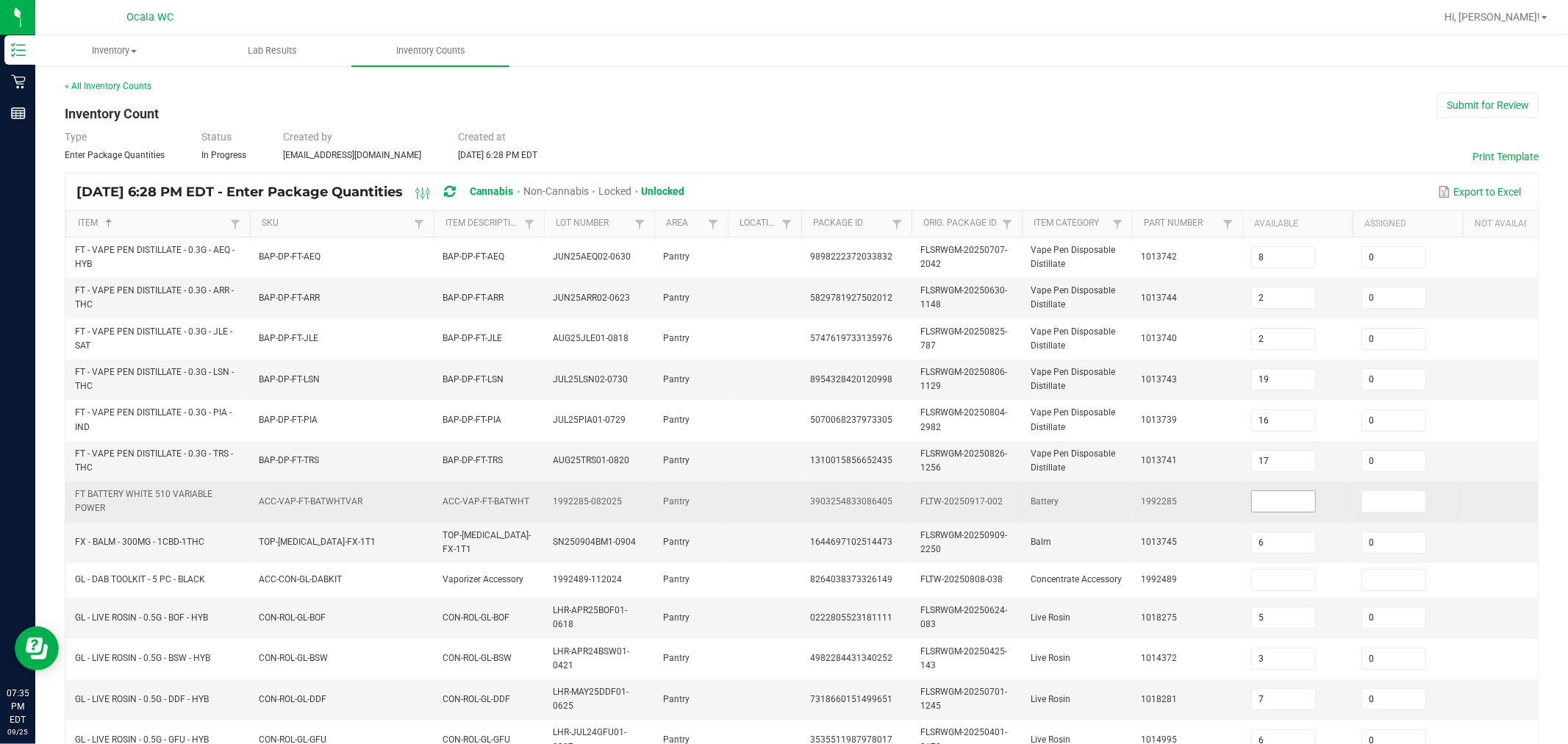
click at [773, 499] on input at bounding box center [1284, 501] width 63 height 21
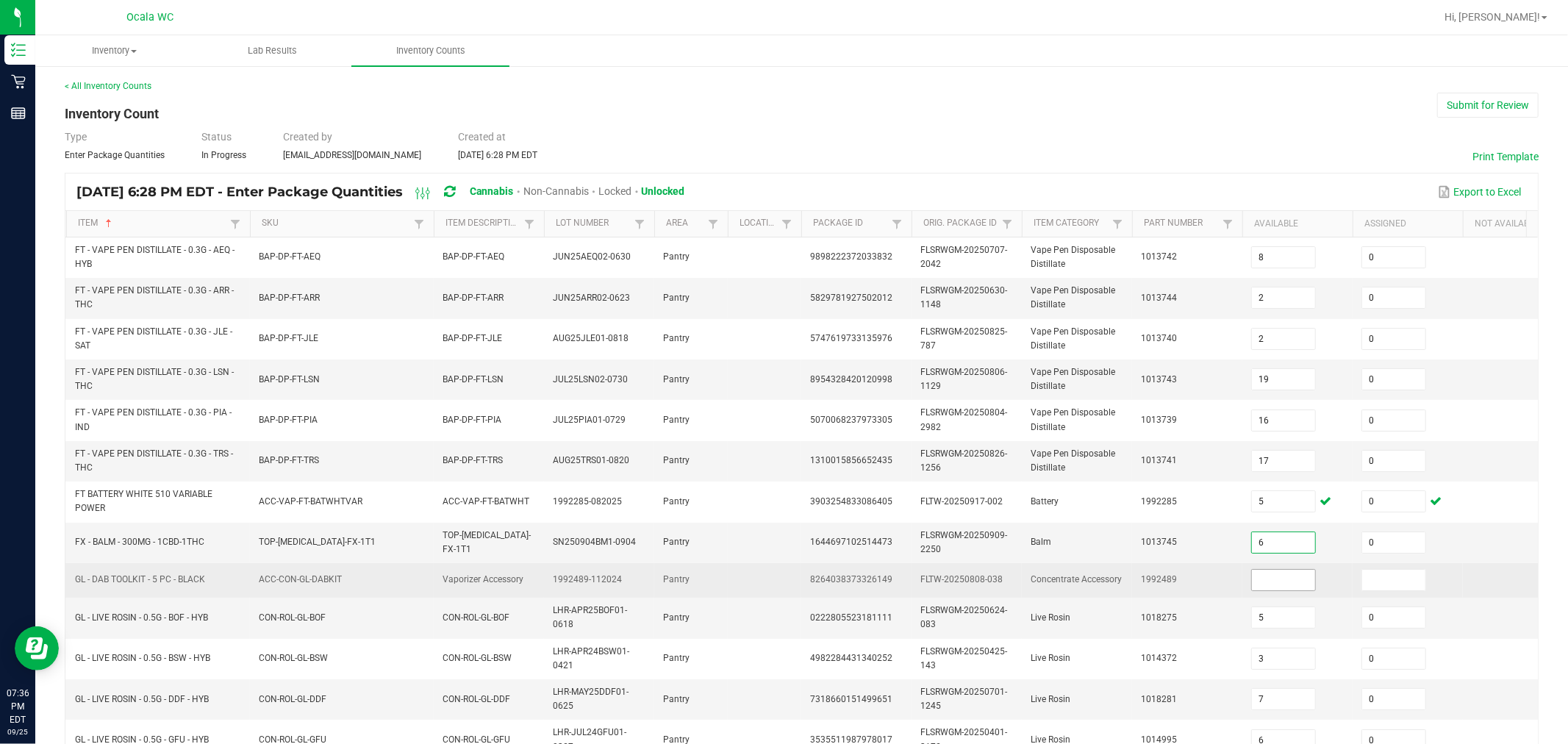
click at [773, 578] on input at bounding box center [1284, 580] width 63 height 21
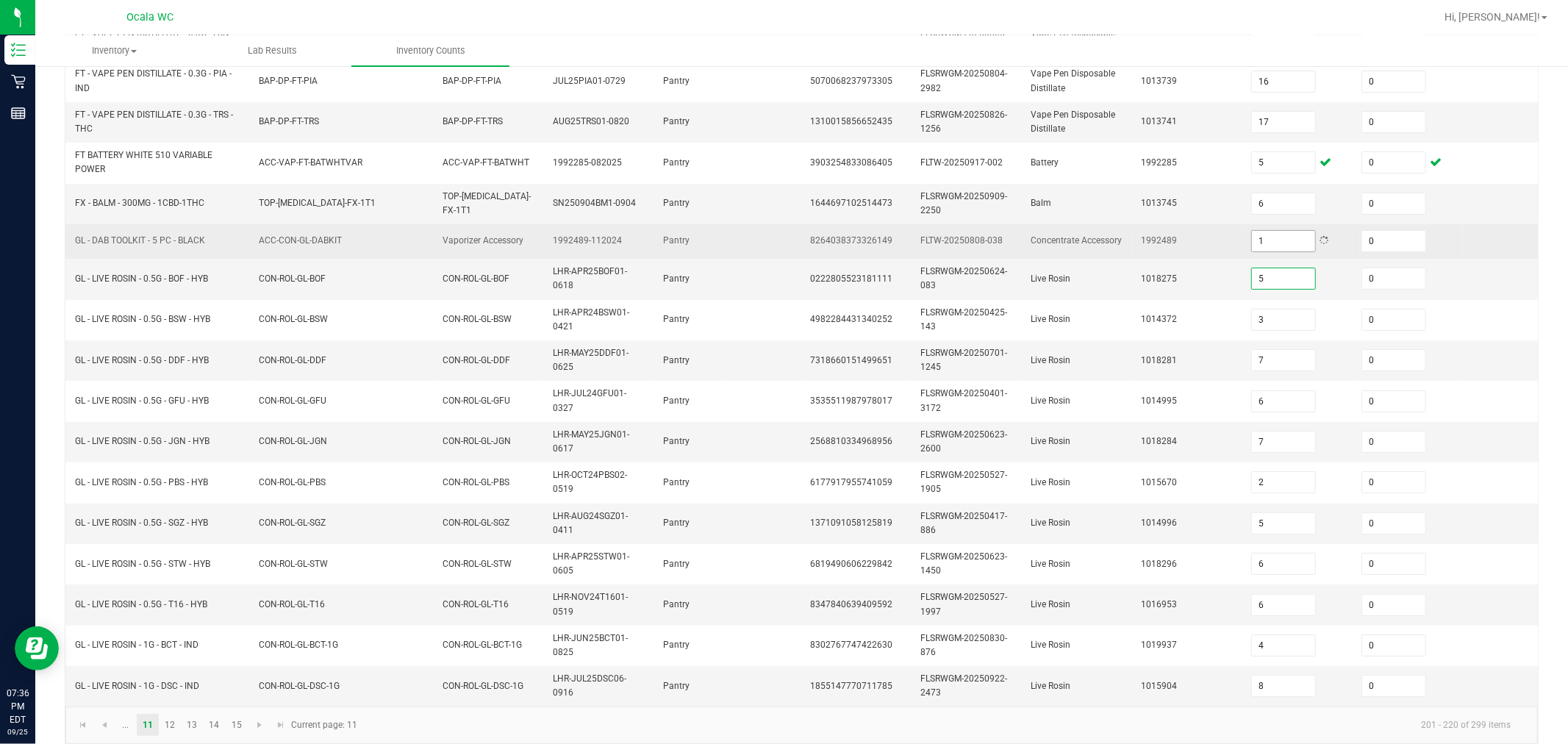
scroll to position [344, 0]
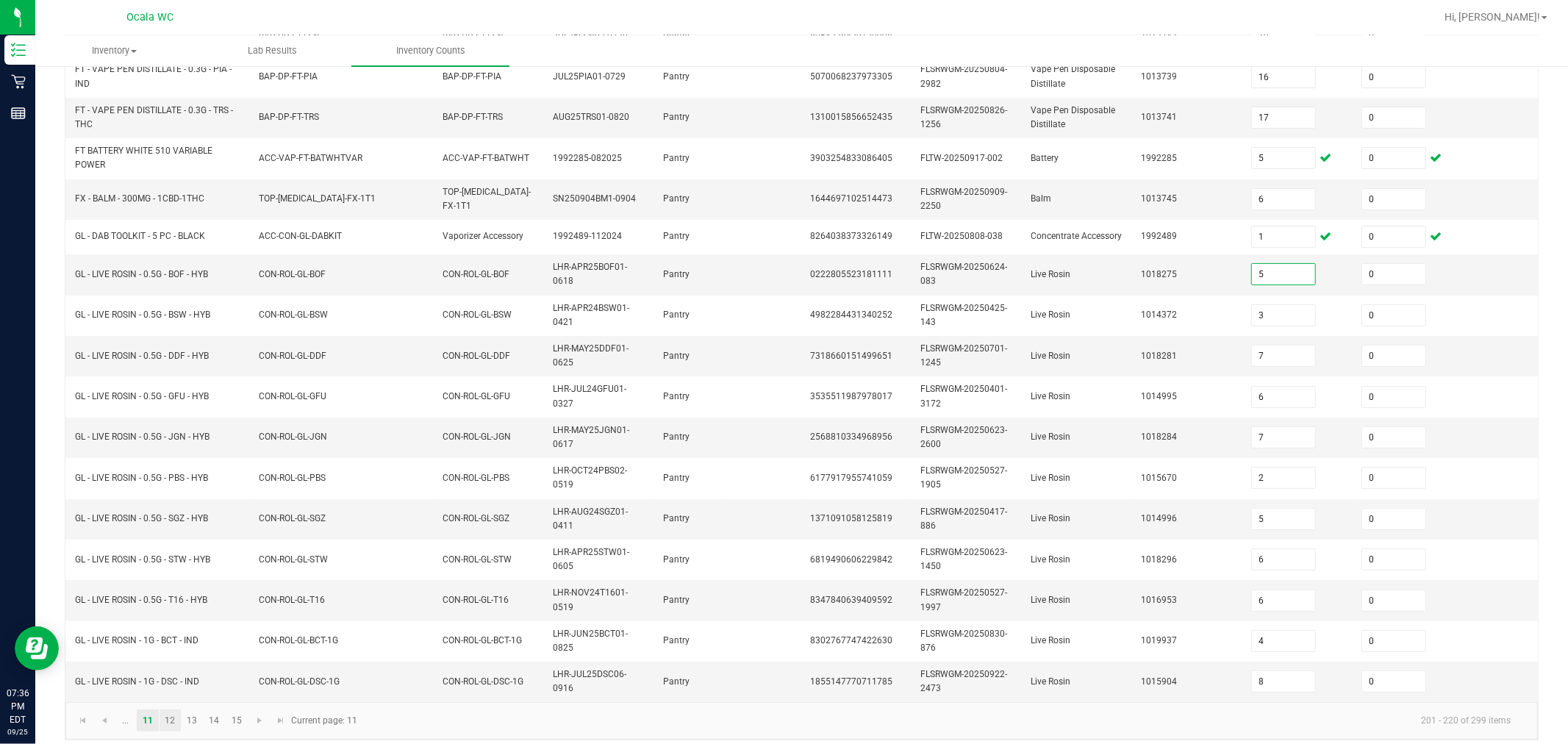
click at [167, 732] on link "12" at bounding box center [170, 720] width 21 height 22
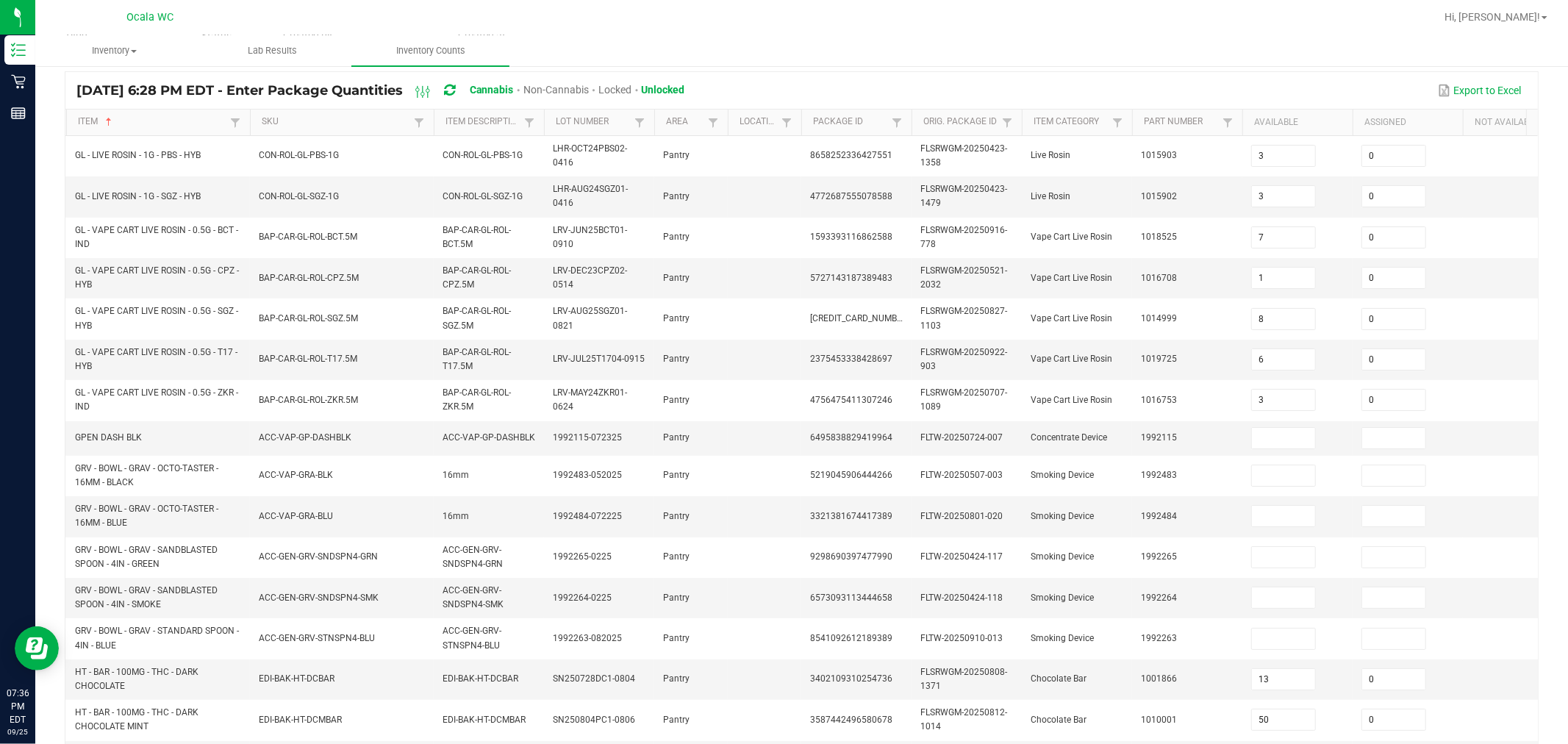
scroll to position [100, 0]
click at [773, 439] on input at bounding box center [1284, 440] width 63 height 21
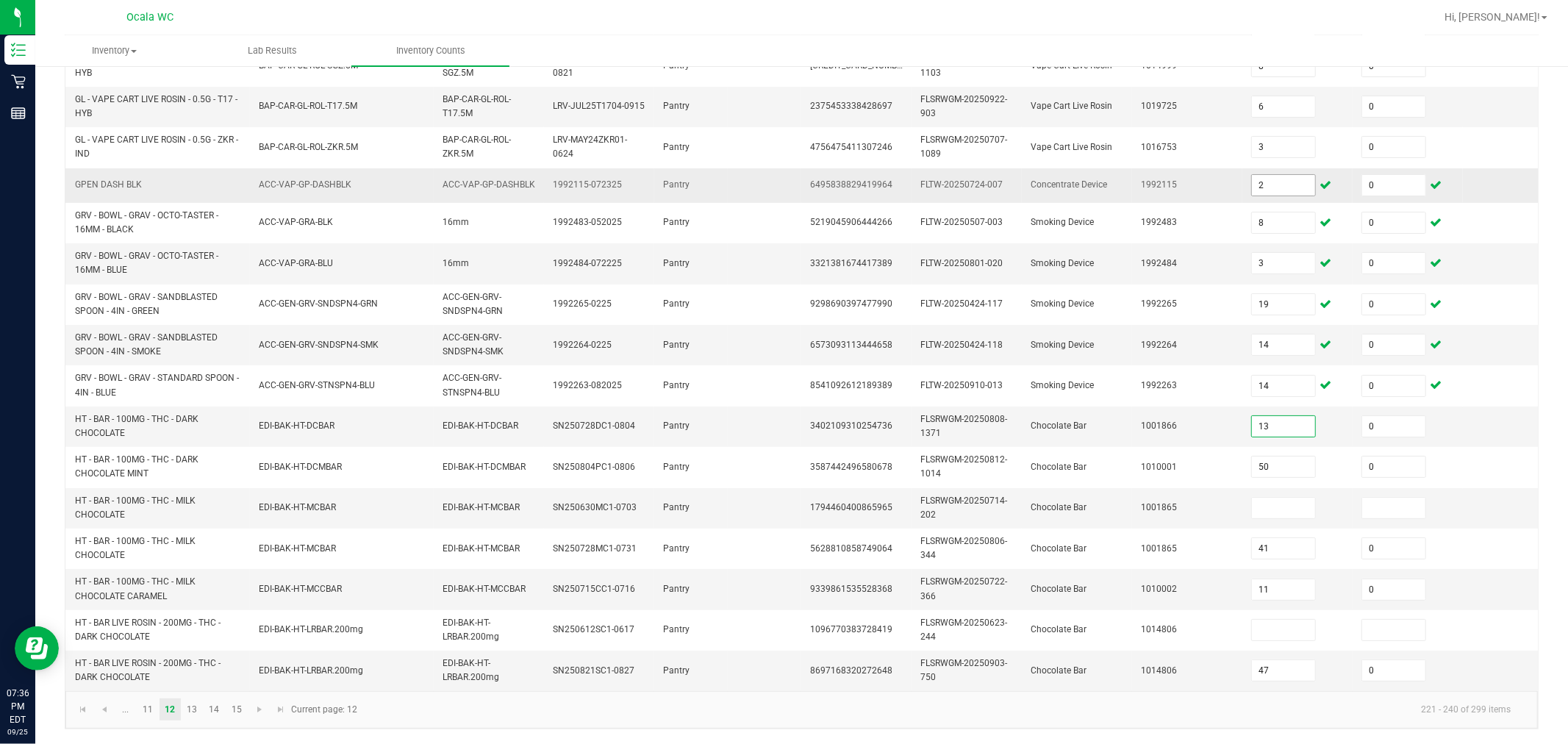
scroll to position [362, 0]
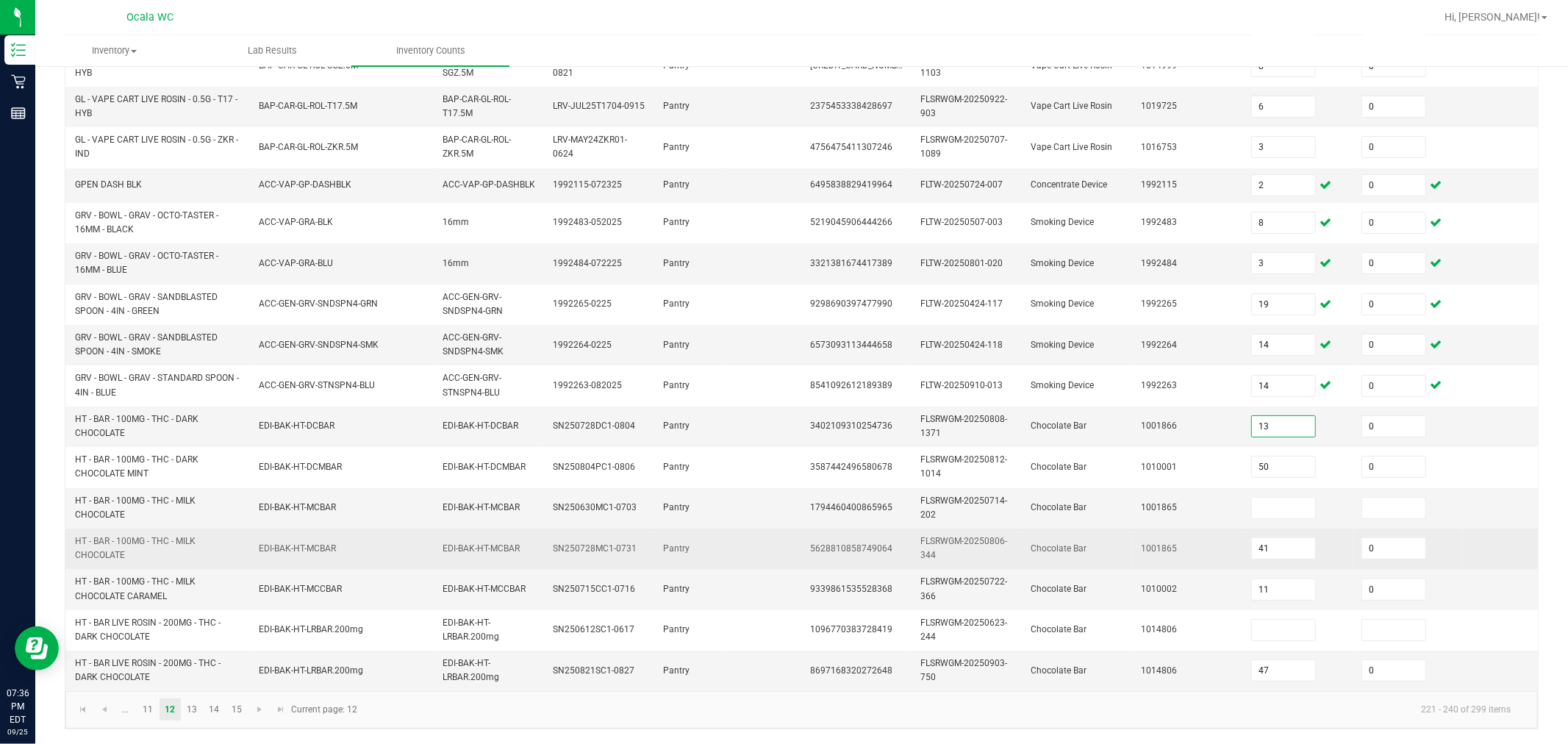
click at [773, 529] on td "41" at bounding box center [1297, 548] width 110 height 40
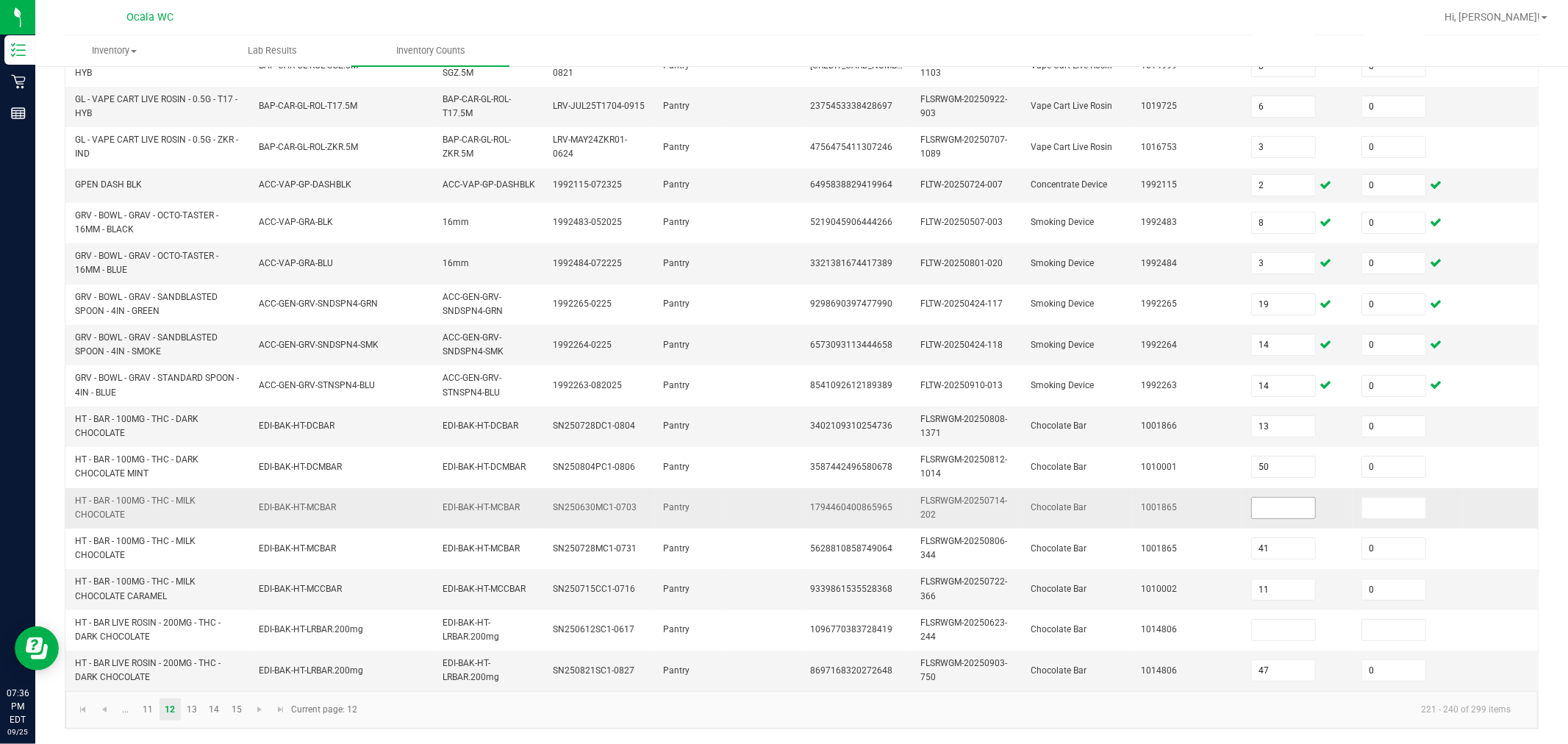
click at [773, 501] on input at bounding box center [1284, 508] width 63 height 21
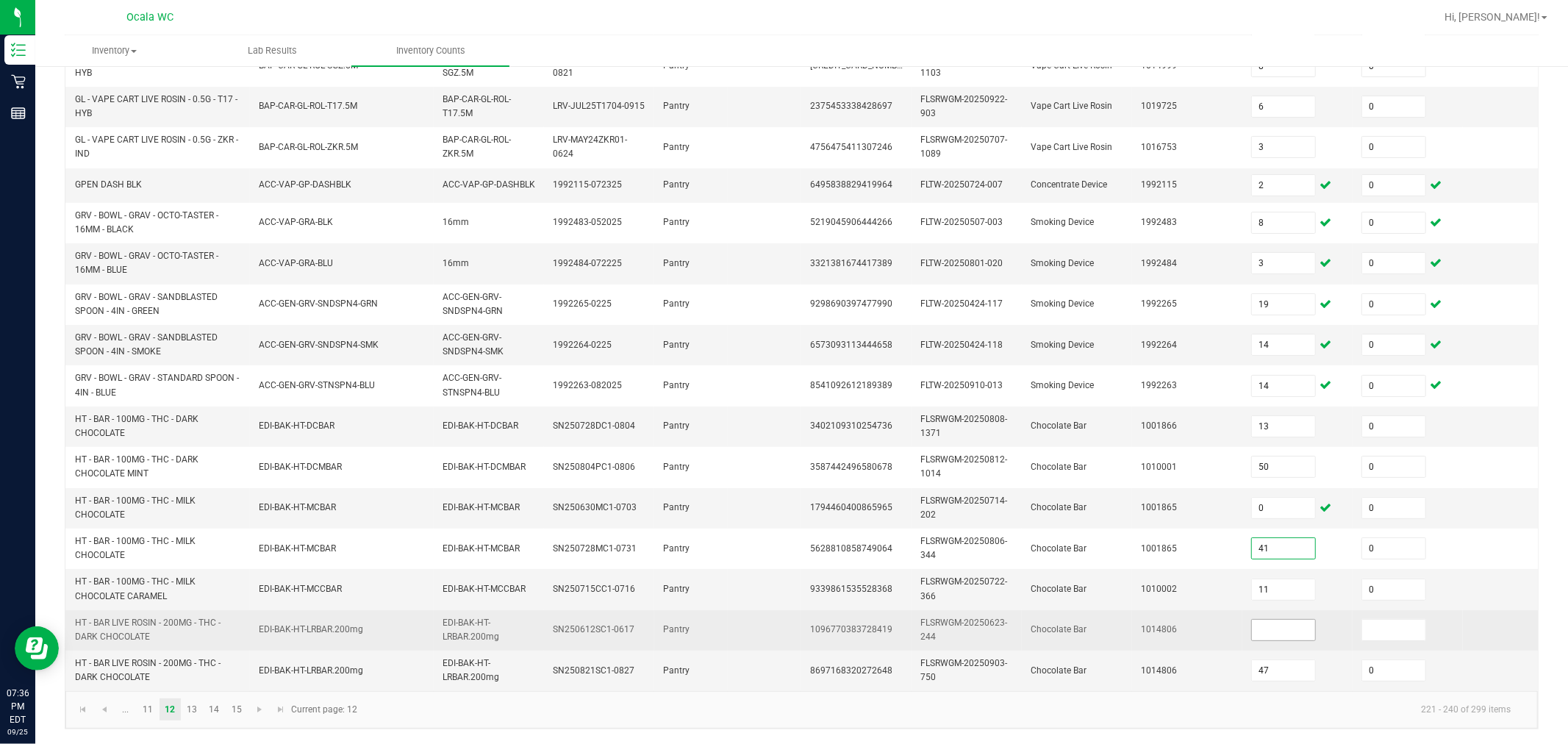
click at [773, 620] on input at bounding box center [1284, 630] width 63 height 21
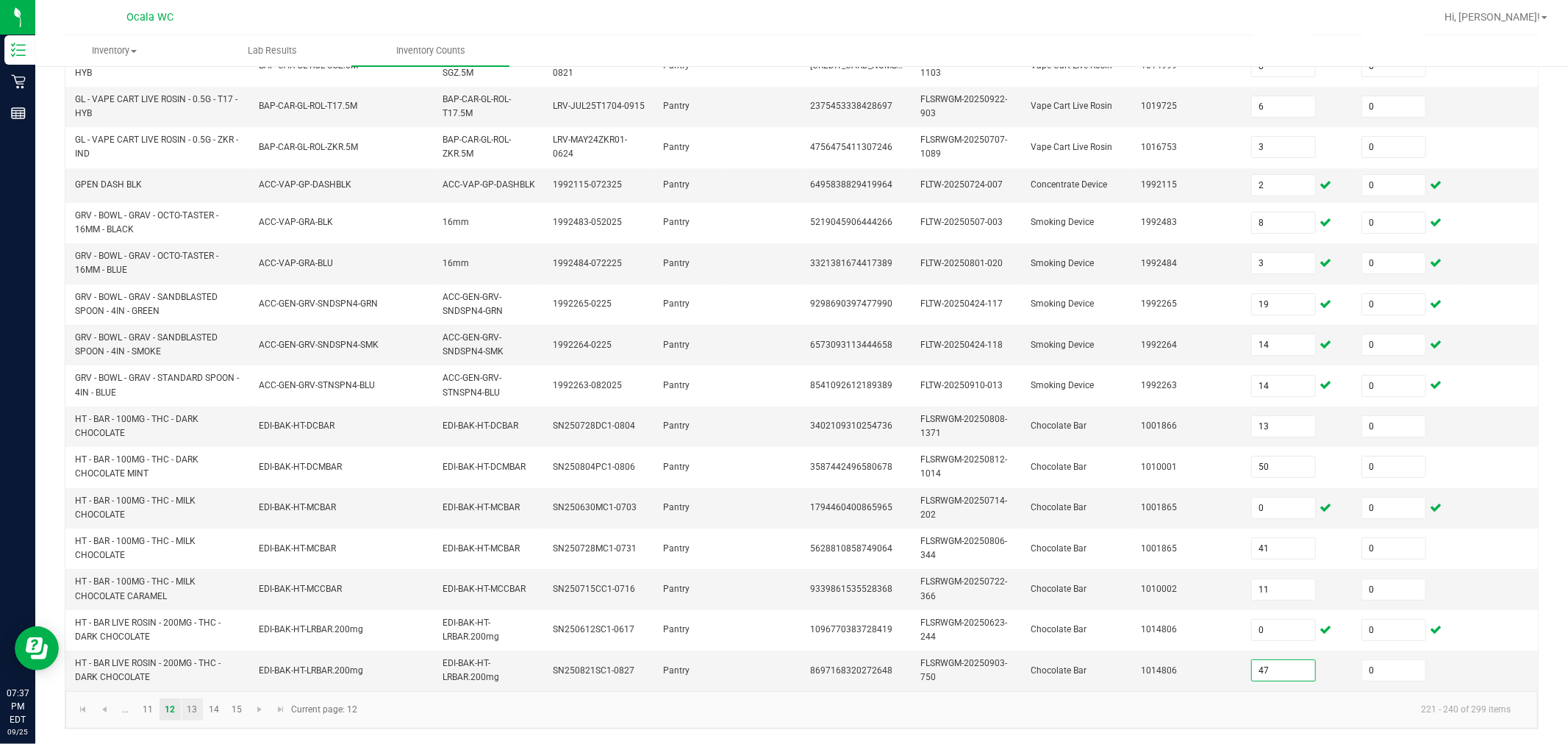
click at [192, 710] on link "13" at bounding box center [192, 710] width 21 height 22
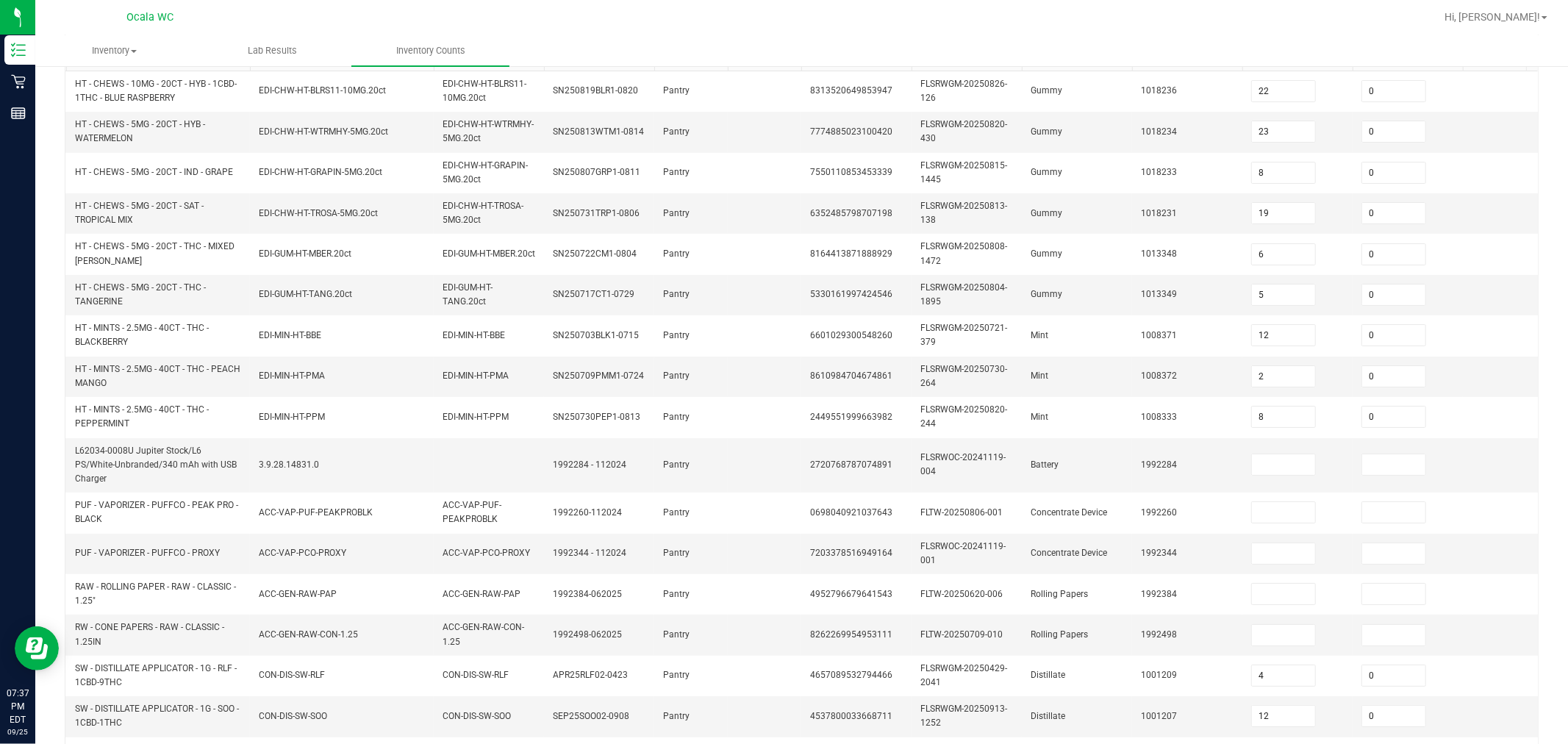
scroll to position [170, 0]
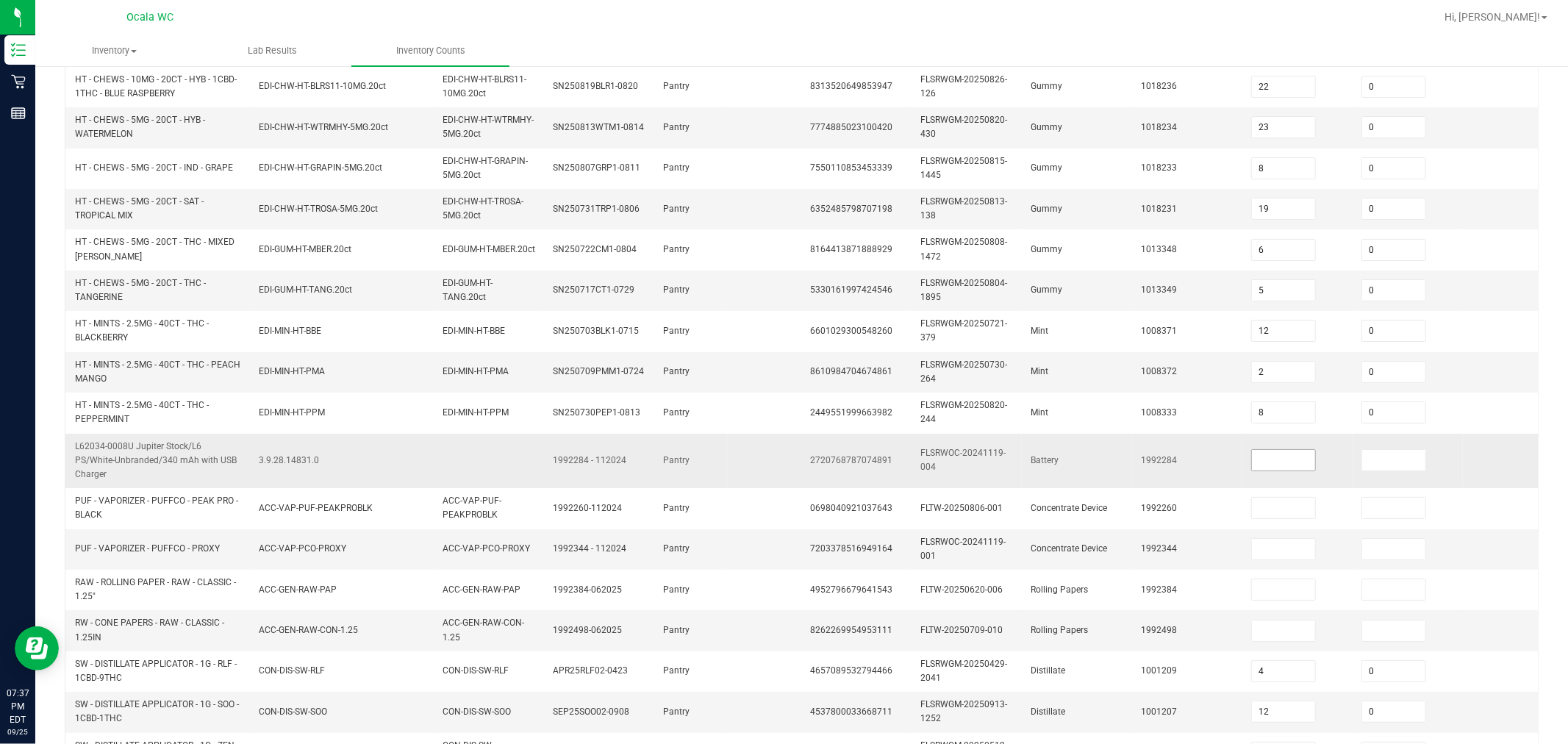
click at [773, 450] on input at bounding box center [1284, 460] width 63 height 21
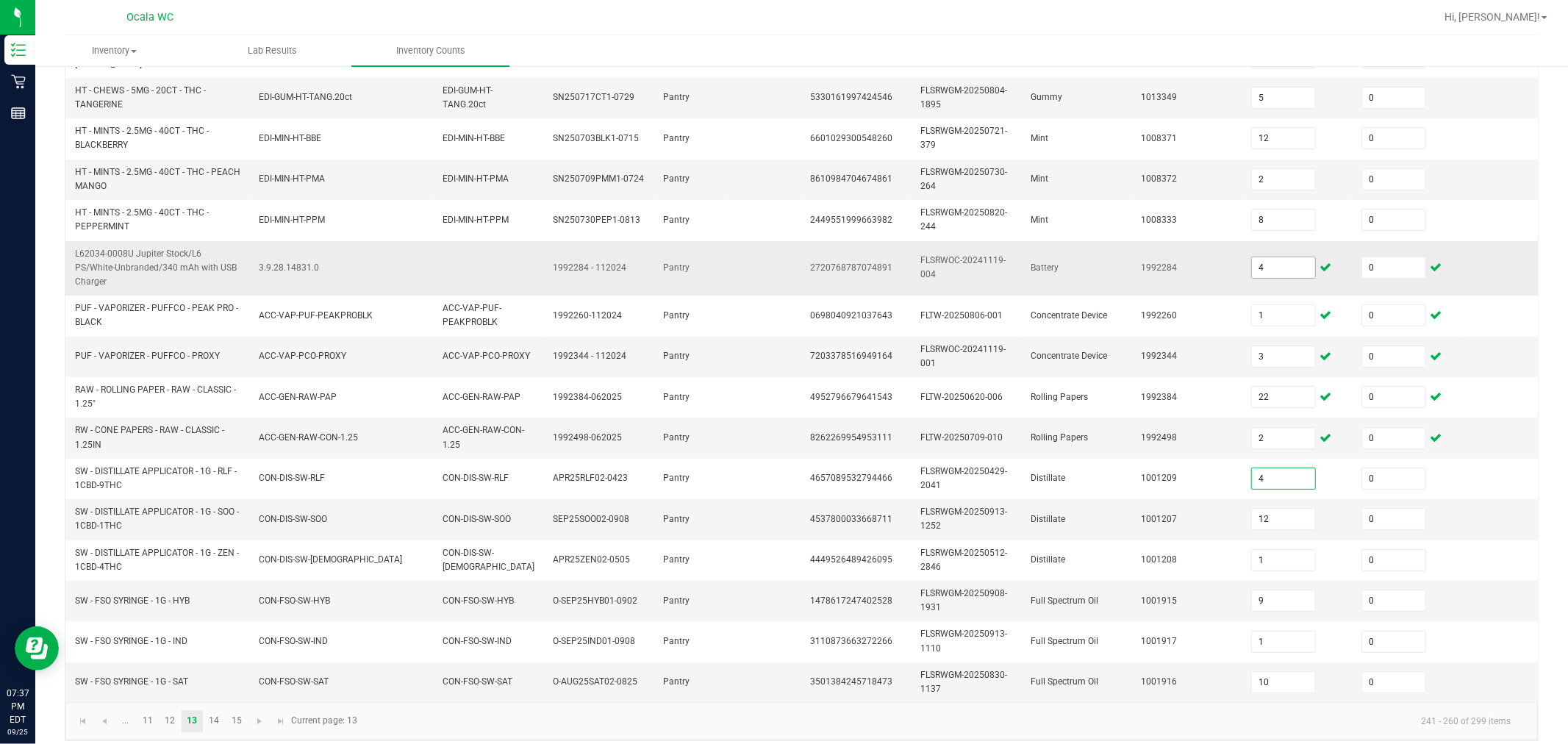
scroll to position [374, 0]
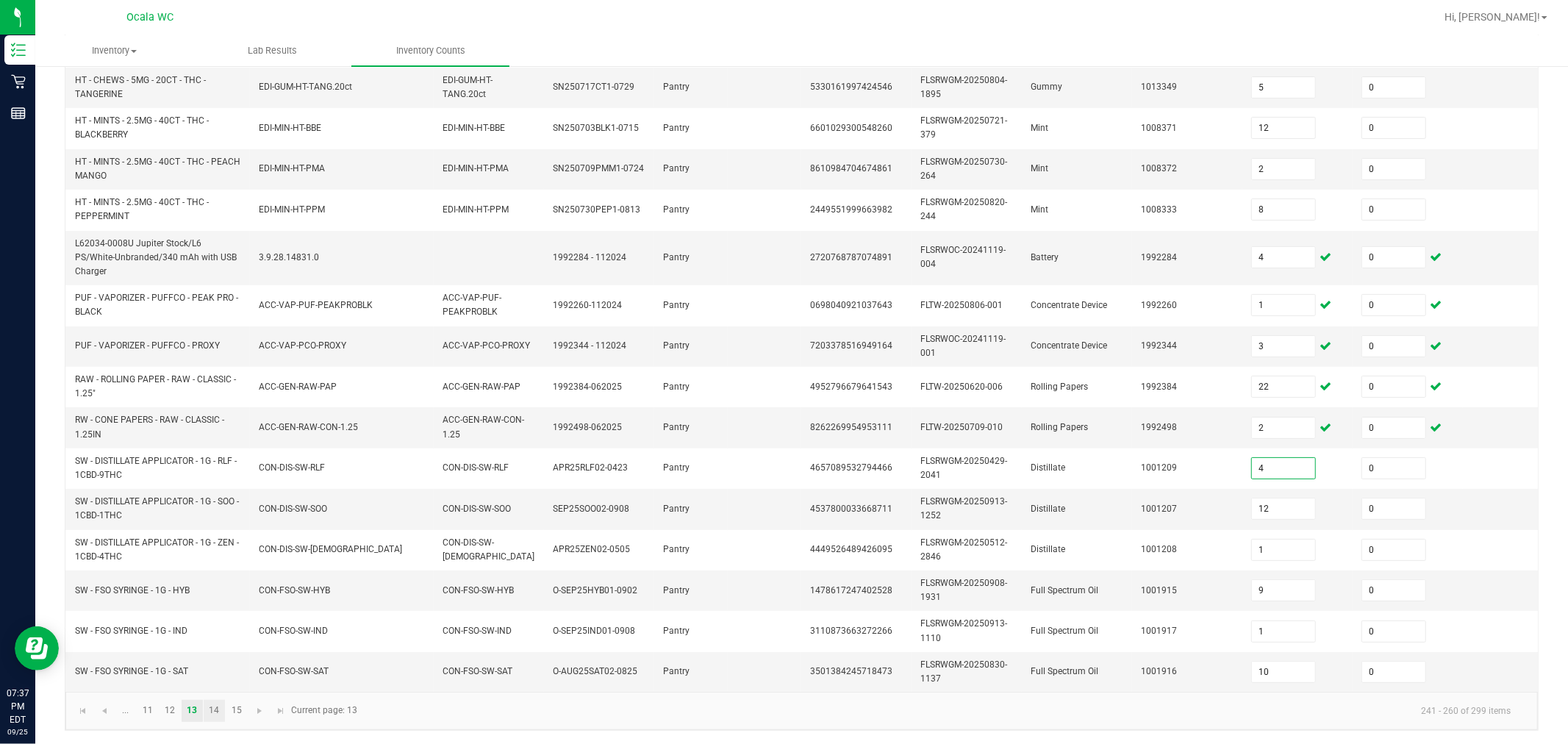
click at [215, 711] on link "14" at bounding box center [214, 711] width 21 height 22
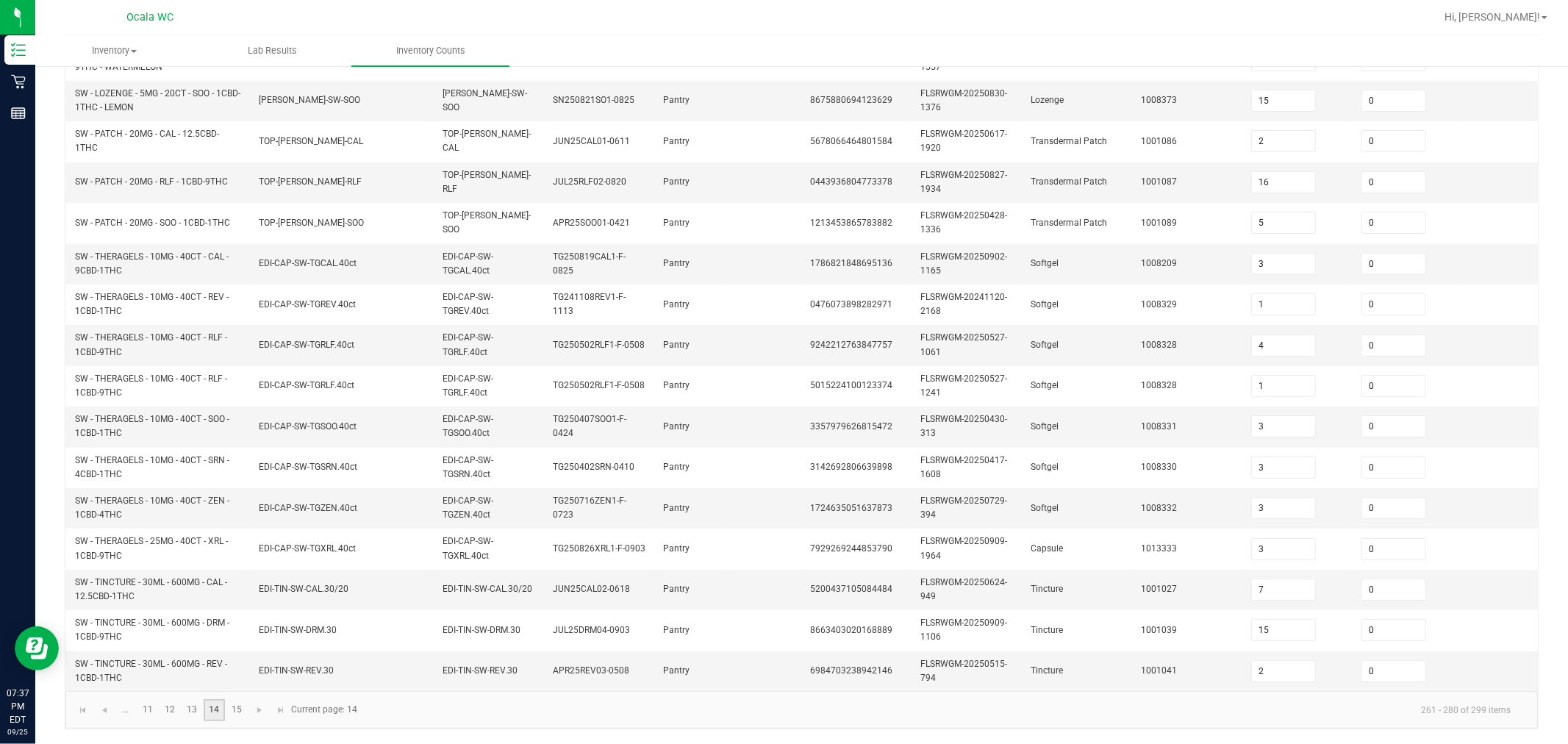
scroll to position [0, 0]
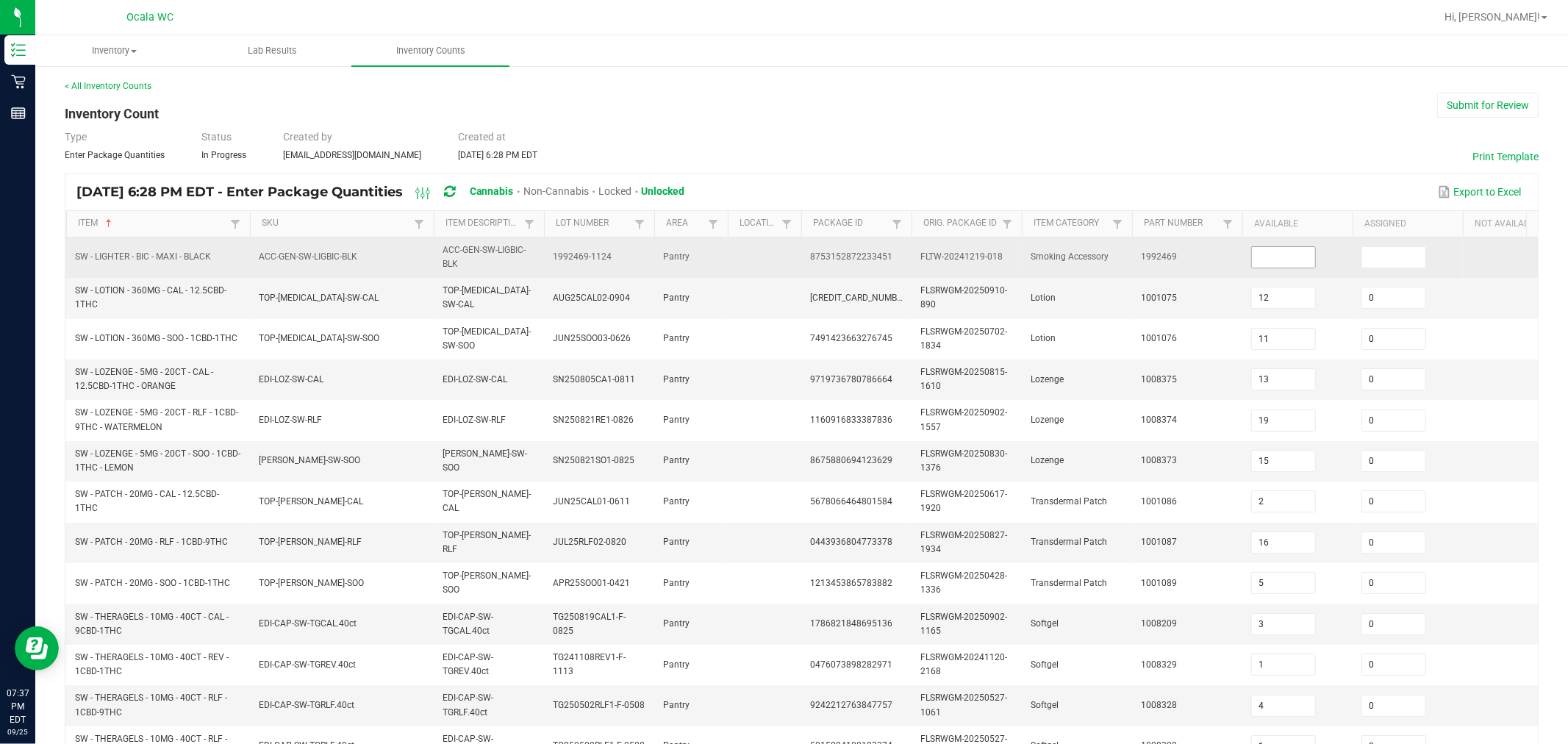
click at [773, 254] on input at bounding box center [1284, 257] width 63 height 21
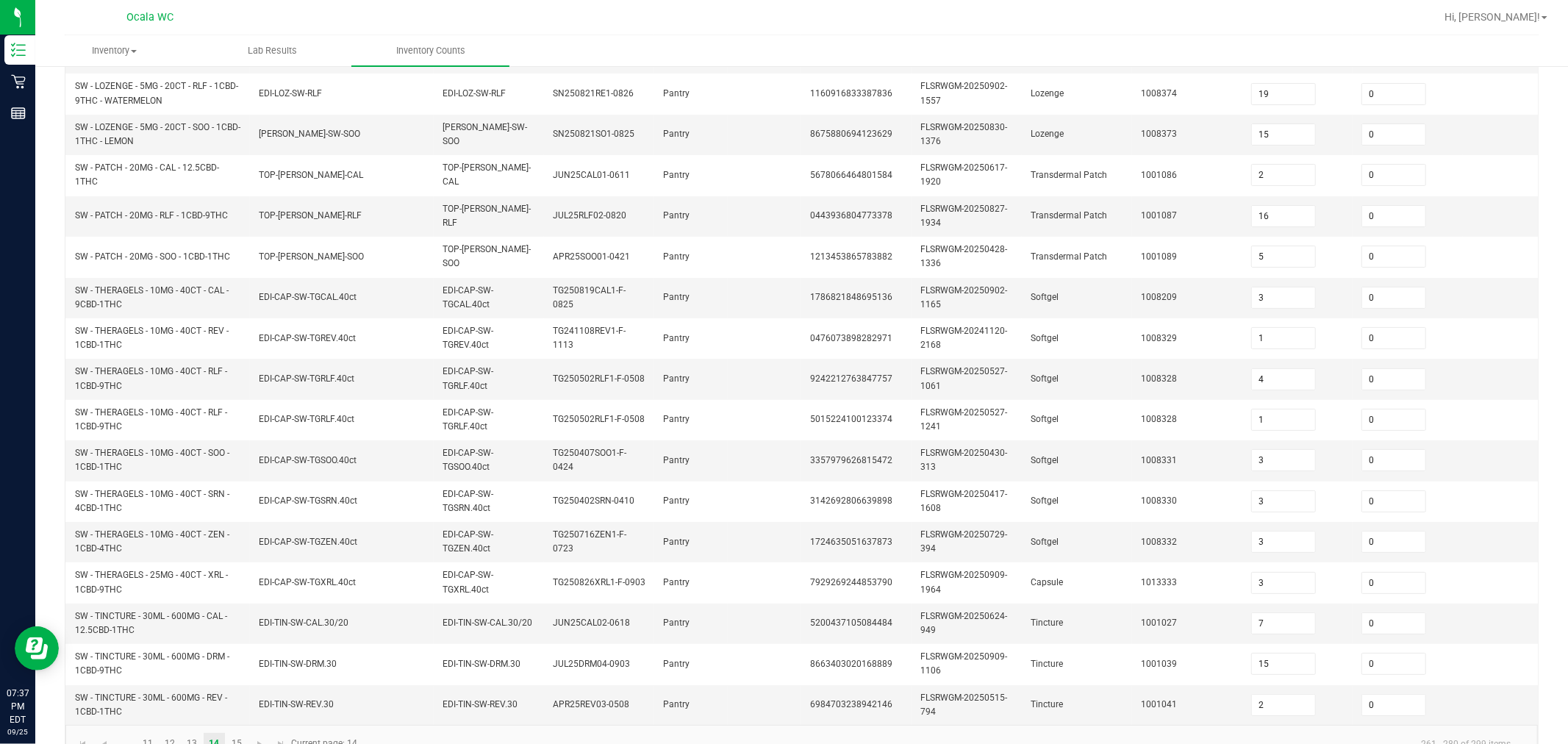
scroll to position [374, 0]
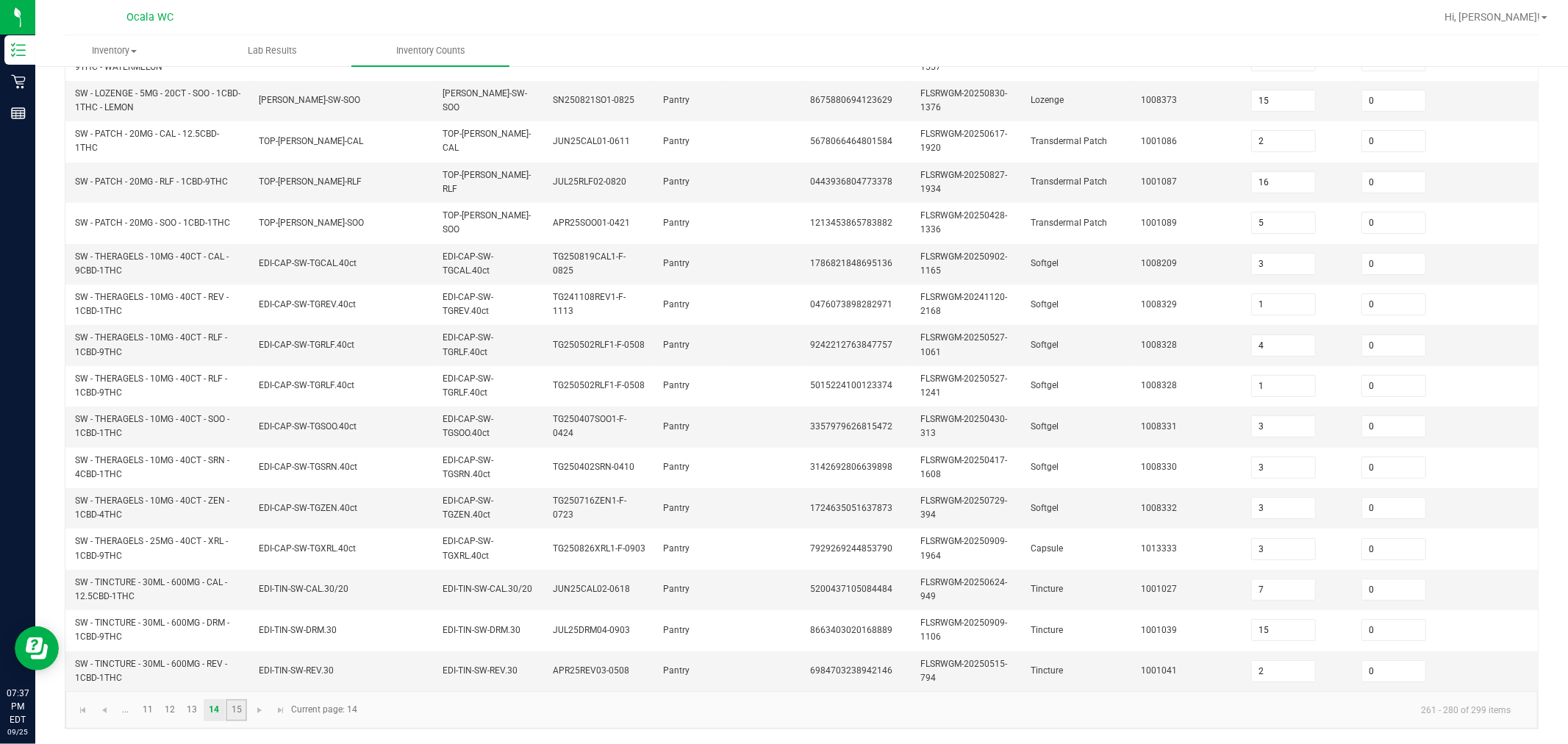
click at [236, 706] on link "15" at bounding box center [236, 710] width 21 height 22
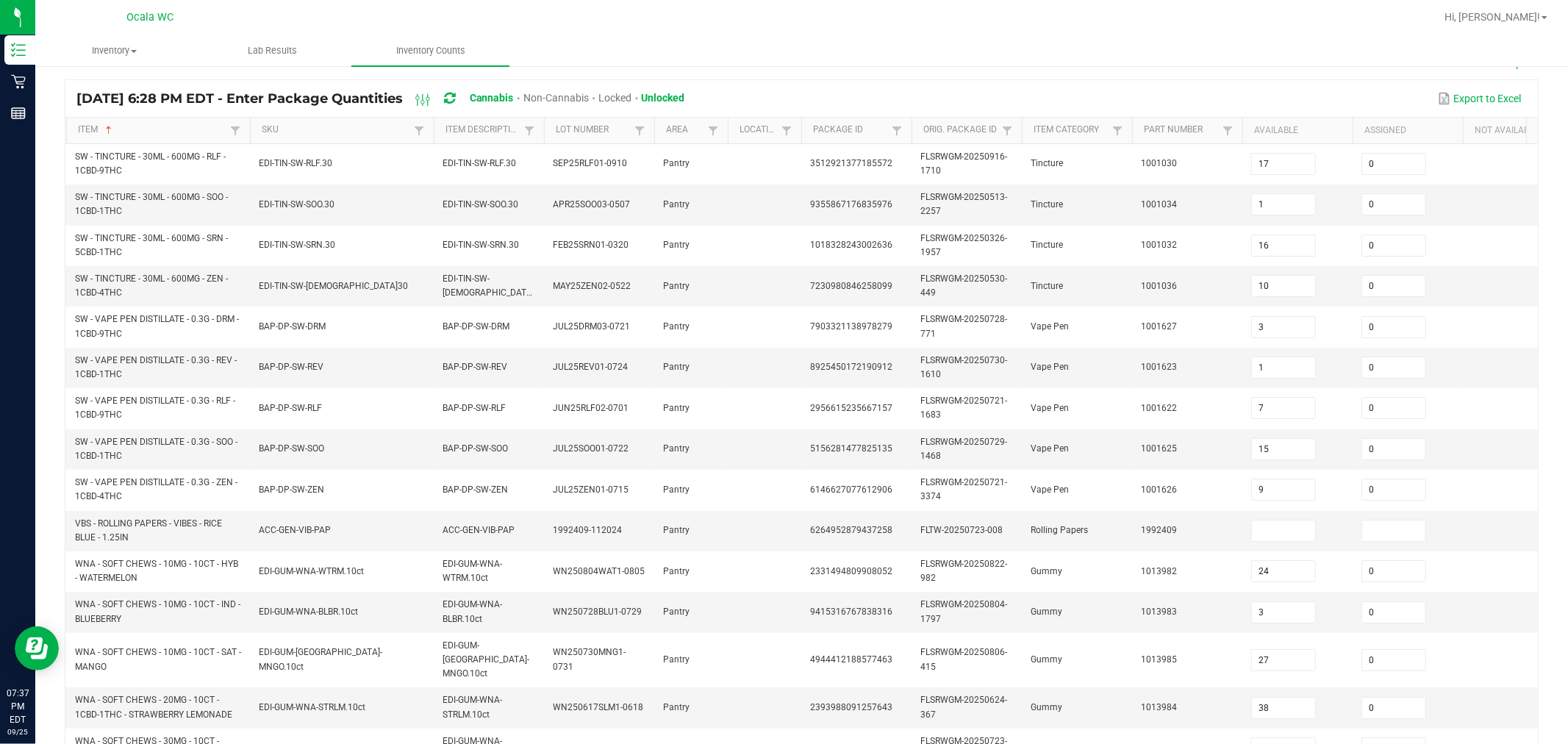
scroll to position [166, 0]
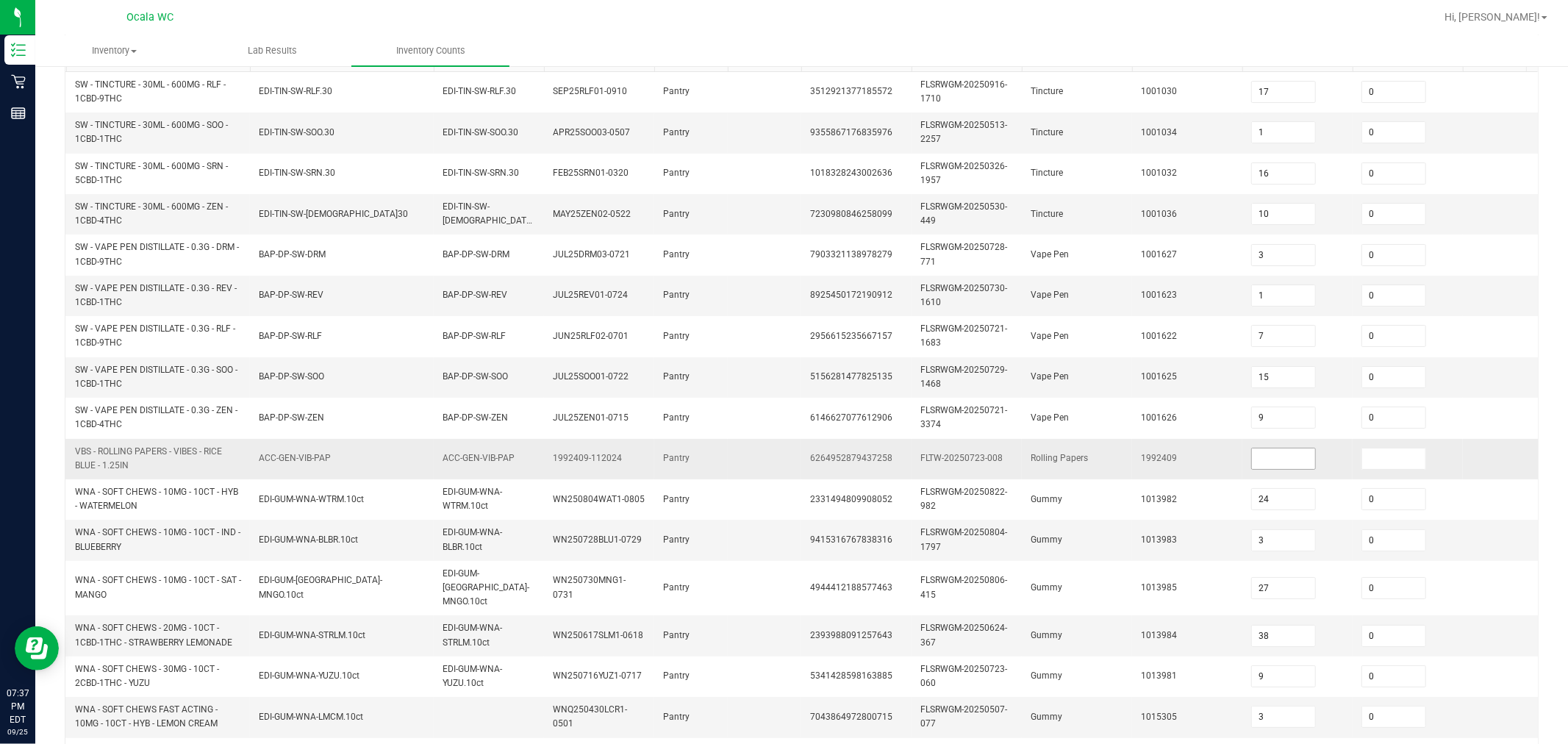
click at [773, 459] on input at bounding box center [1284, 459] width 63 height 21
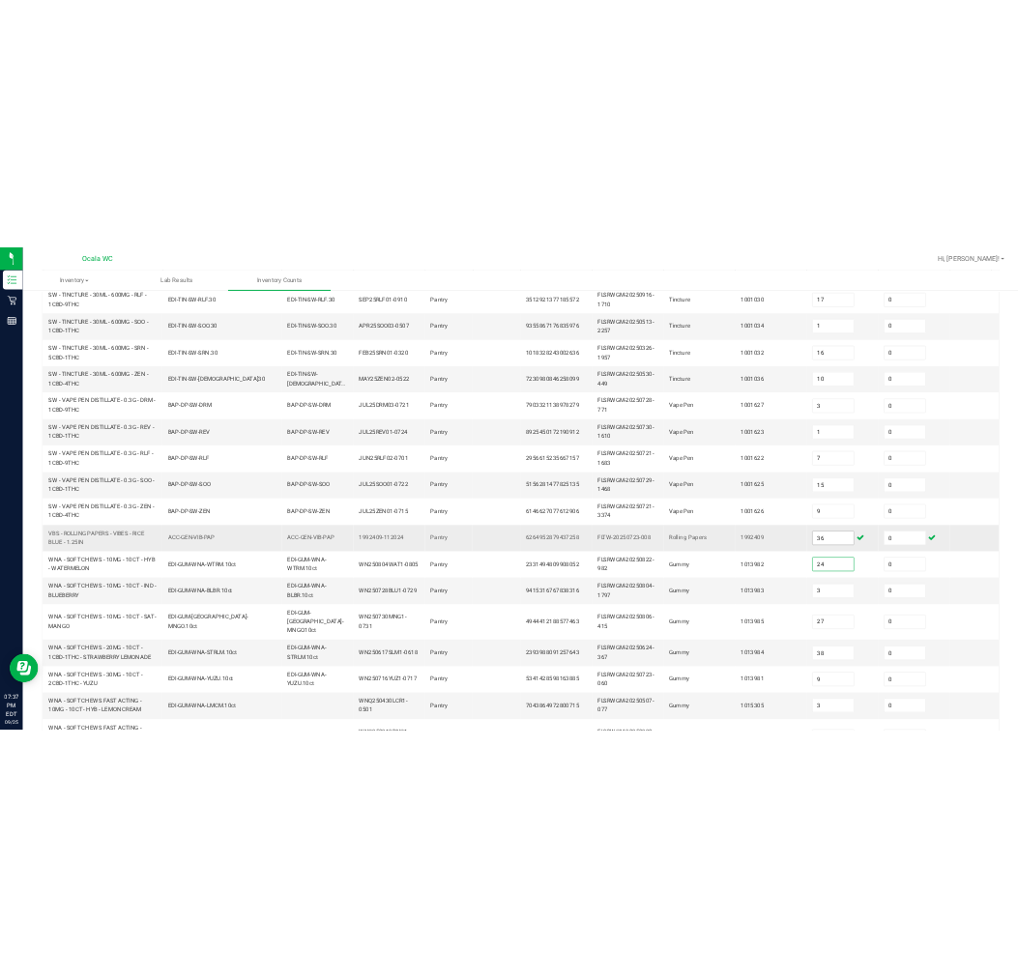
scroll to position [0, 0]
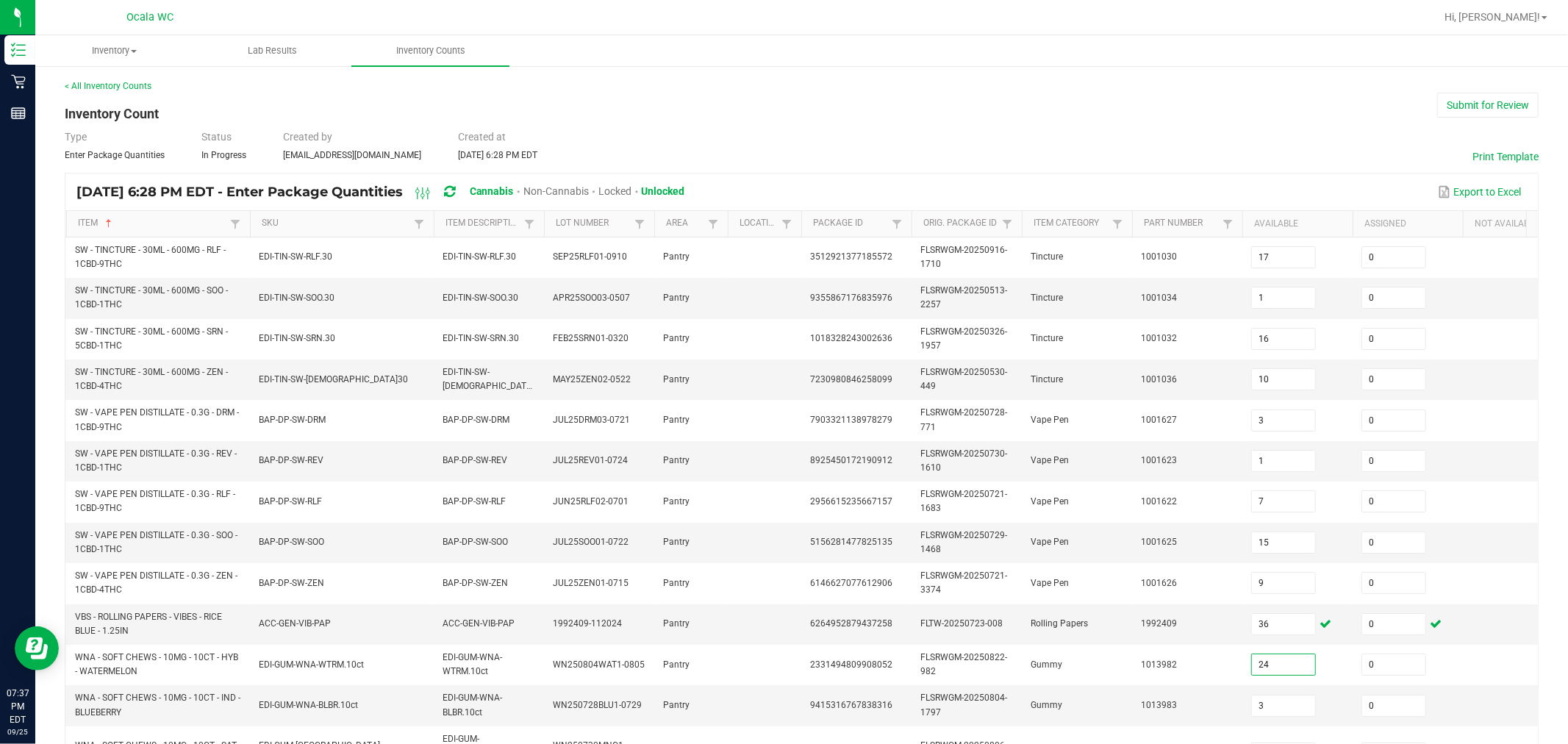
click at [773, 144] on div "Type Enter Package Quantities Status In Progress Created by egibbins@liveparall…" at bounding box center [801, 145] width 1474 height 33
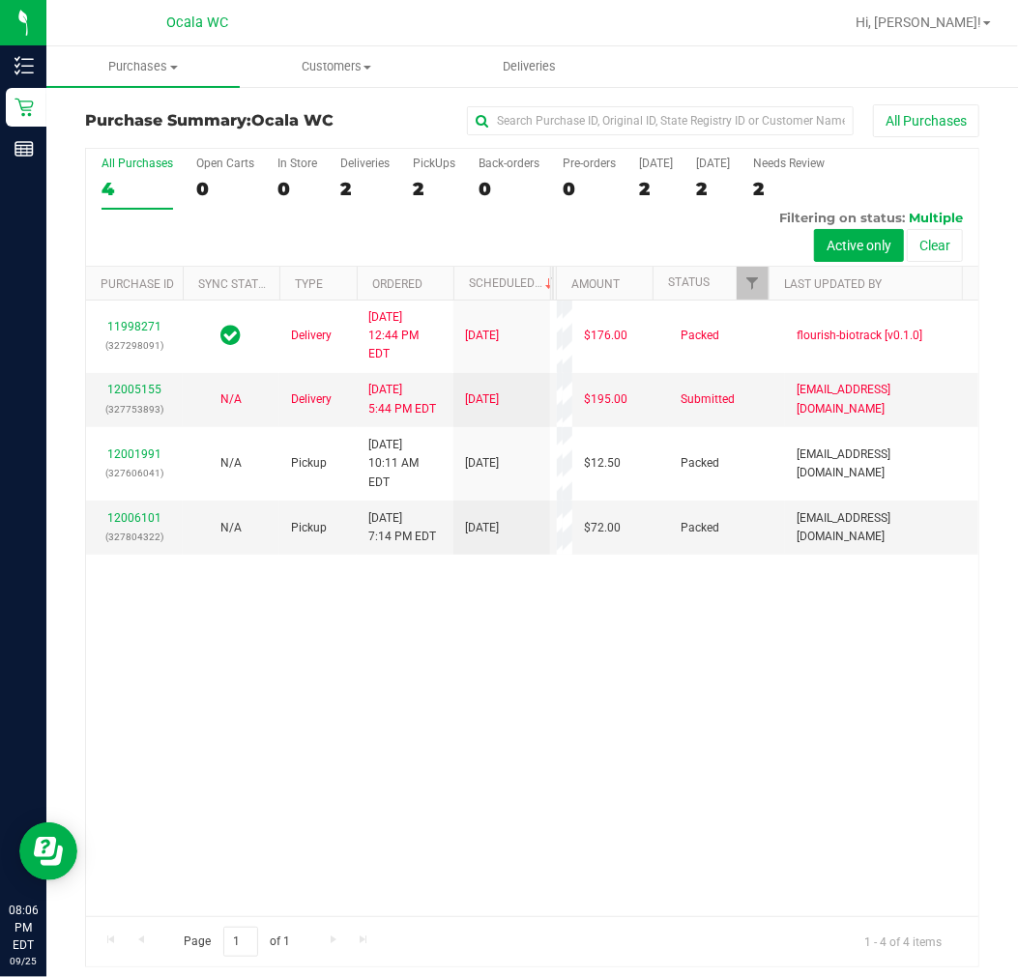
click at [751, 762] on div "11998271 (327298091) Delivery 9/25/2025 12:44 PM EDT 9/26/2025 $176.00 Packed f…" at bounding box center [532, 609] width 892 height 616
click at [771, 802] on div "11998271 (327298091) Delivery 9/25/2025 12:44 PM EDT 9/26/2025 $176.00 Packed f…" at bounding box center [532, 609] width 892 height 616
click at [631, 827] on div "11998271 (327298091) Delivery [DATE] 12:44 PM EDT 9/26/2025 $176.00 Packed flou…" at bounding box center [532, 609] width 892 height 616
click at [707, 819] on div "11998271 (327298091) Delivery [DATE] 12:44 PM EDT 9/26/2025 $176.00 Packed flou…" at bounding box center [532, 609] width 892 height 616
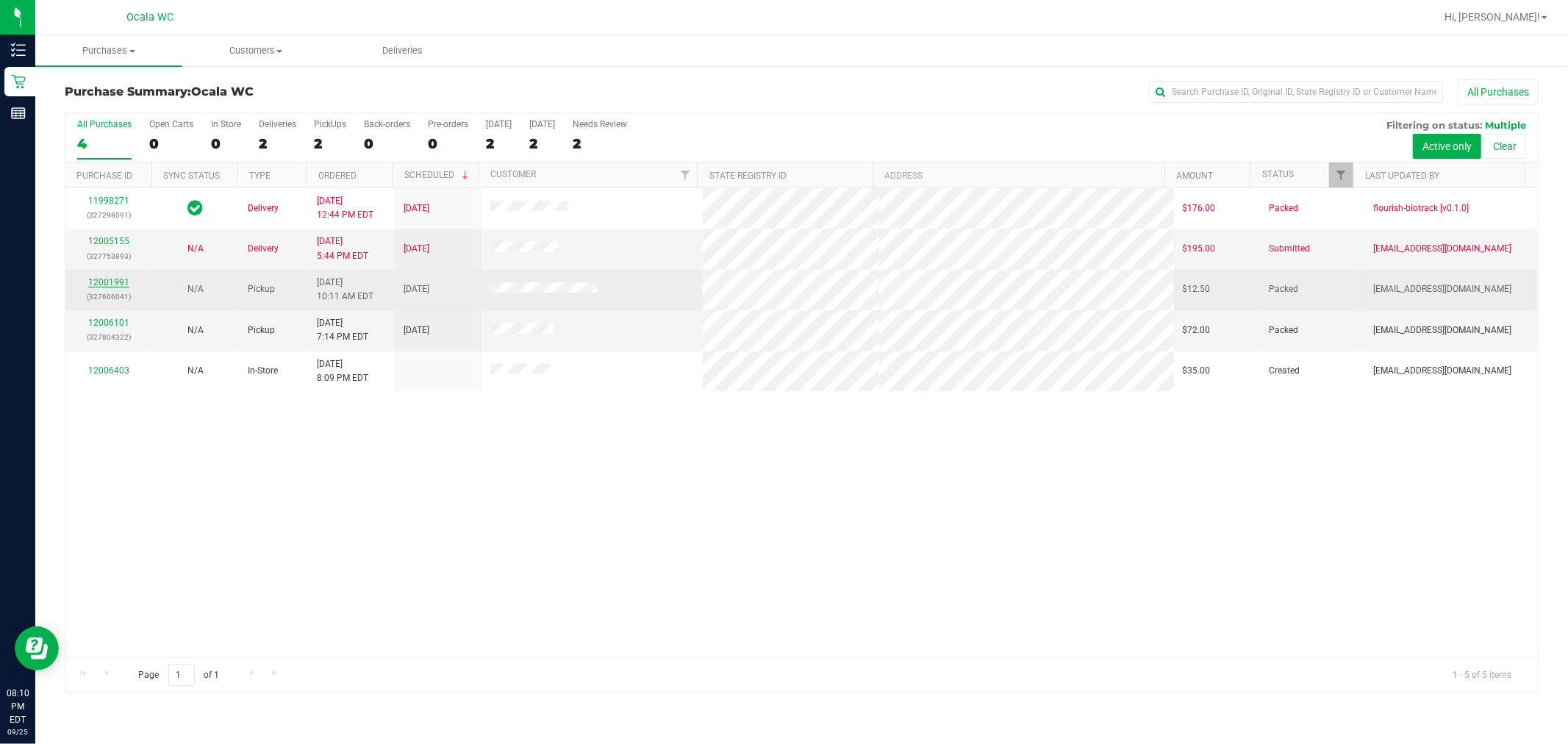
click at [101, 282] on link "12001991" at bounding box center [109, 283] width 41 height 11
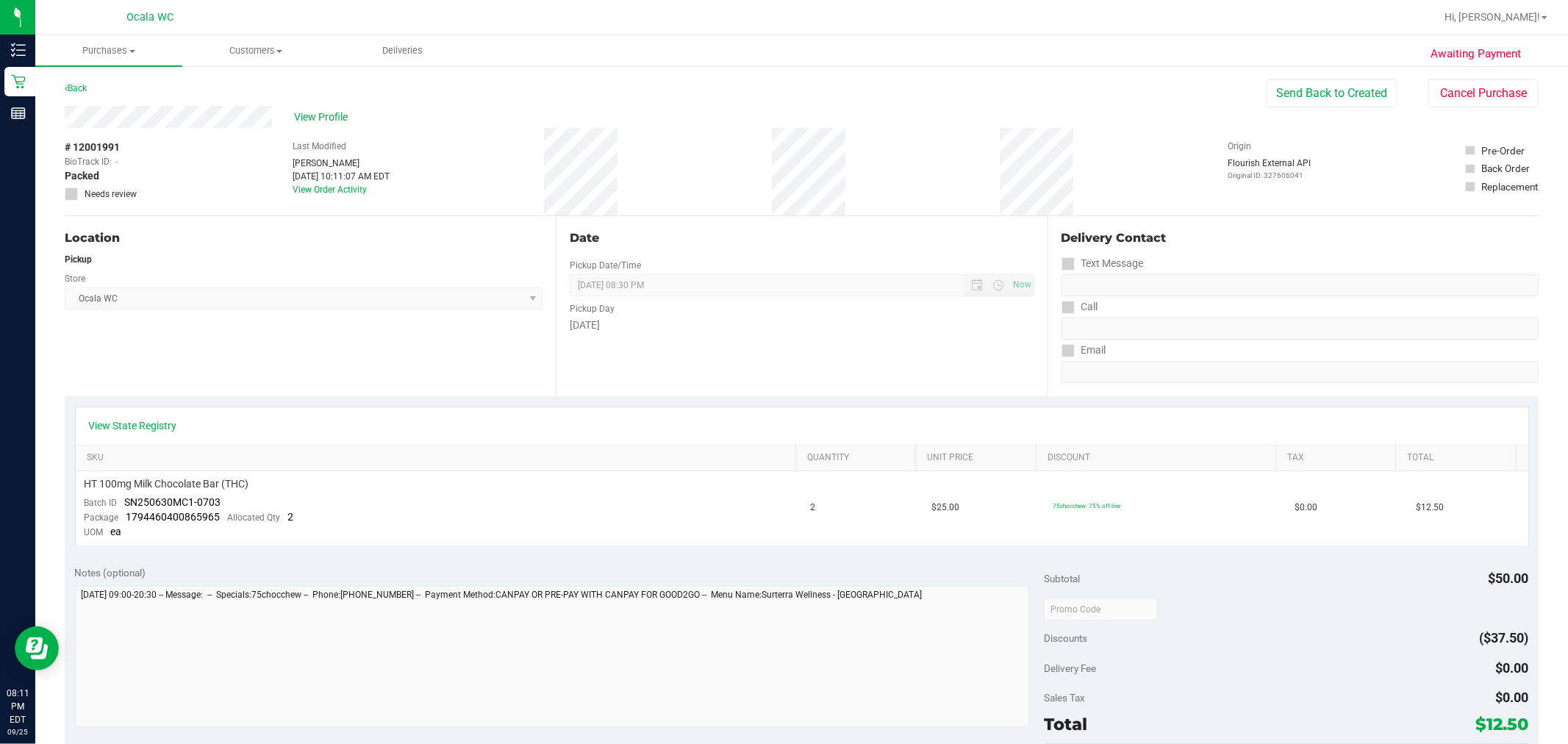
click at [443, 141] on div "# 12001991 BioTrack ID: - Packed Needs review Last Modified Marjorie Hern Sep 2…" at bounding box center [801, 171] width 1474 height 87
click at [85, 83] on link "Back" at bounding box center [75, 88] width 22 height 11
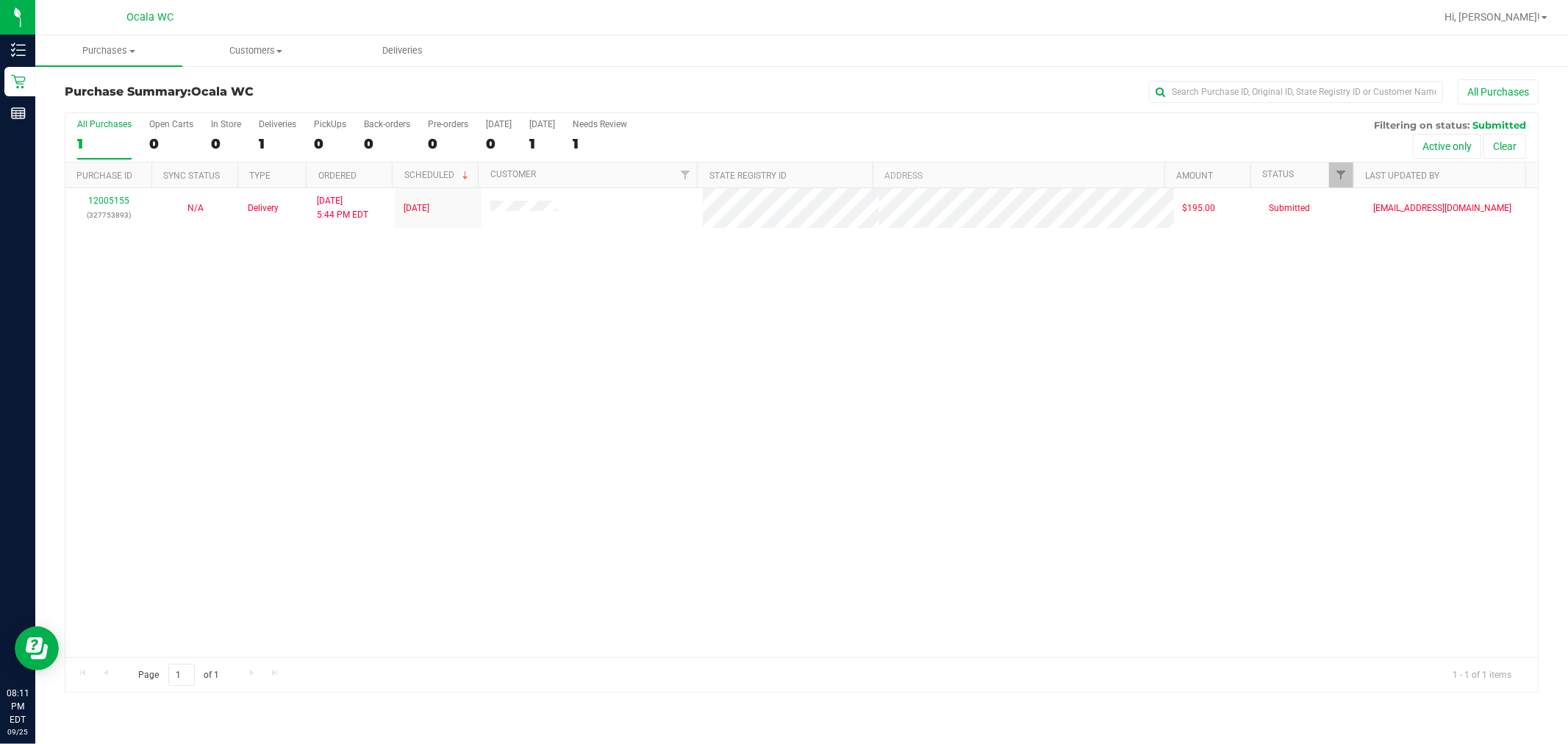
click at [324, 100] on div "Purchase Summary: Ocala WC All Purchases" at bounding box center [801, 95] width 1474 height 33
click at [318, 136] on div "0" at bounding box center [330, 144] width 33 height 17
click at [0, 0] on input "PickUps 0" at bounding box center [0, 0] width 0 height 0
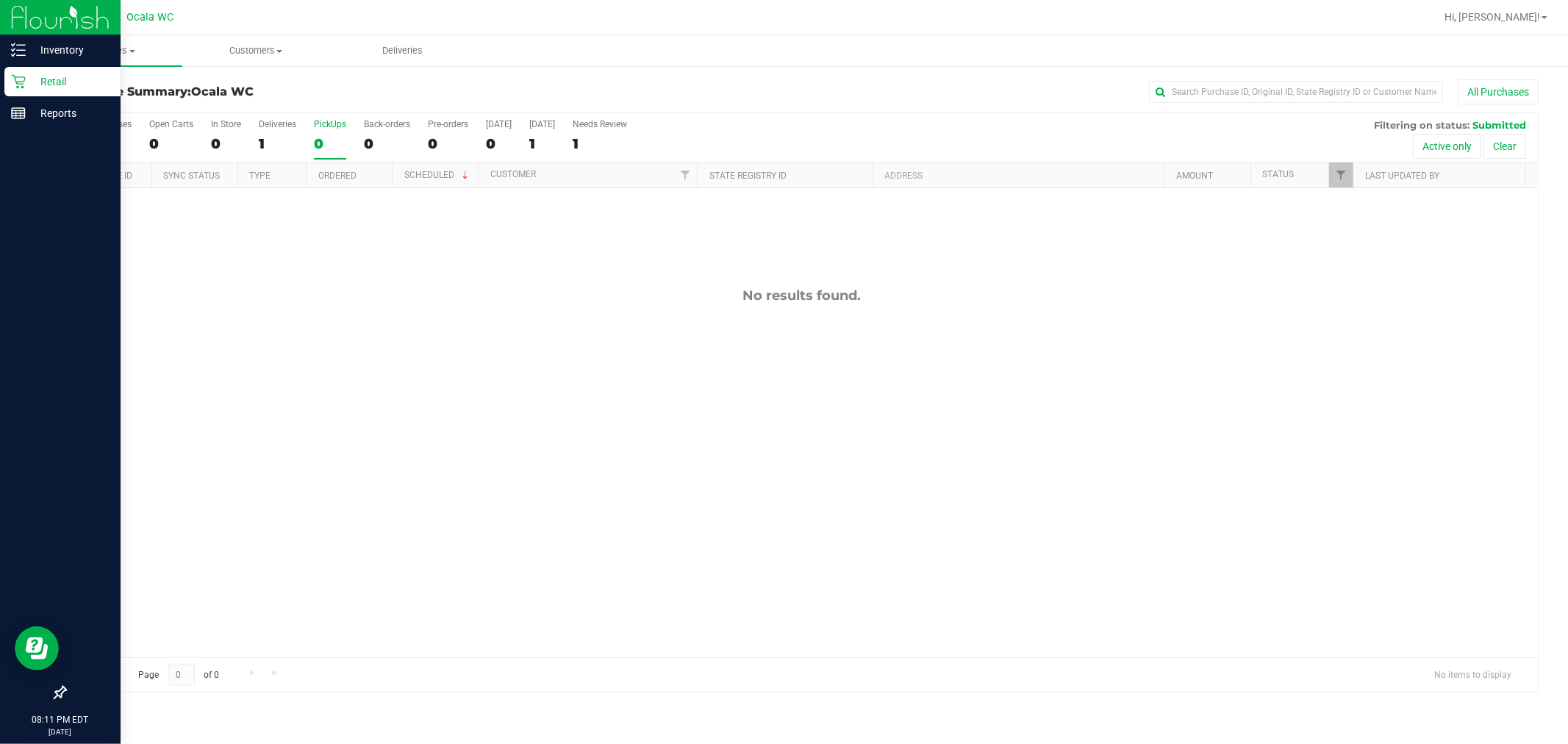
click at [17, 82] on icon at bounding box center [18, 81] width 14 height 14
click at [18, 75] on icon at bounding box center [18, 81] width 14 height 14
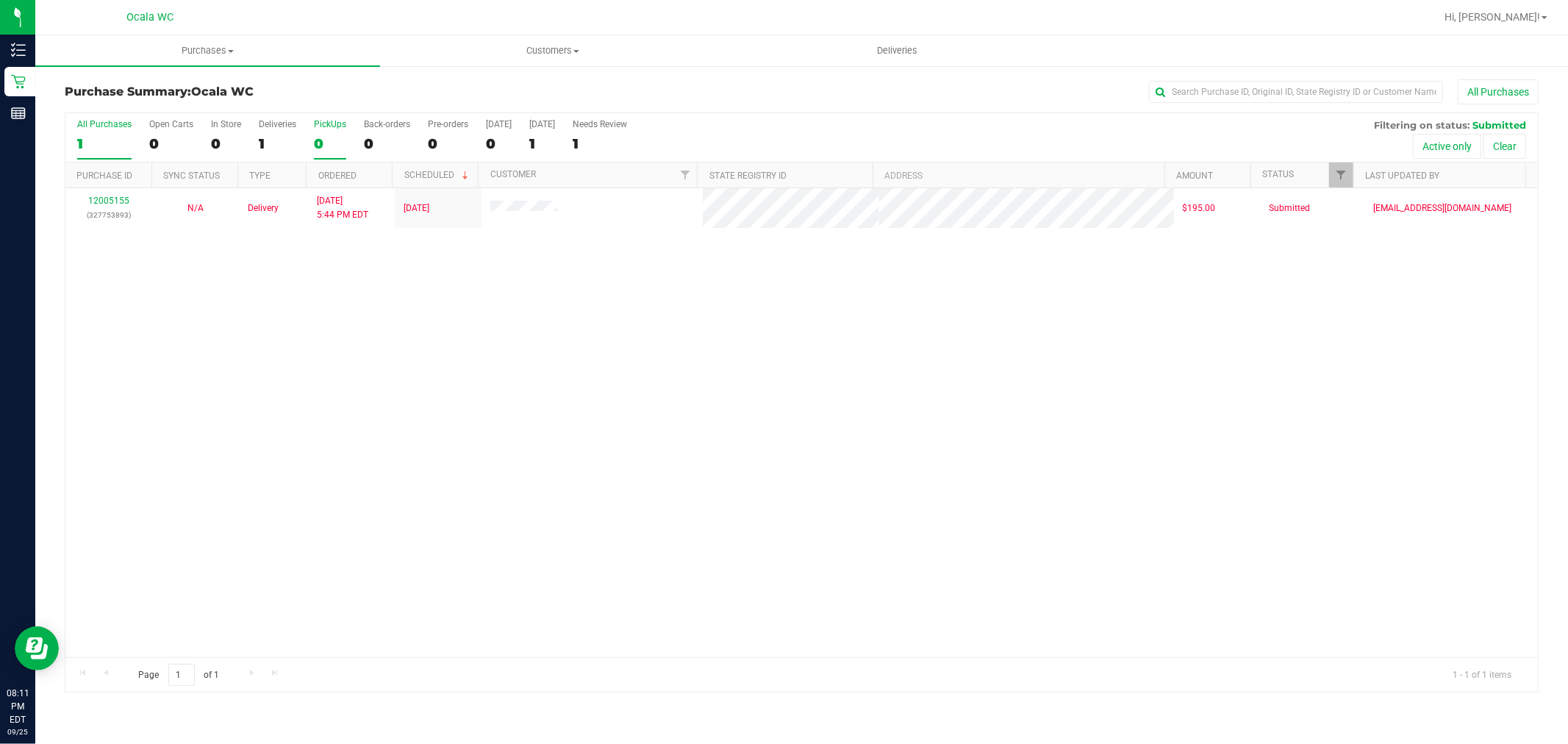
click at [326, 126] on div "PickUps" at bounding box center [330, 125] width 33 height 11
click at [0, 0] on input "PickUps 0" at bounding box center [0, 0] width 0 height 0
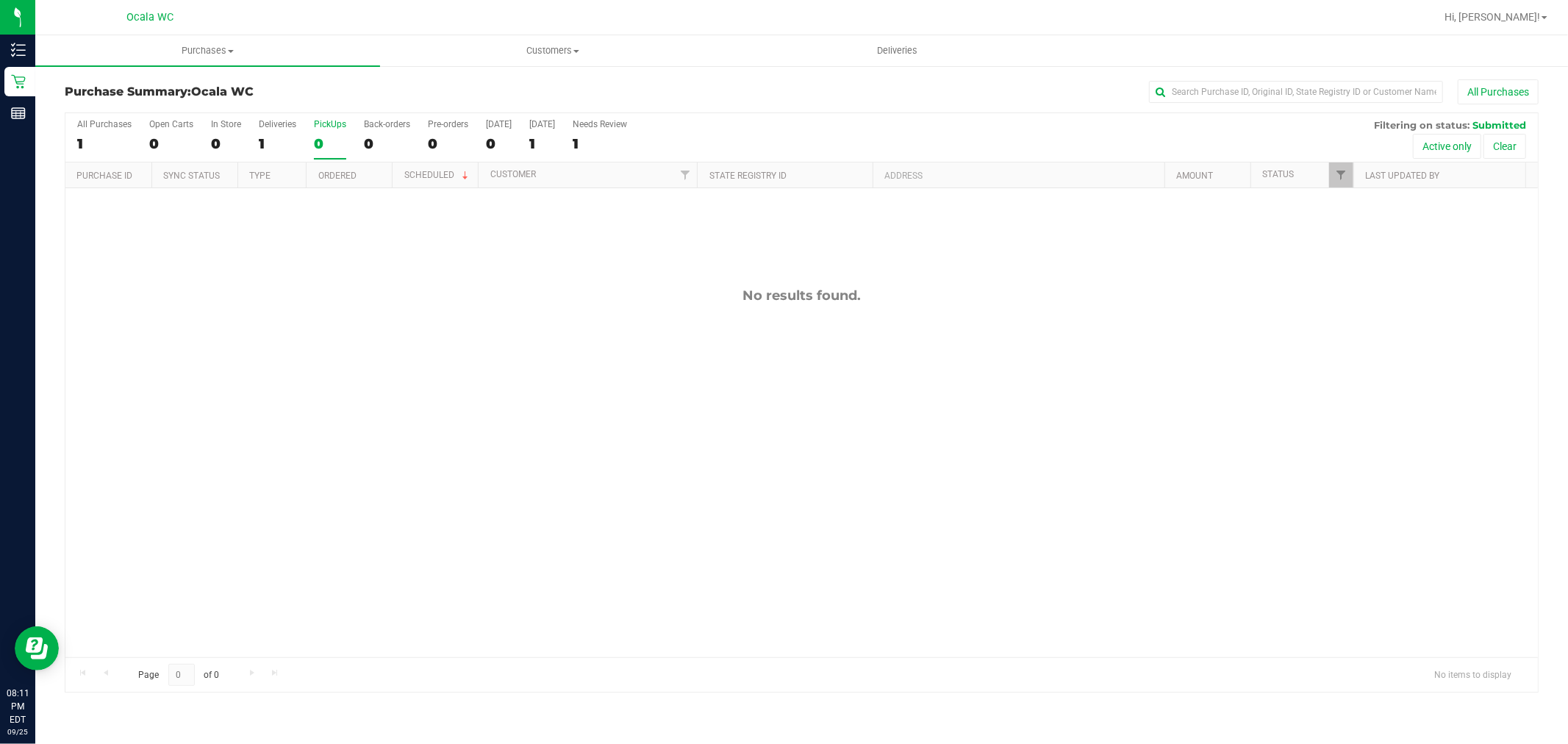
click at [335, 337] on div "No results found." at bounding box center [801, 472] width 1473 height 568
click at [328, 121] on div "PickUps" at bounding box center [330, 125] width 33 height 11
click at [0, 0] on input "PickUps 0" at bounding box center [0, 0] width 0 height 0
click at [344, 315] on div "No results found." at bounding box center [801, 472] width 1473 height 568
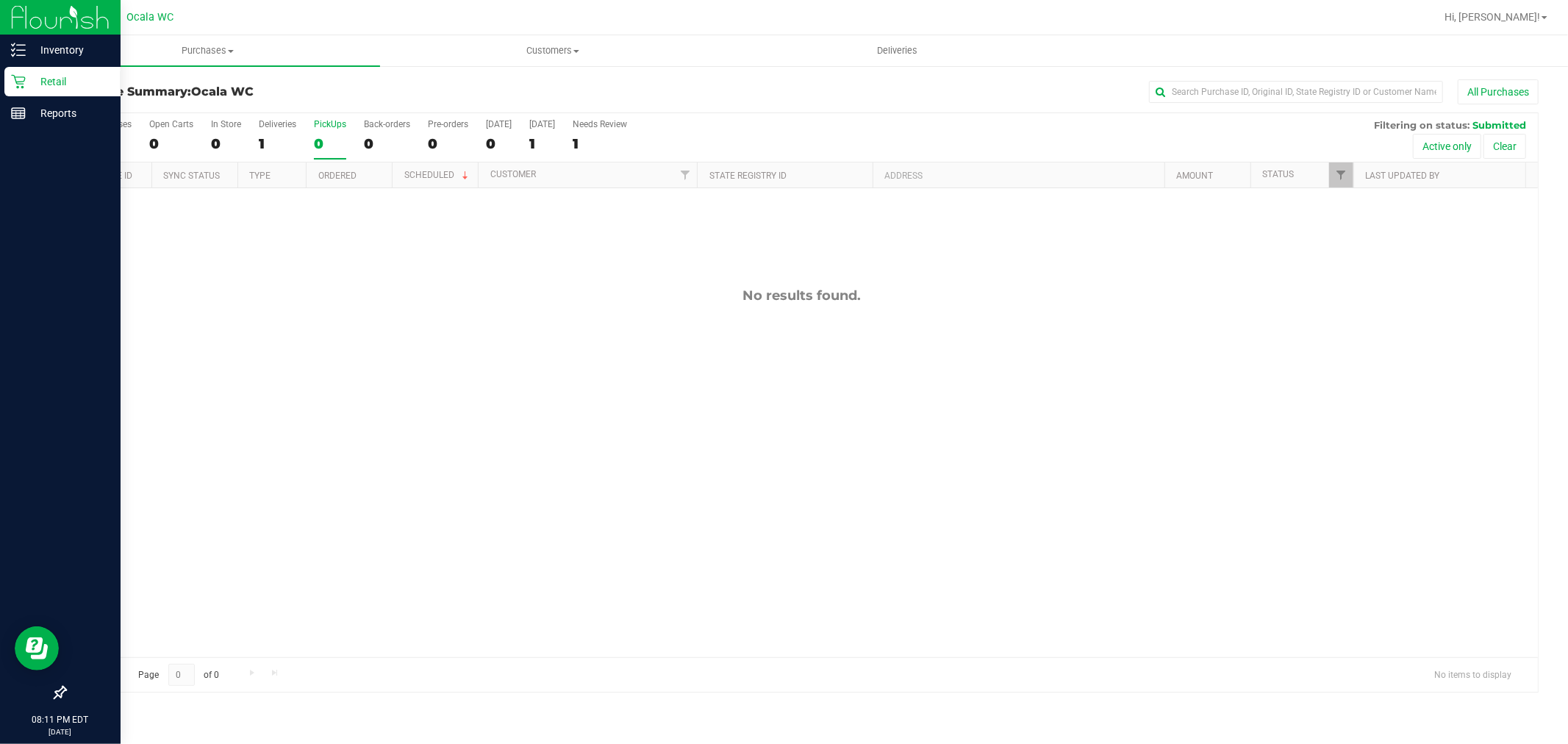
click at [28, 82] on p "Retail" at bounding box center [70, 81] width 88 height 17
click at [50, 78] on p "Retail" at bounding box center [70, 81] width 88 height 17
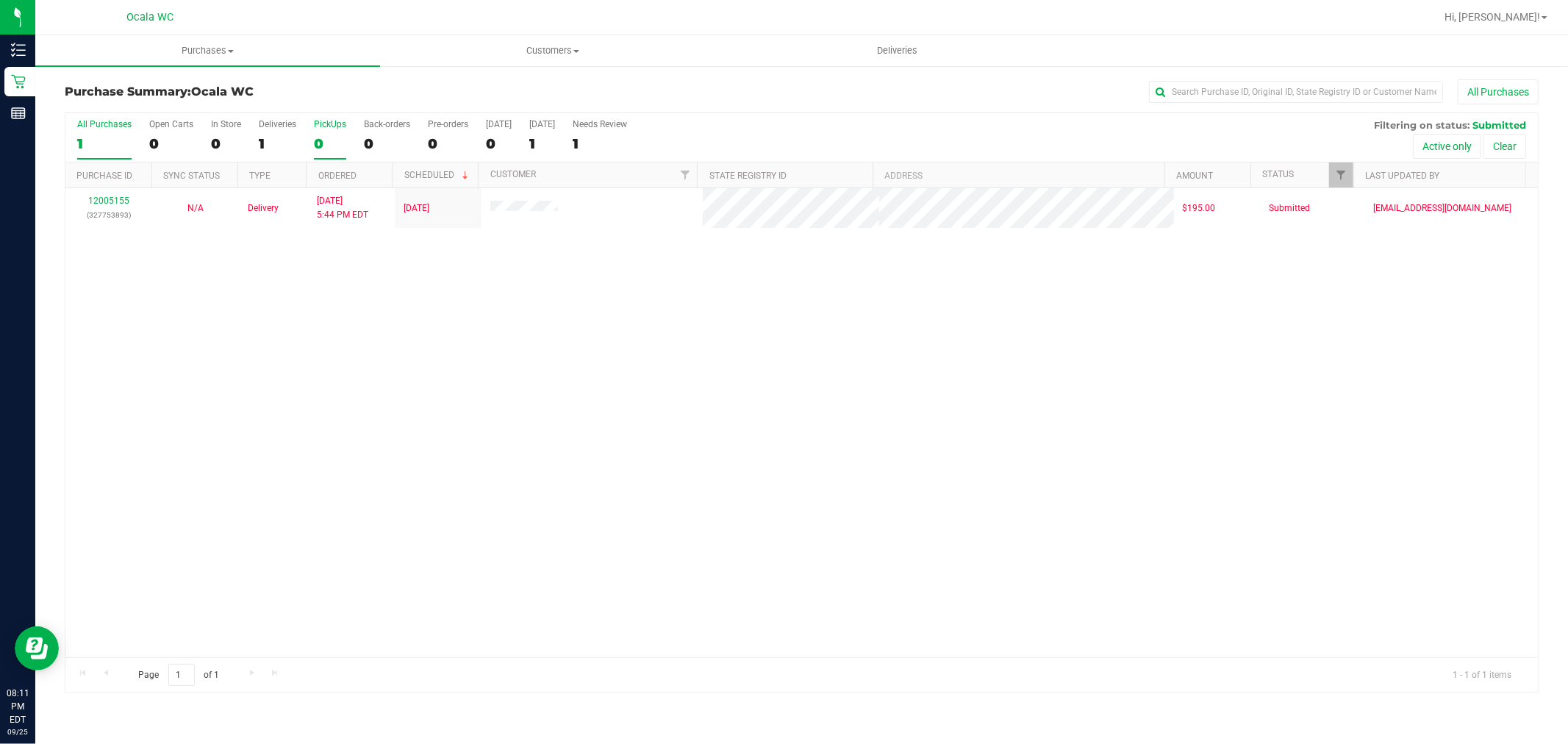
click at [323, 133] on label "PickUps 0" at bounding box center [330, 139] width 33 height 40
click at [0, 0] on input "PickUps 0" at bounding box center [0, 0] width 0 height 0
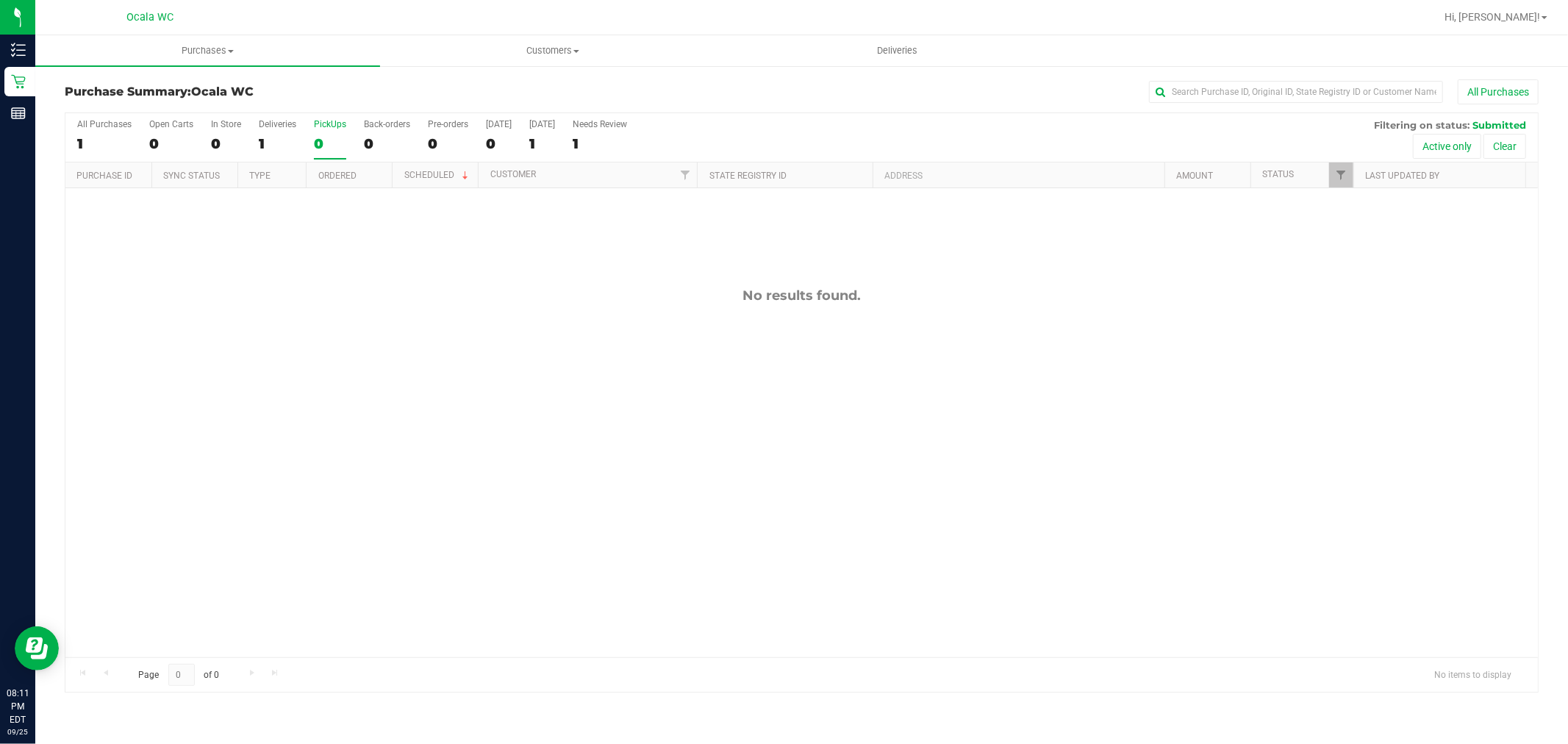
click at [323, 133] on label "PickUps 0" at bounding box center [330, 139] width 33 height 40
click at [0, 0] on input "PickUps 0" at bounding box center [0, 0] width 0 height 0
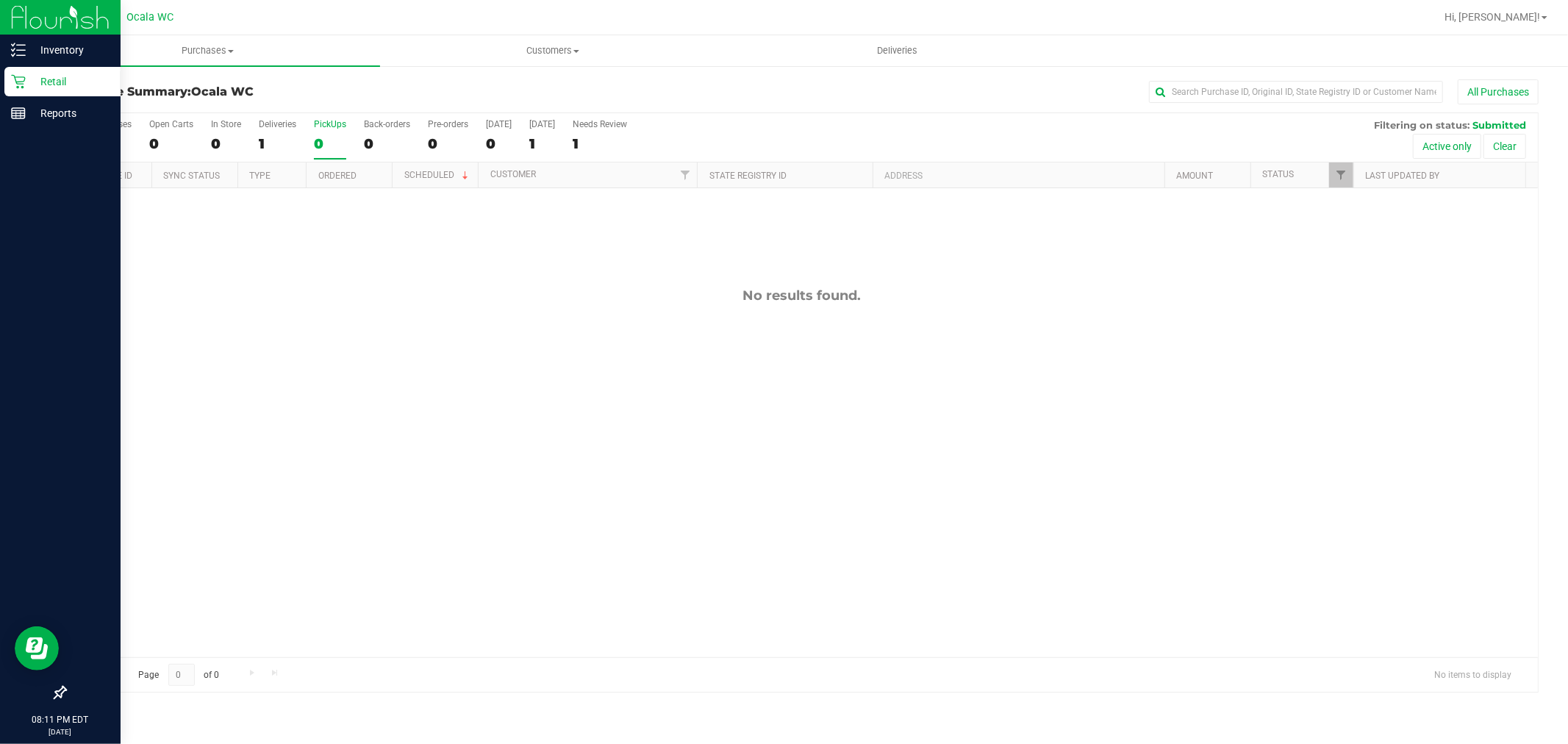
click at [31, 79] on p "Retail" at bounding box center [70, 81] width 88 height 17
click at [54, 17] on img at bounding box center [61, 17] width 99 height 34
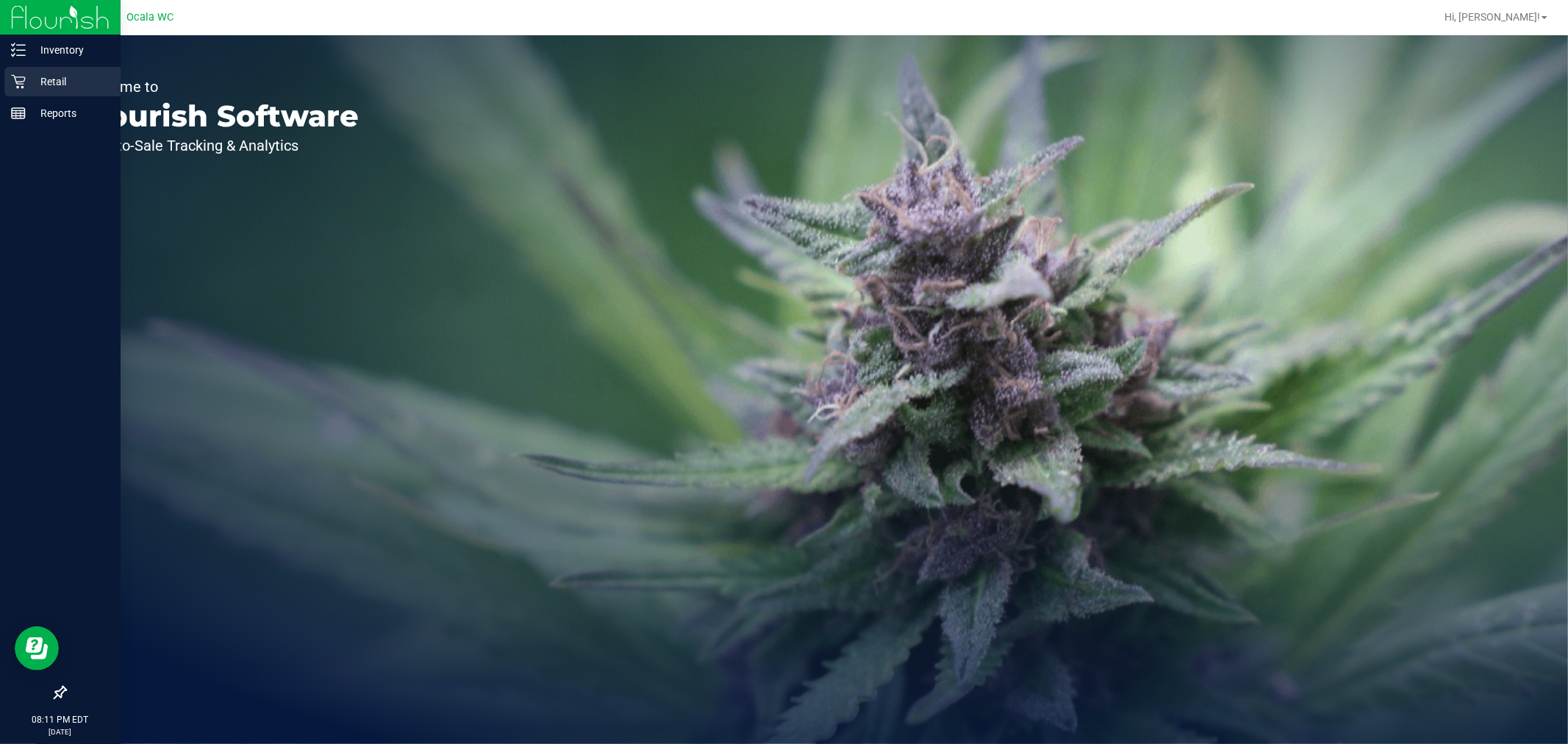
click at [59, 82] on p "Retail" at bounding box center [70, 81] width 88 height 17
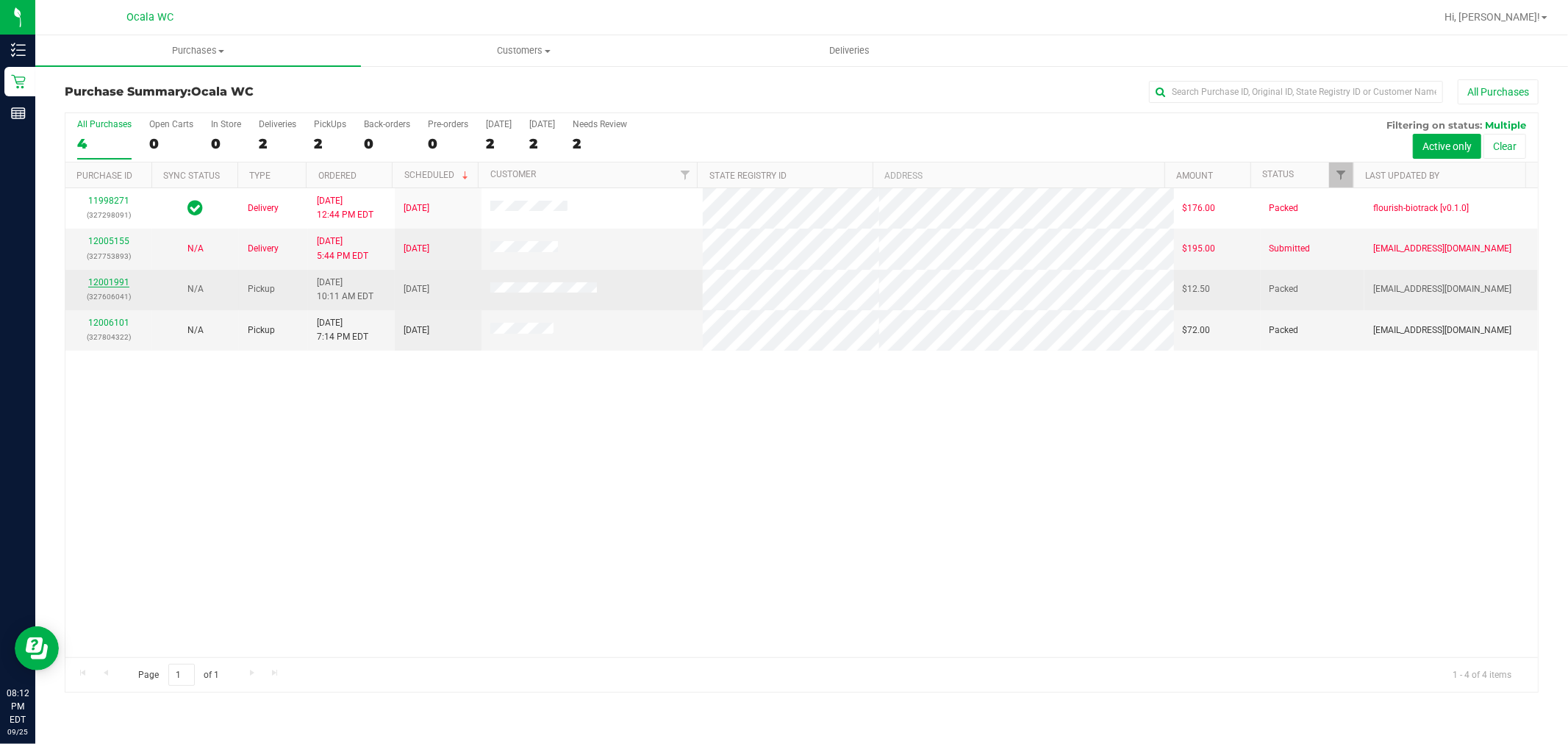
click at [115, 282] on link "12001991" at bounding box center [109, 283] width 41 height 11
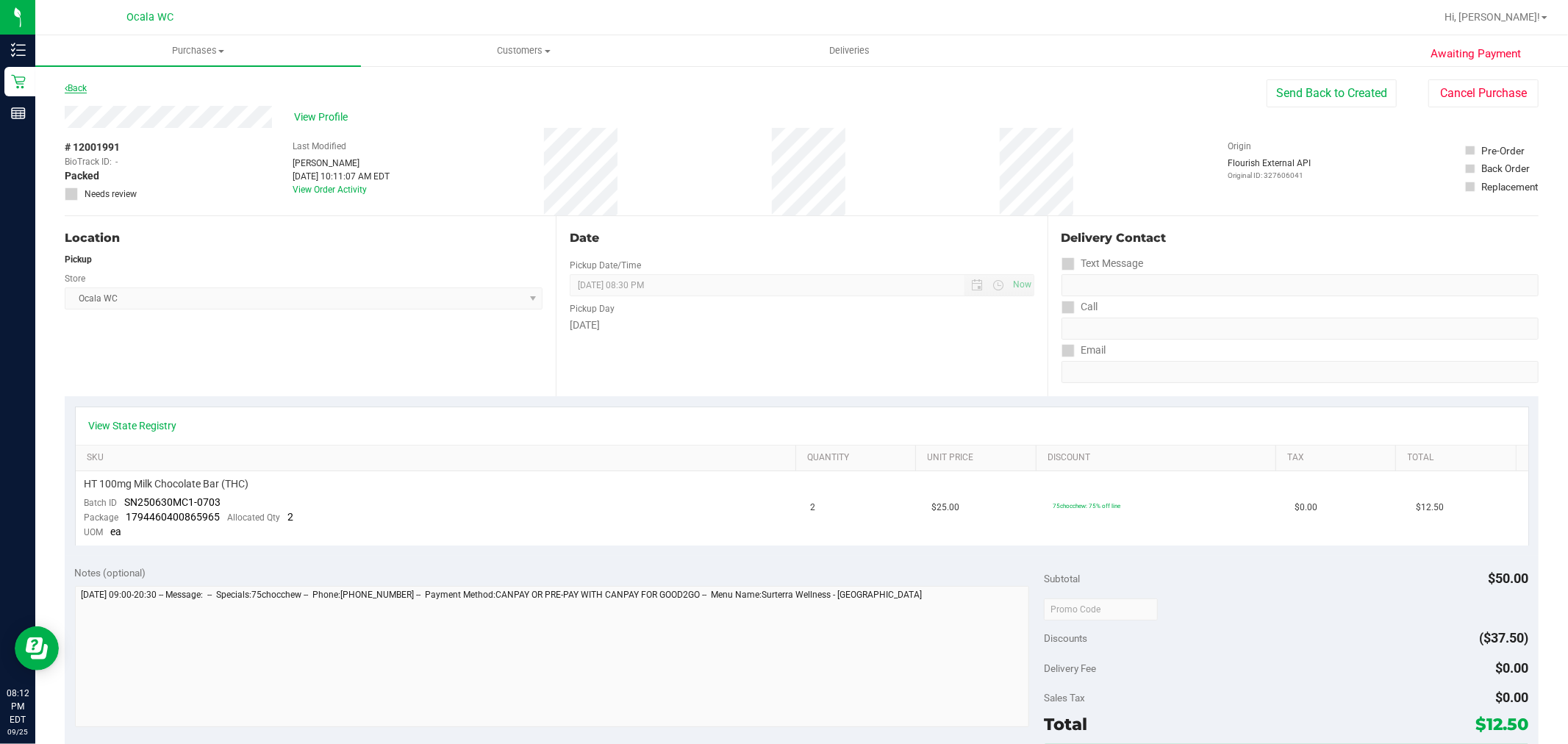
click at [78, 84] on link "Back" at bounding box center [75, 88] width 22 height 11
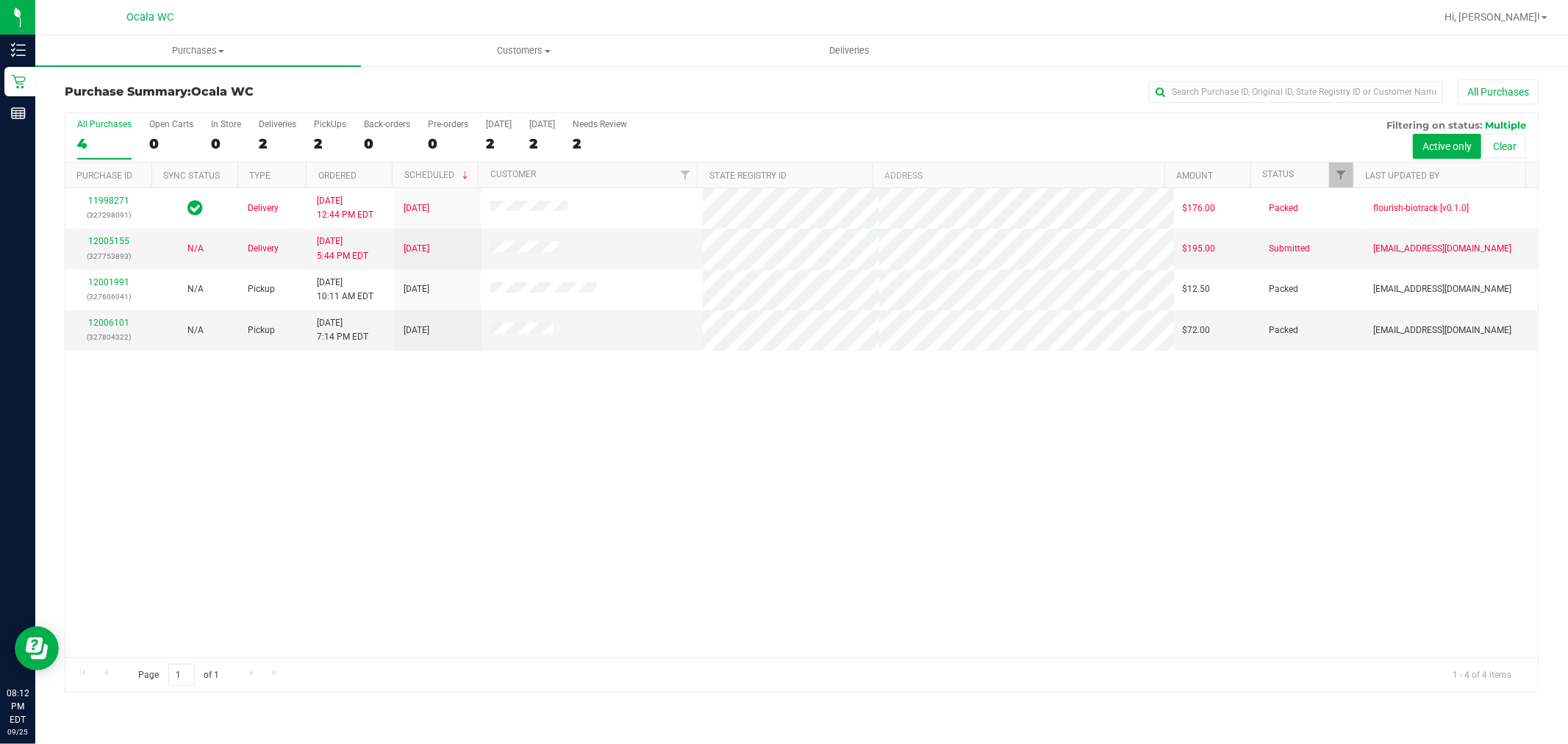
click at [476, 462] on div "11998271 (327298091) Delivery [DATE] 12:44 PM EDT 9/26/2025 $176.00 Packed flou…" at bounding box center [801, 423] width 1473 height 469
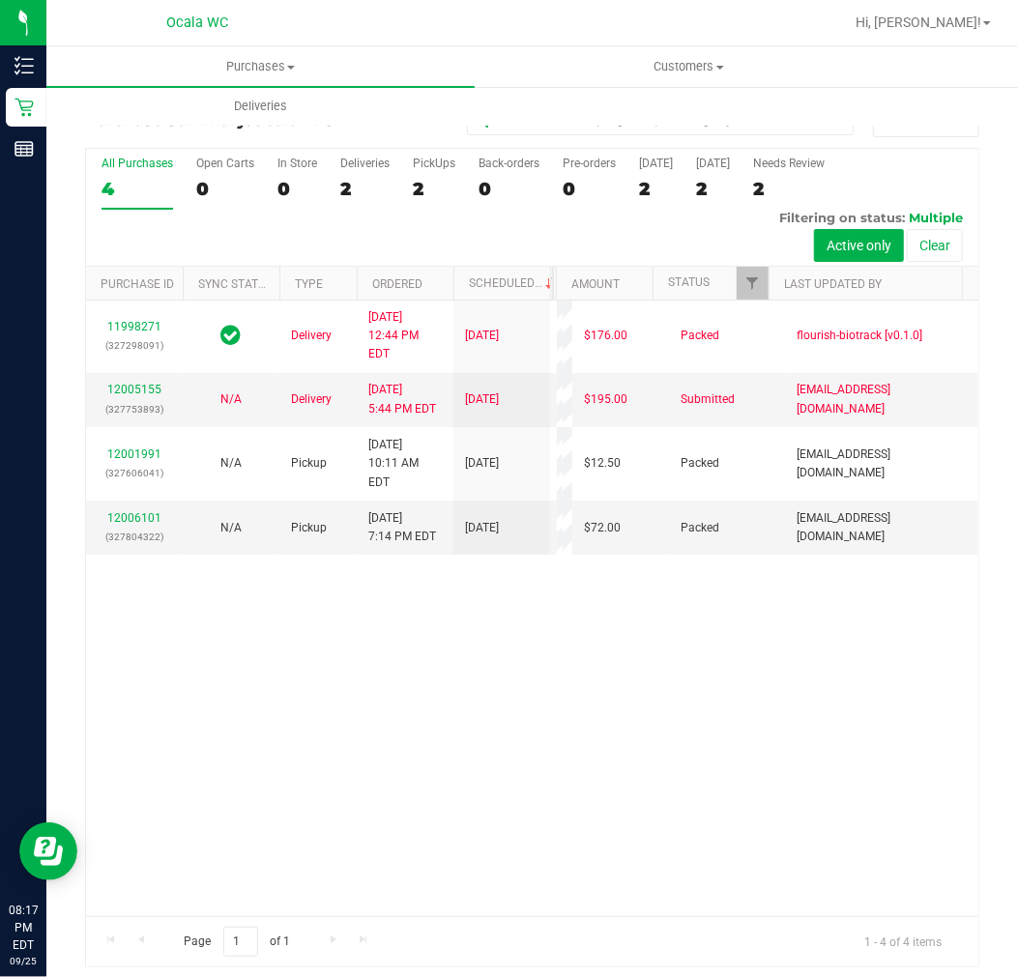
click at [475, 779] on div "11998271 (327298091) Delivery [DATE] 12:44 PM EDT 9/26/2025 $176.00 Packed flou…" at bounding box center [532, 609] width 892 height 616
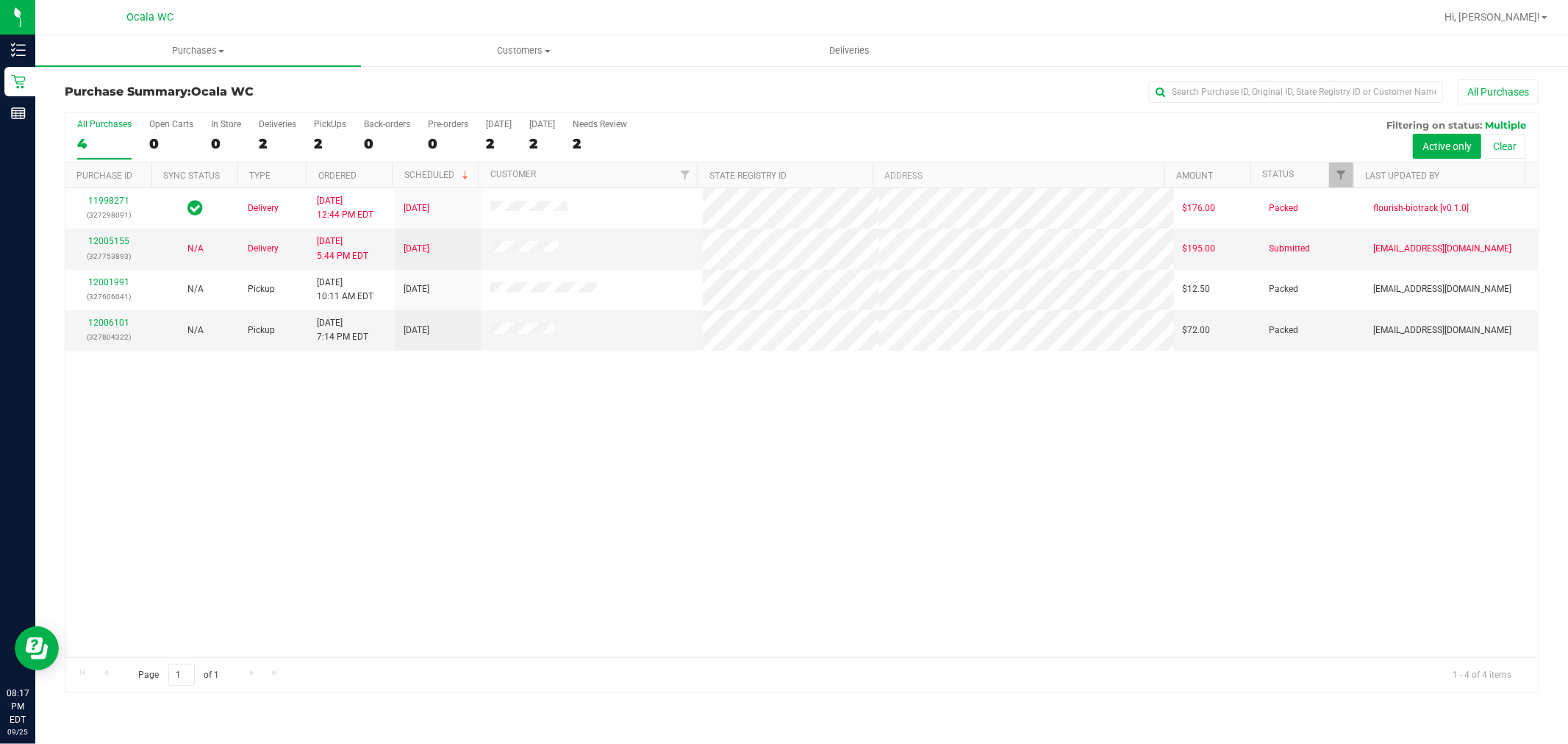
click at [791, 495] on div "11998271 (327298091) Delivery [DATE] 12:44 PM EDT 9/26/2025 $176.00 Packed flou…" at bounding box center [801, 423] width 1473 height 469
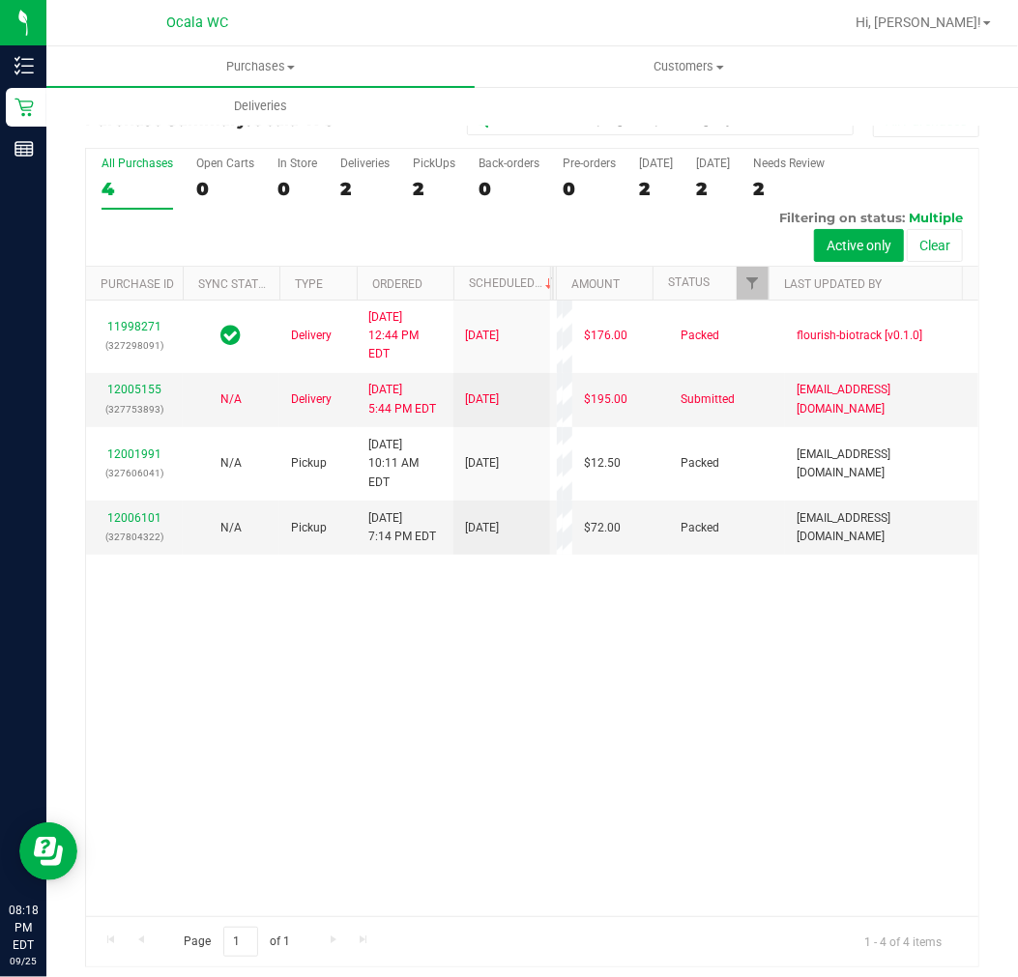
click at [523, 847] on div "11998271 (327298091) Delivery [DATE] 12:44 PM EDT 9/26/2025 $176.00 Packed flou…" at bounding box center [532, 609] width 892 height 616
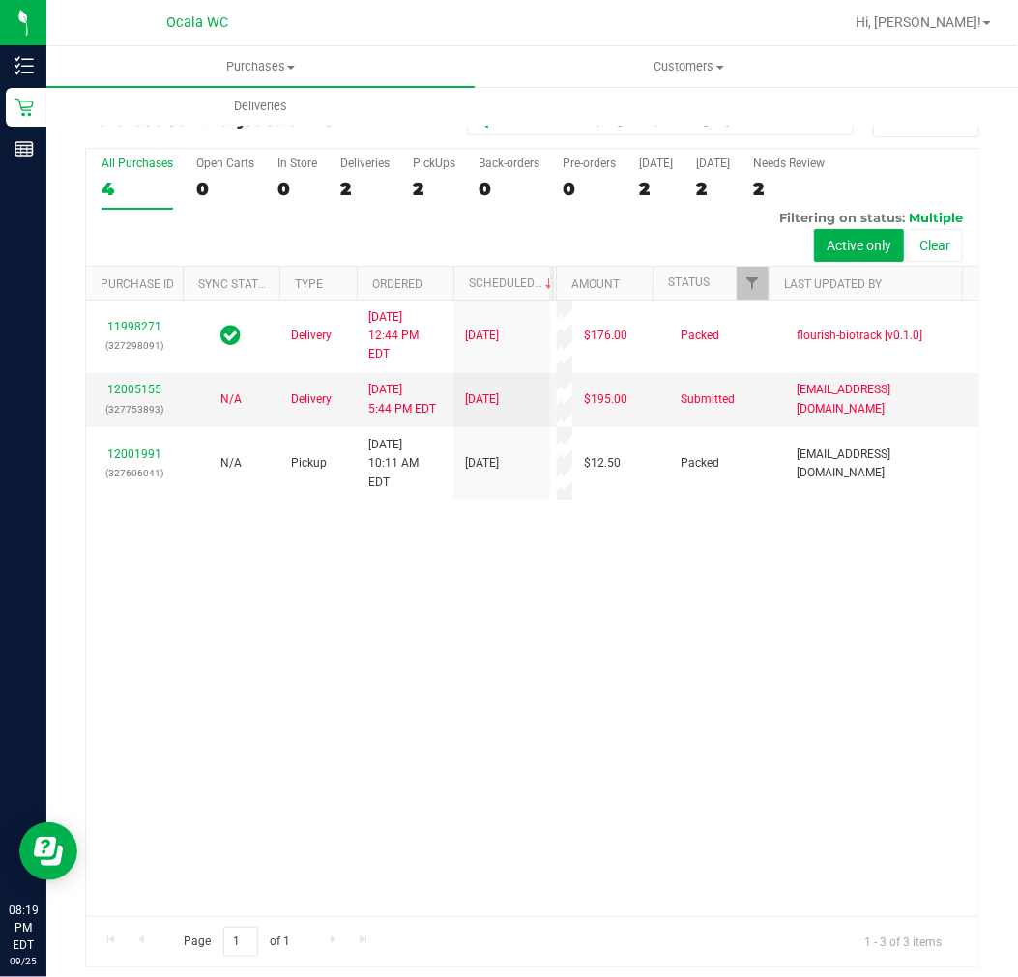
click at [619, 873] on div "11998271 (327298091) Delivery [DATE] 12:44 PM EDT 9/26/2025 $176.00 Packed flou…" at bounding box center [532, 609] width 892 height 616
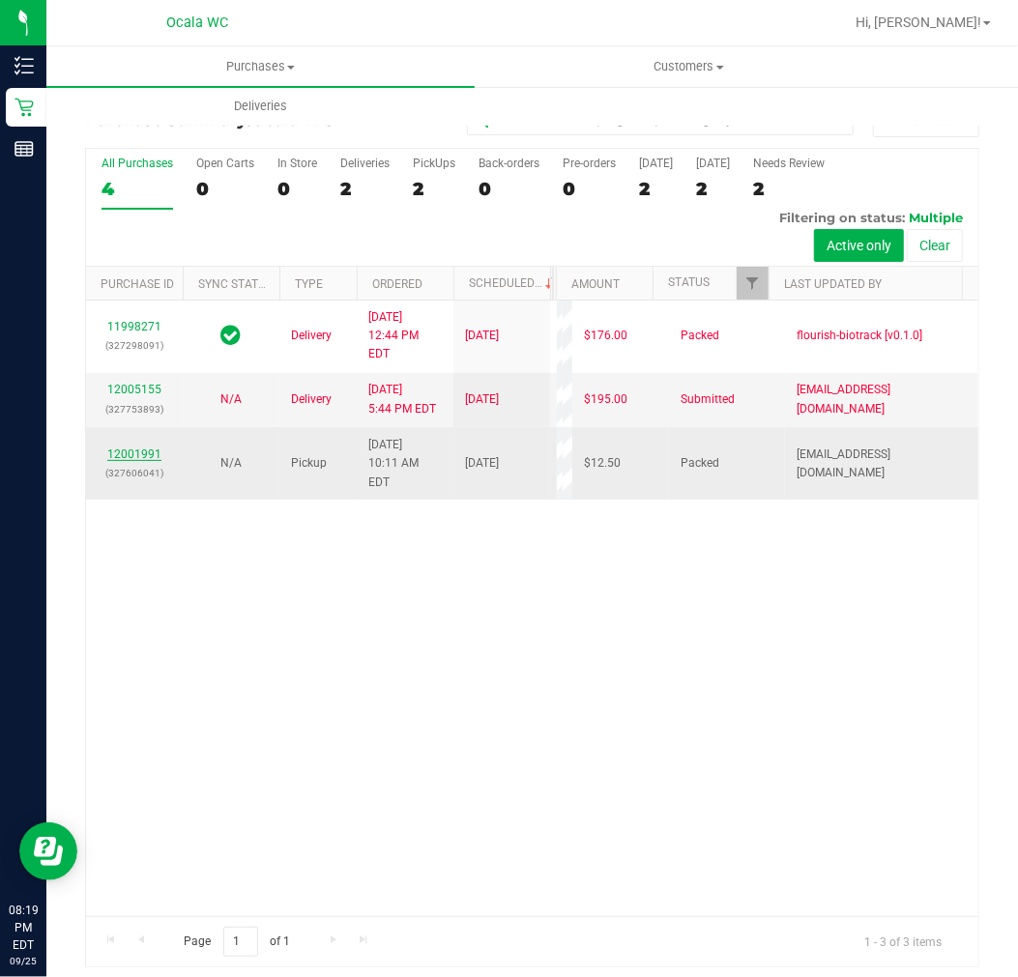
click at [135, 461] on link "12001991" at bounding box center [134, 455] width 54 height 14
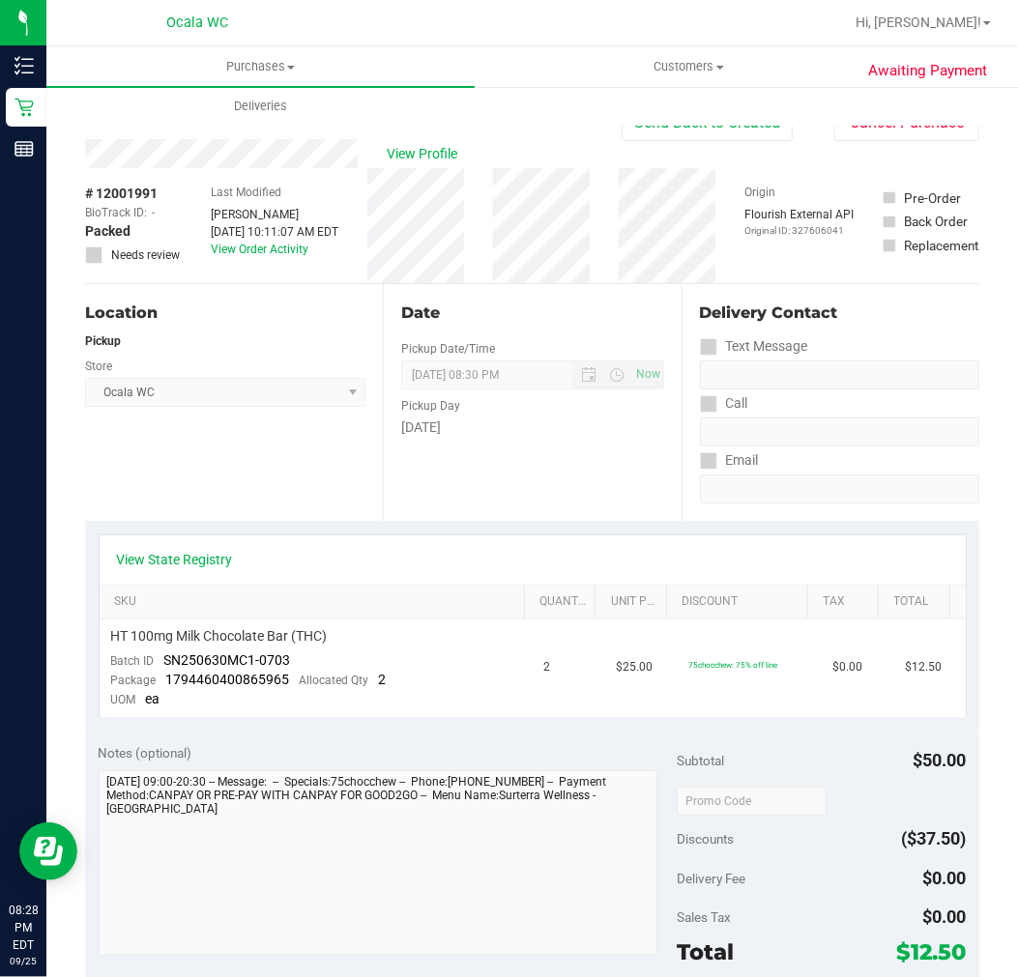
click at [496, 481] on div "Date Pickup Date/Time 09/25/2025 Now 09/25/2025 08:30 PM Now Pickup Day Thursday" at bounding box center [532, 402] width 298 height 237
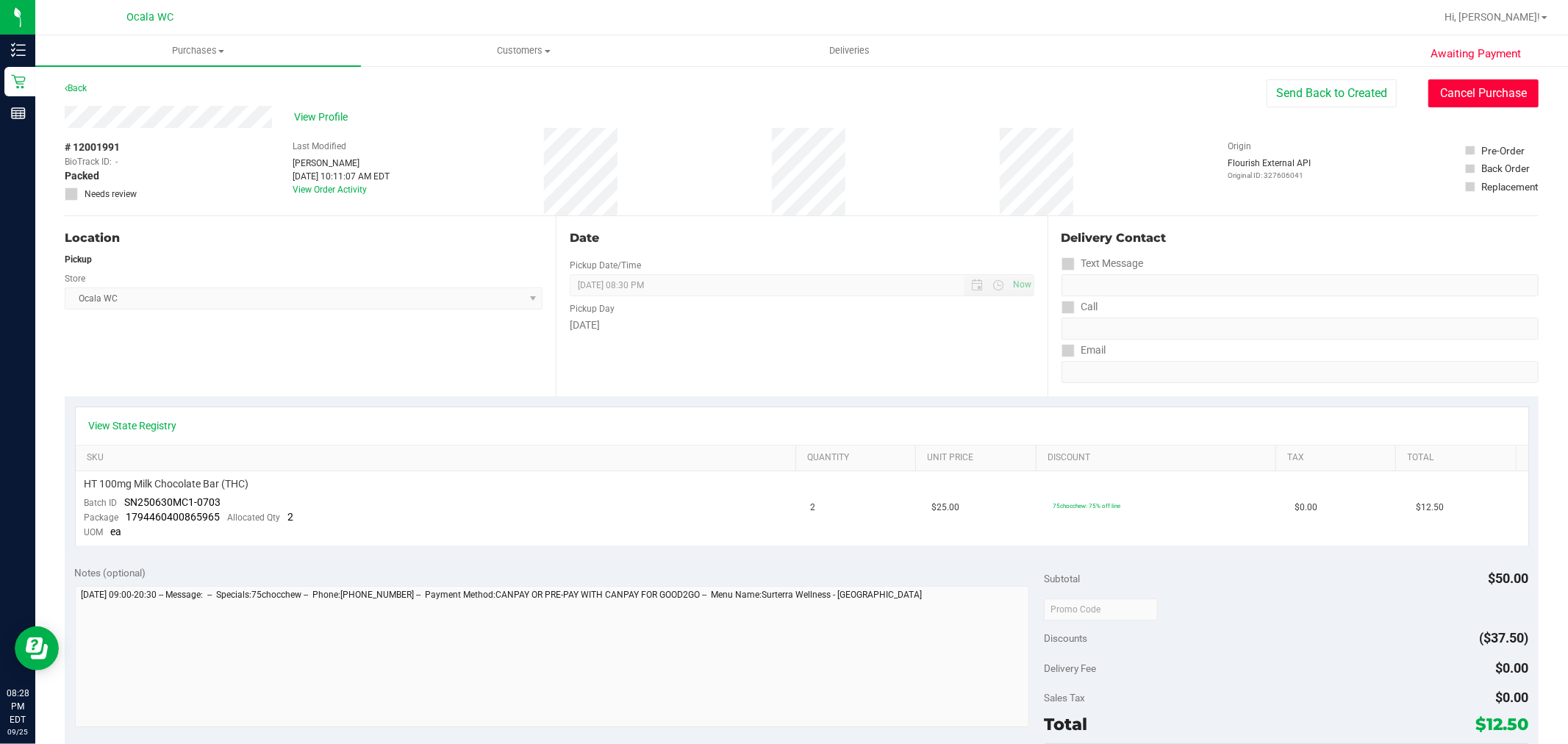
click at [1462, 91] on button "Cancel Purchase" at bounding box center [1484, 93] width 110 height 28
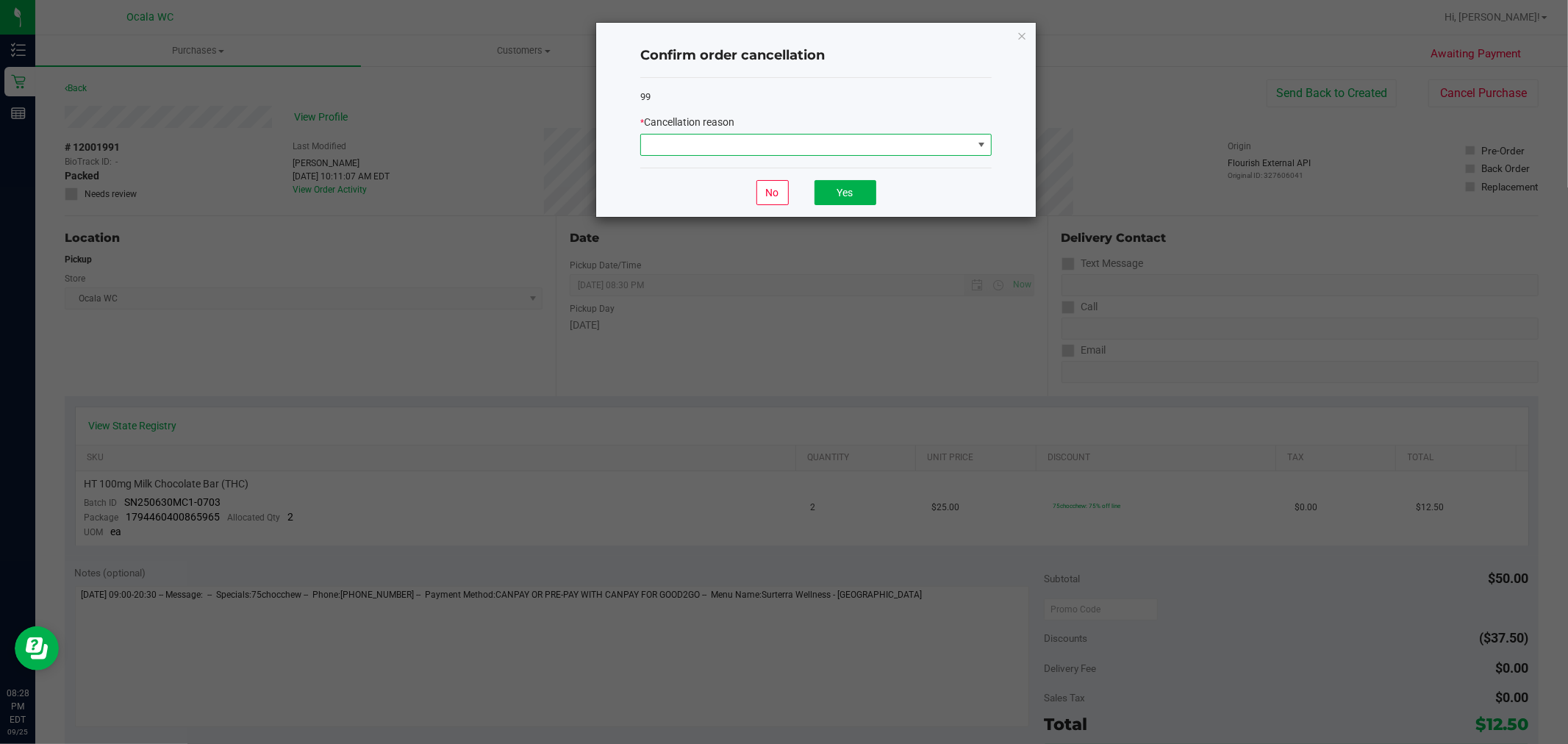
click at [862, 142] on span at bounding box center [807, 145] width 332 height 21
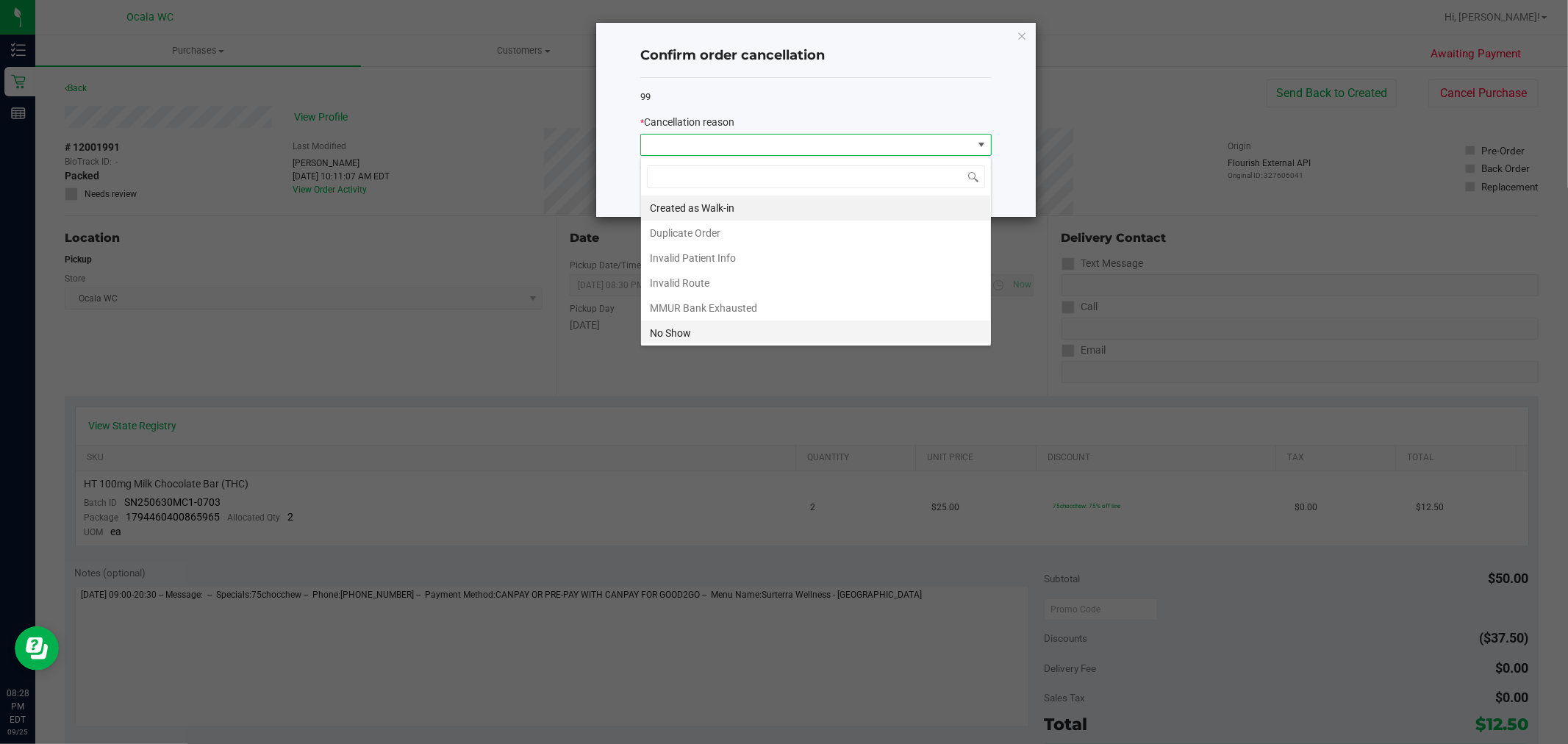
scroll to position [22, 351]
click at [665, 340] on li "No Show" at bounding box center [816, 333] width 350 height 25
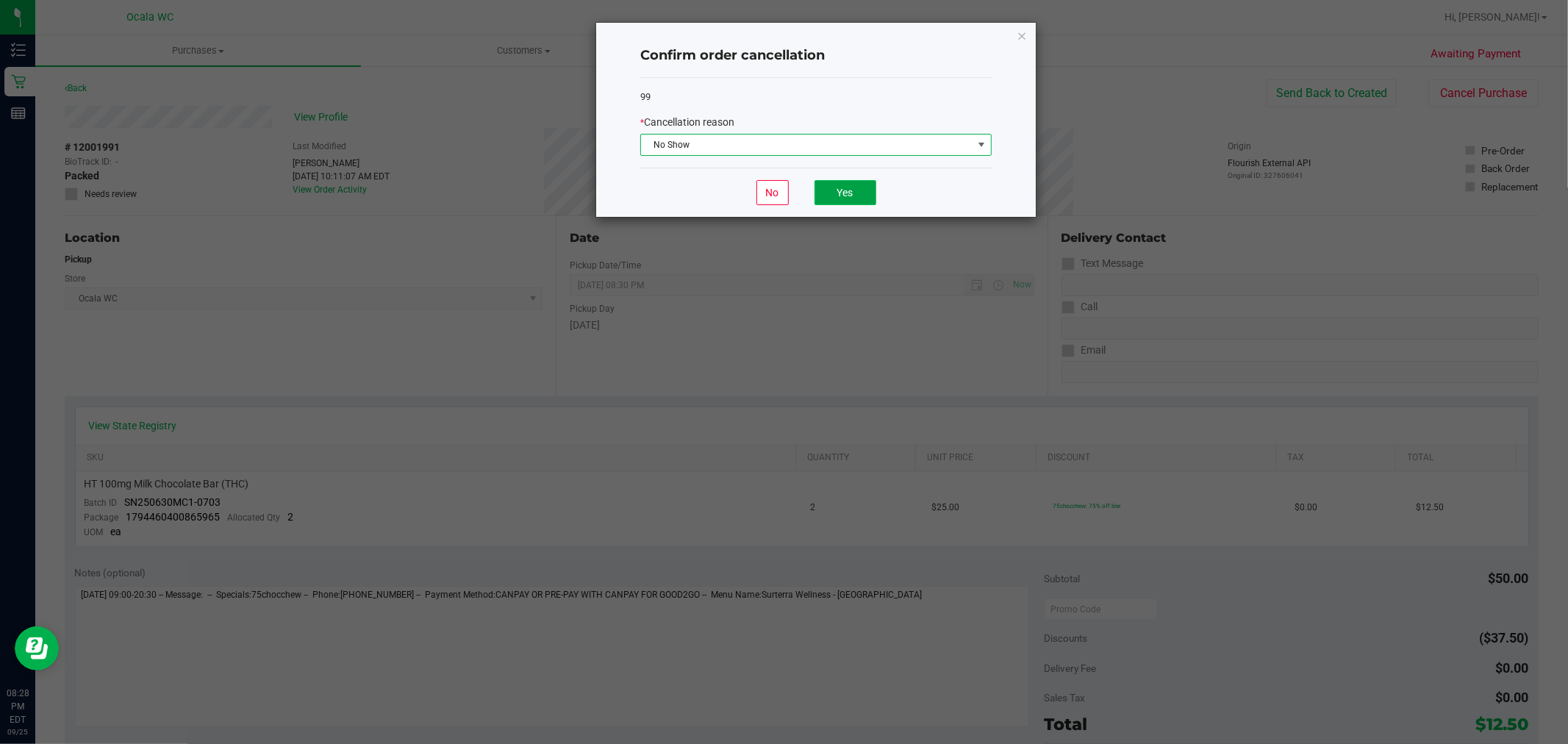
click at [818, 192] on button "Yes" at bounding box center [845, 192] width 62 height 25
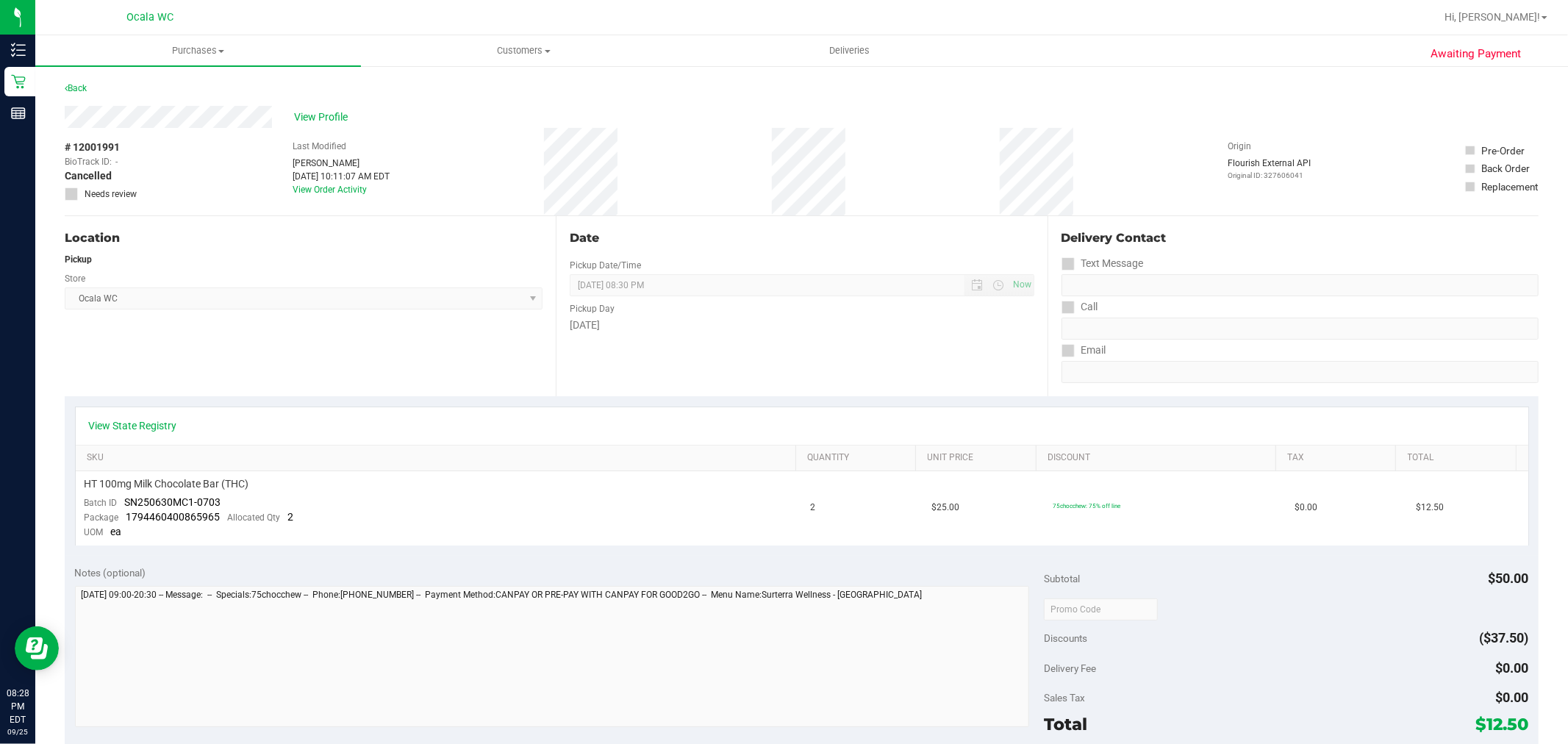
click at [940, 97] on div "Back" at bounding box center [801, 92] width 1474 height 27
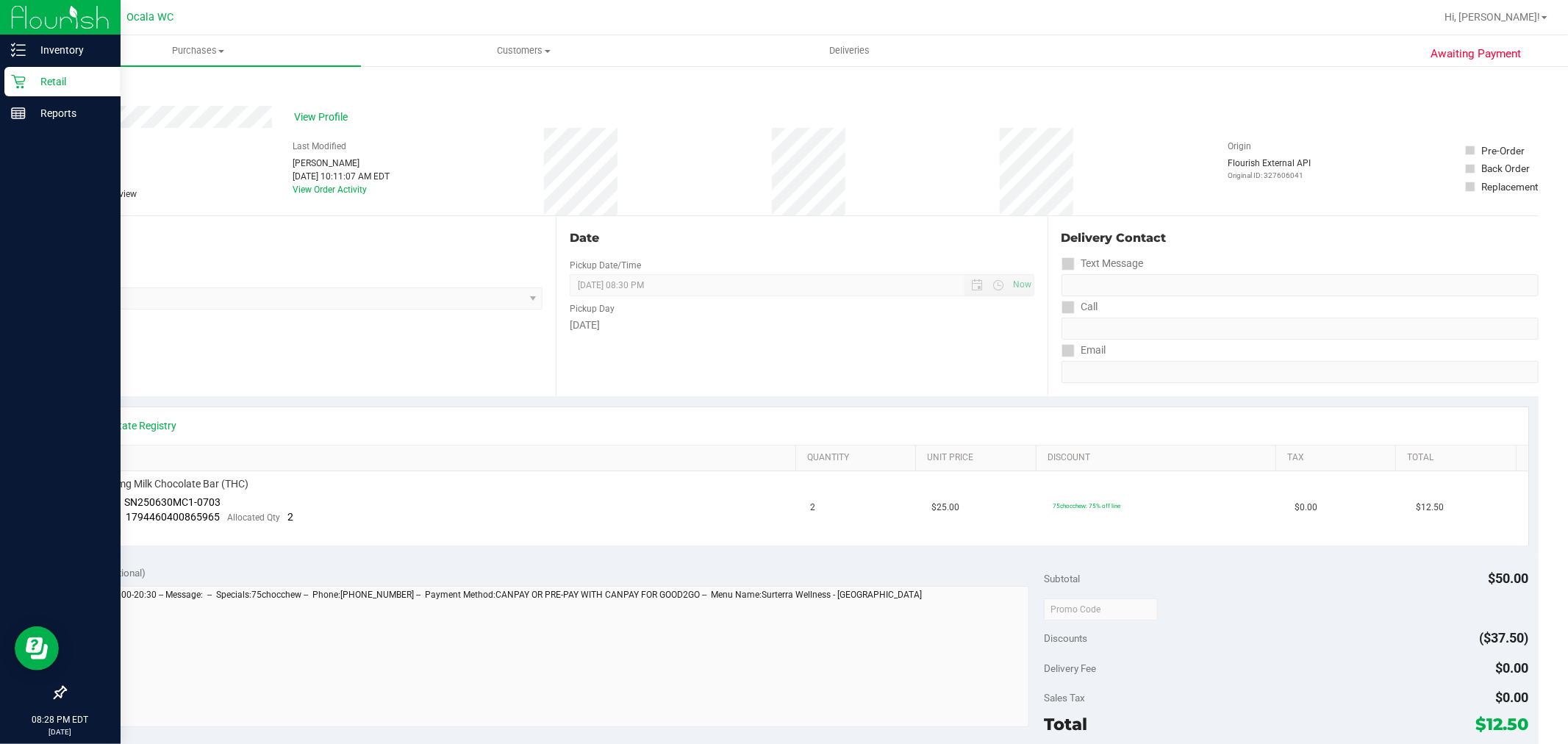
click at [24, 83] on icon at bounding box center [18, 81] width 14 height 14
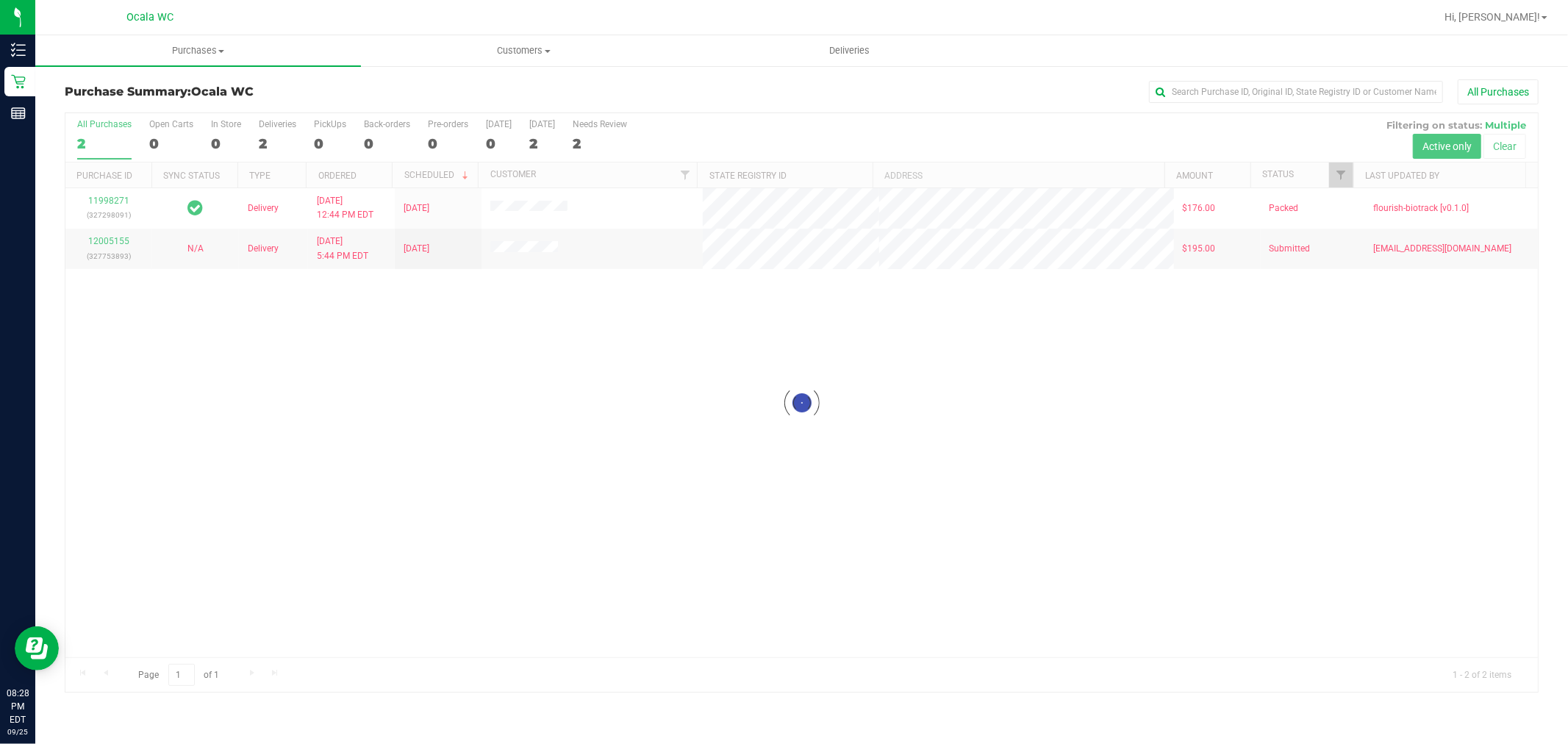
click at [532, 87] on h3 "Purchase Summary: Ocala WC" at bounding box center [310, 91] width 491 height 13
click at [1119, 435] on div "11998271 (327298091) Delivery 9/25/2025 12:44 PM EDT 9/26/2025 $176.00 Packed f…" at bounding box center [801, 423] width 1473 height 469
drag, startPoint x: 700, startPoint y: 355, endPoint x: 746, endPoint y: 329, distance: 52.8
click at [700, 355] on div "11998271 (327298091) Delivery 9/25/2025 12:44 PM EDT 9/26/2025 $176.00 Packed f…" at bounding box center [801, 423] width 1473 height 469
click at [1502, 23] on link "Hi, [PERSON_NAME]!" at bounding box center [1496, 17] width 115 height 15
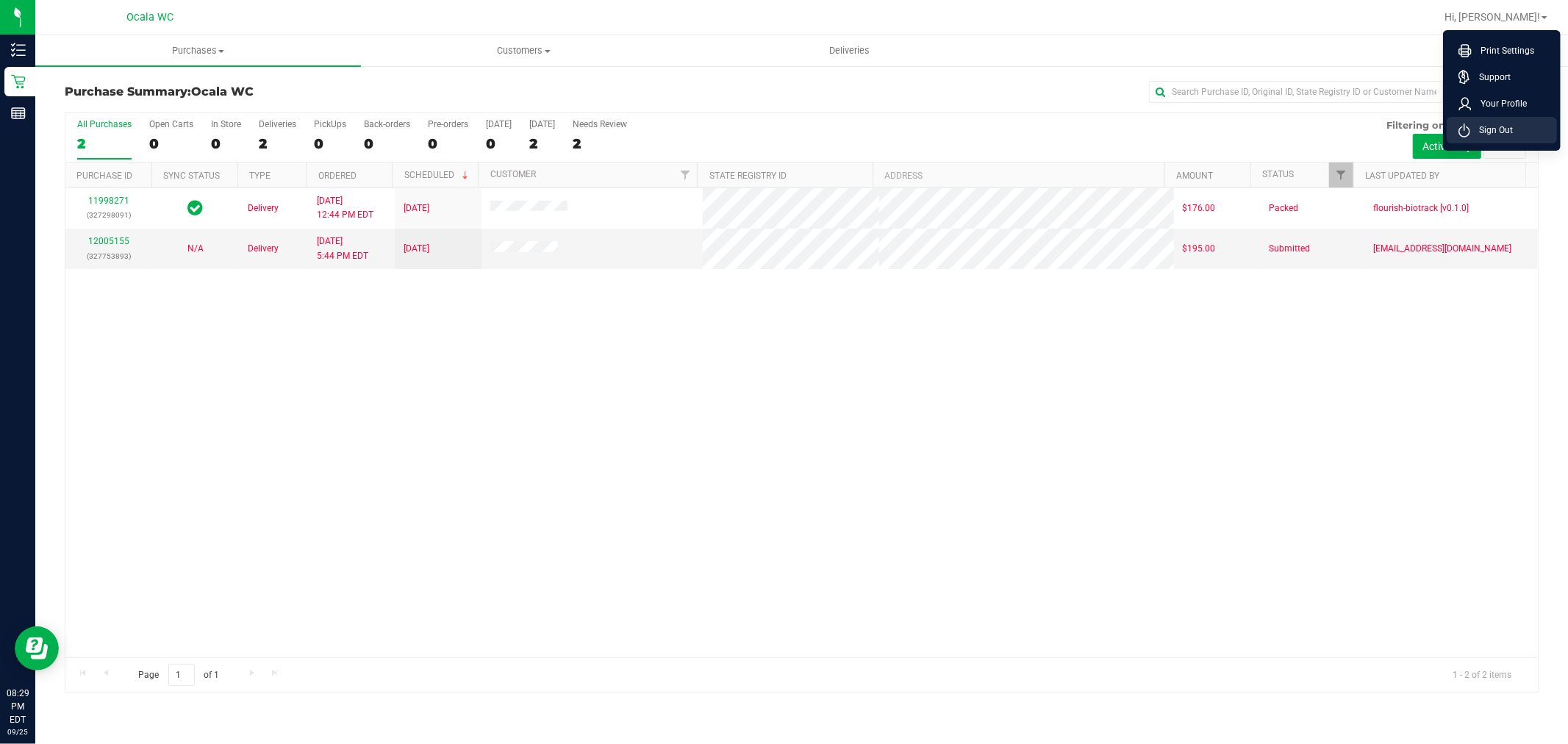
click at [1512, 129] on li "Sign Out" at bounding box center [1502, 130] width 110 height 27
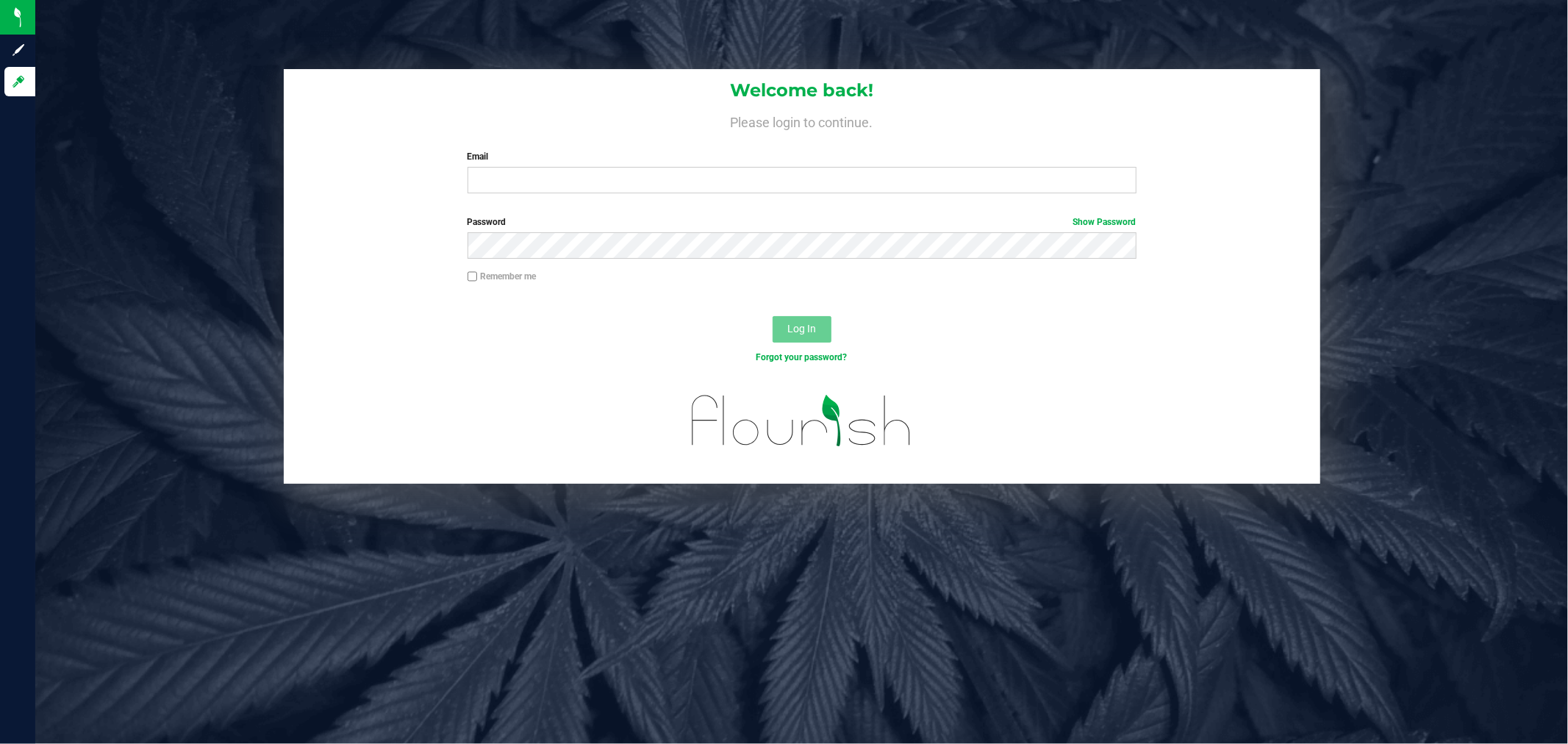
click at [1409, 557] on div "Welcome back! Please login to continue. Email Required Please format your email…" at bounding box center [801, 372] width 1533 height 744
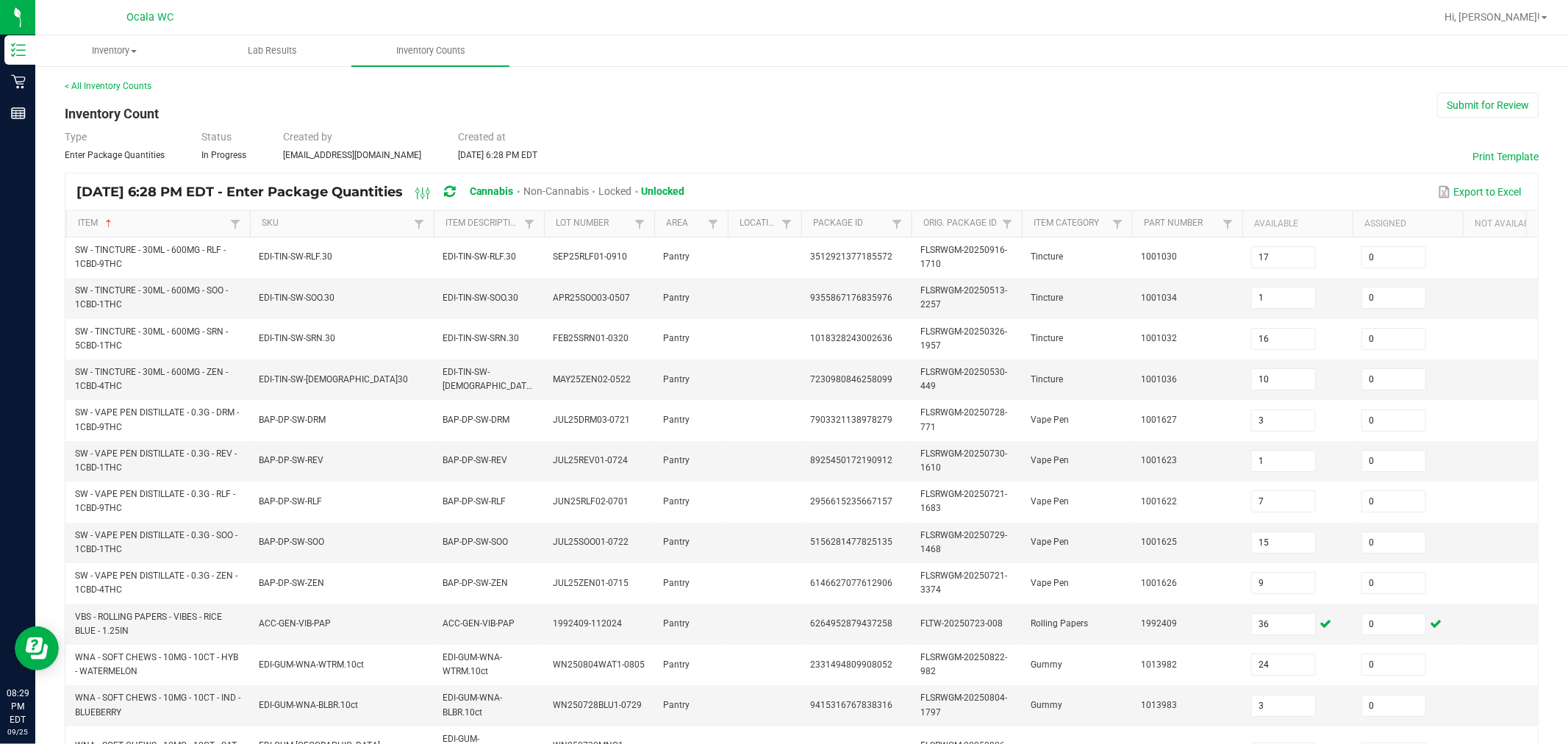
click at [718, 113] on div "< All Inventory Counts Inventory Count Submit for Review Type Enter Package Qua…" at bounding box center [801, 585] width 1474 height 1013
click at [1500, 110] on button "Submit for Review" at bounding box center [1487, 105] width 101 height 25
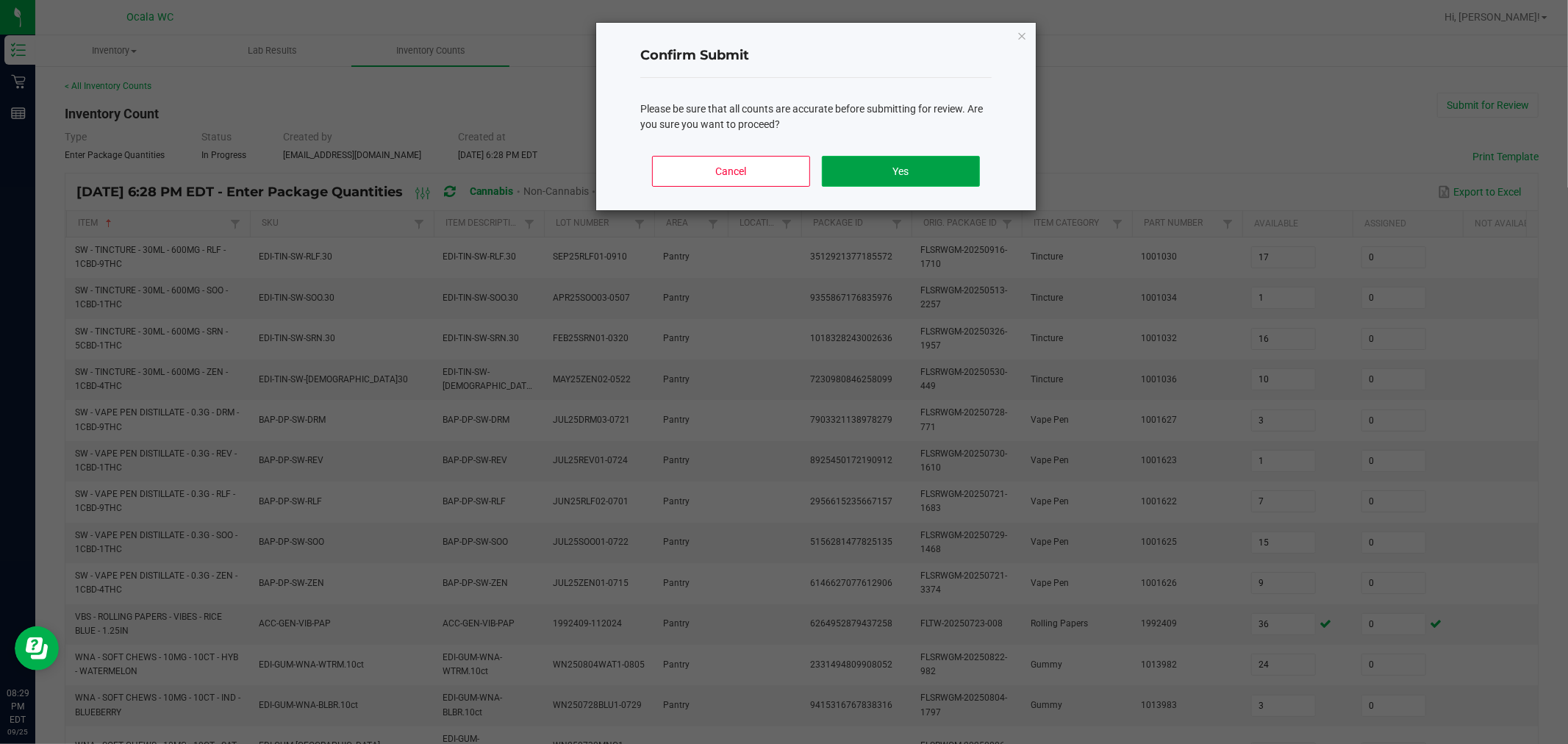
click at [938, 170] on button "Yes" at bounding box center [901, 171] width 158 height 31
